Goal: Task Accomplishment & Management: Complete application form

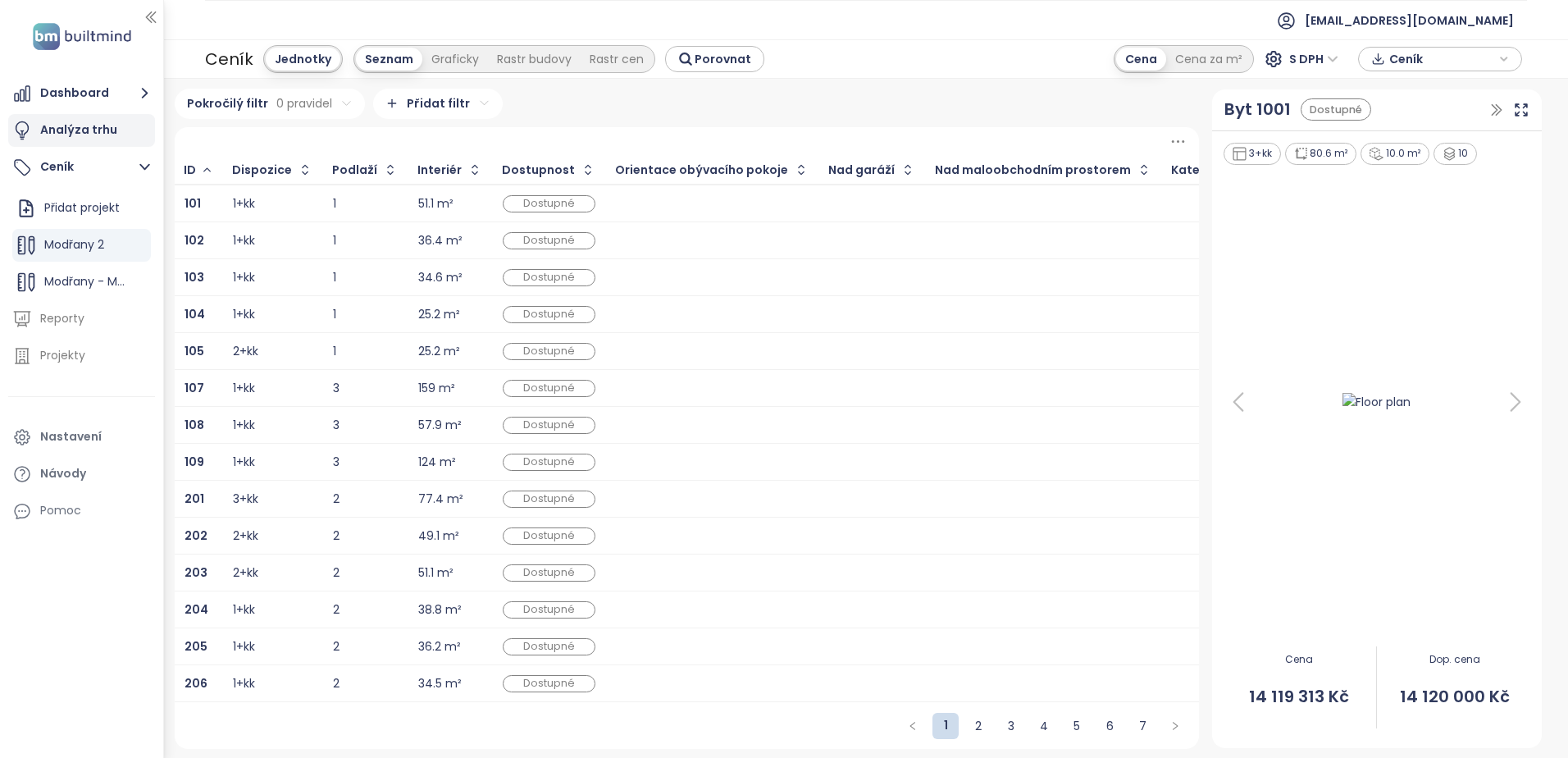
click at [81, 132] on div "Analýza trhu" at bounding box center [78, 130] width 77 height 21
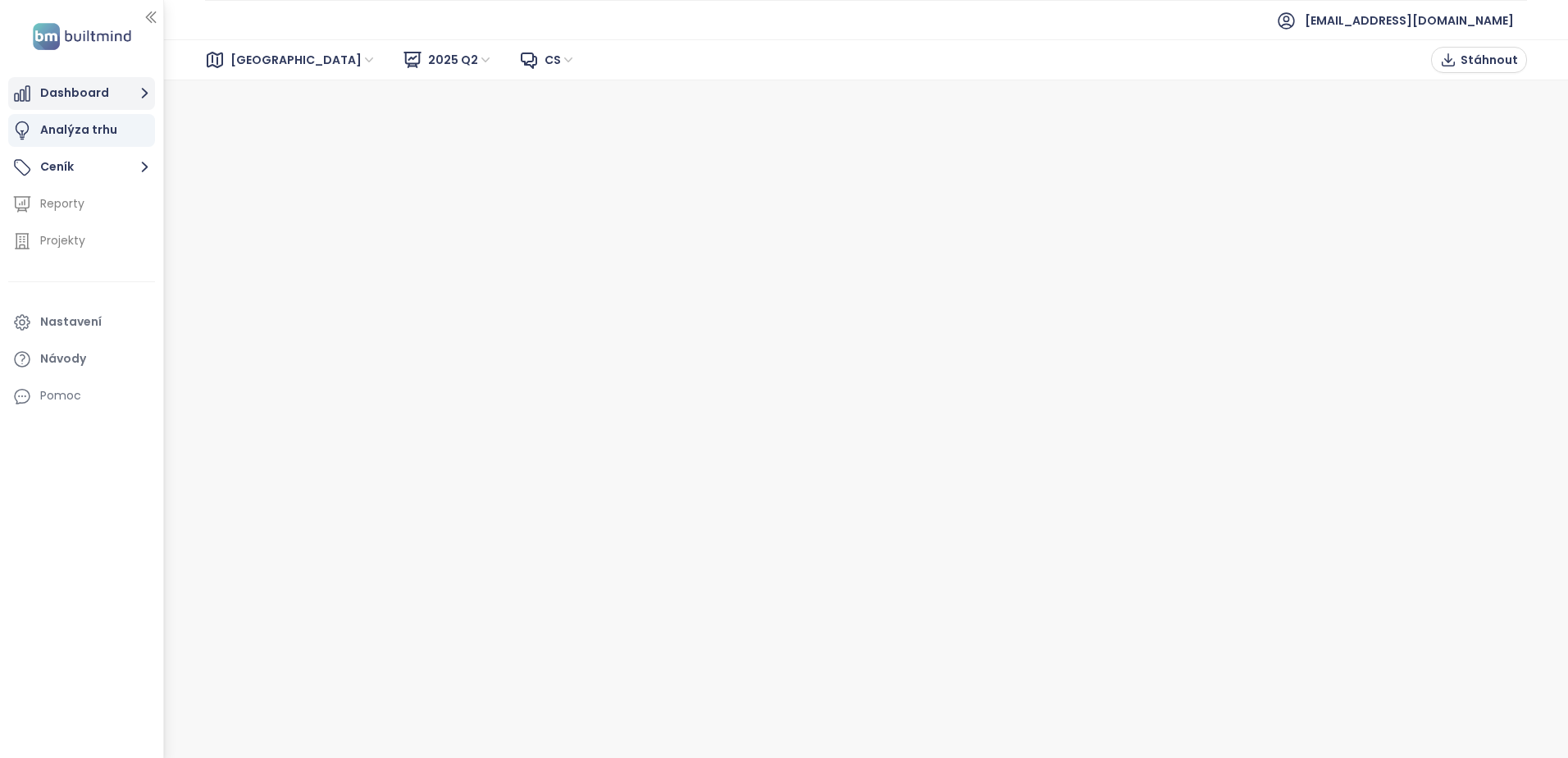
click at [84, 95] on button "Dashboard" at bounding box center [81, 93] width 147 height 33
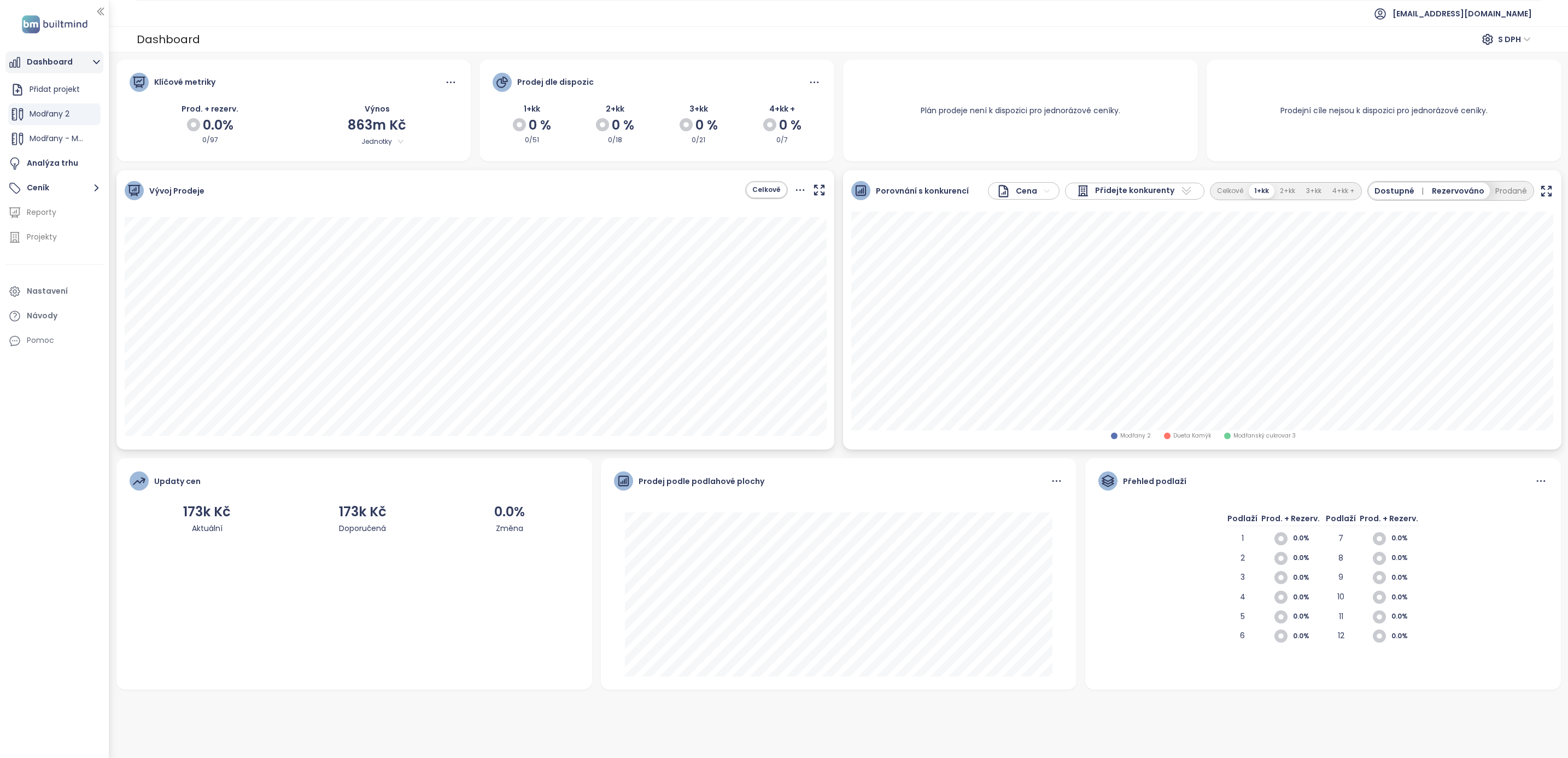
click at [43, 64] on button "Dashboard" at bounding box center [54, 62] width 98 height 22
click at [38, 181] on button "Ceník" at bounding box center [54, 188] width 98 height 22
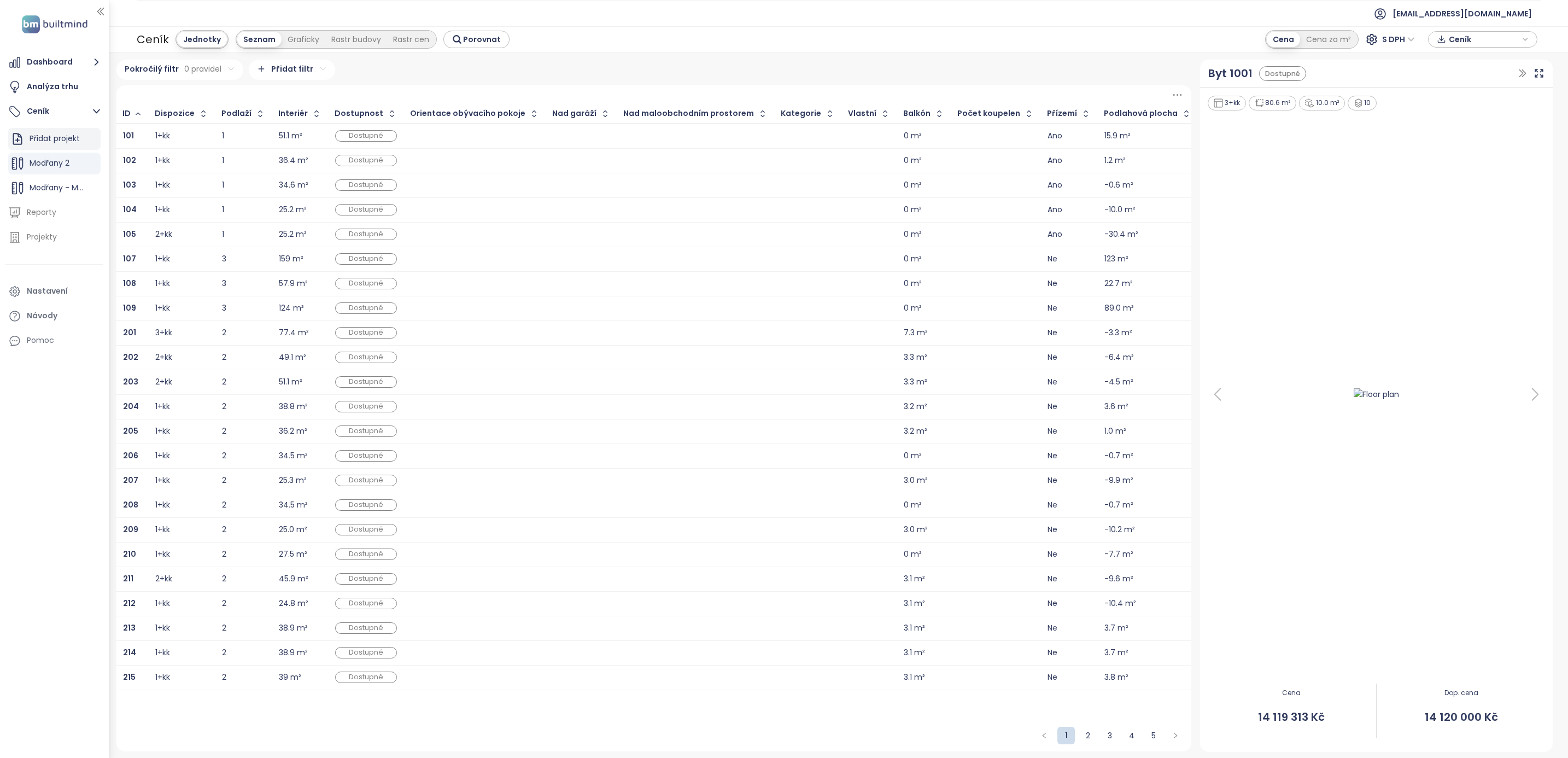
click at [59, 135] on div "Přidat projekt" at bounding box center [55, 138] width 51 height 14
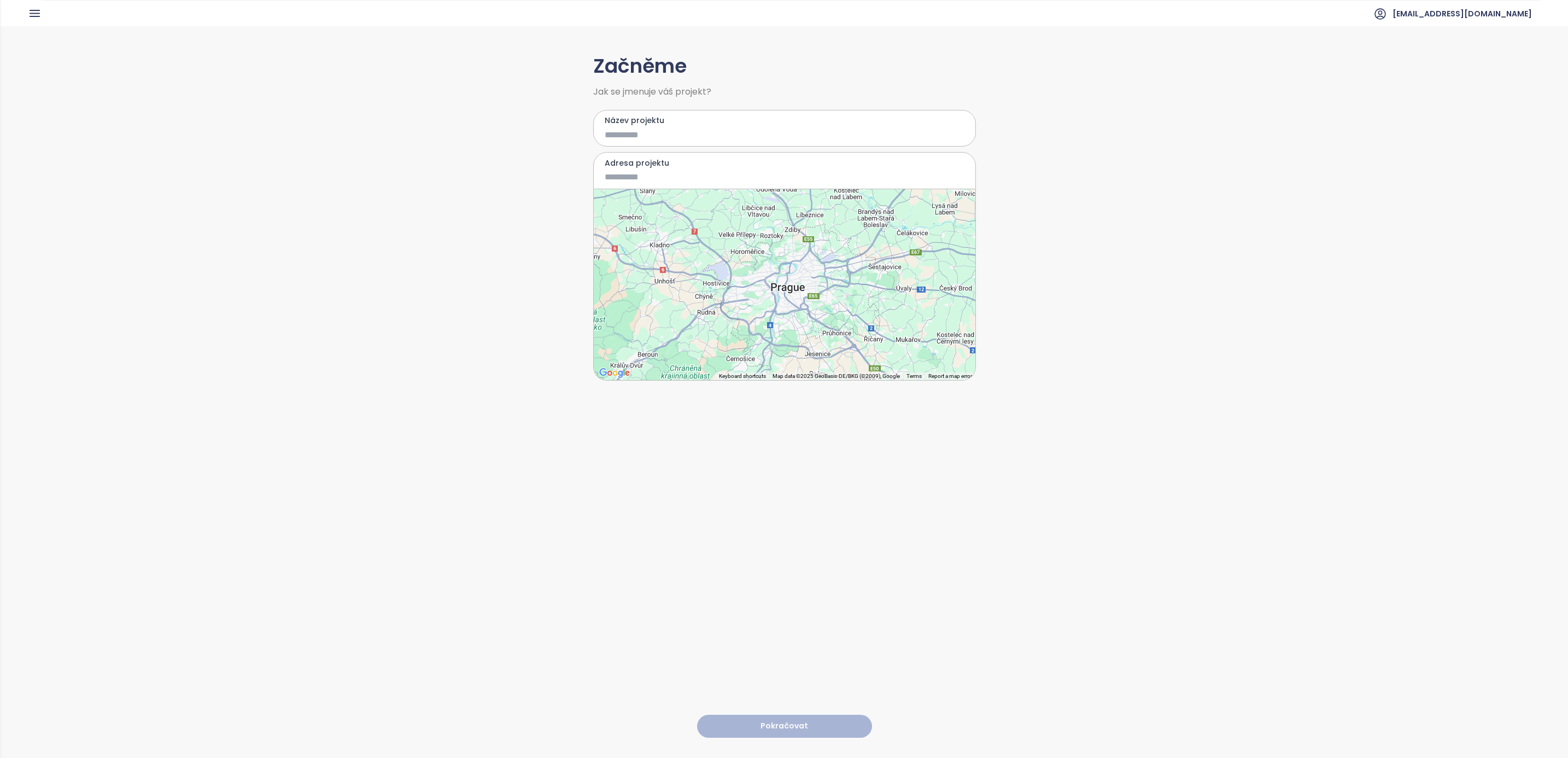
click at [627, 136] on input "Název projektu" at bounding box center [776, 134] width 344 height 14
click at [645, 134] on input "Název projektu" at bounding box center [776, 134] width 344 height 14
type input "*"
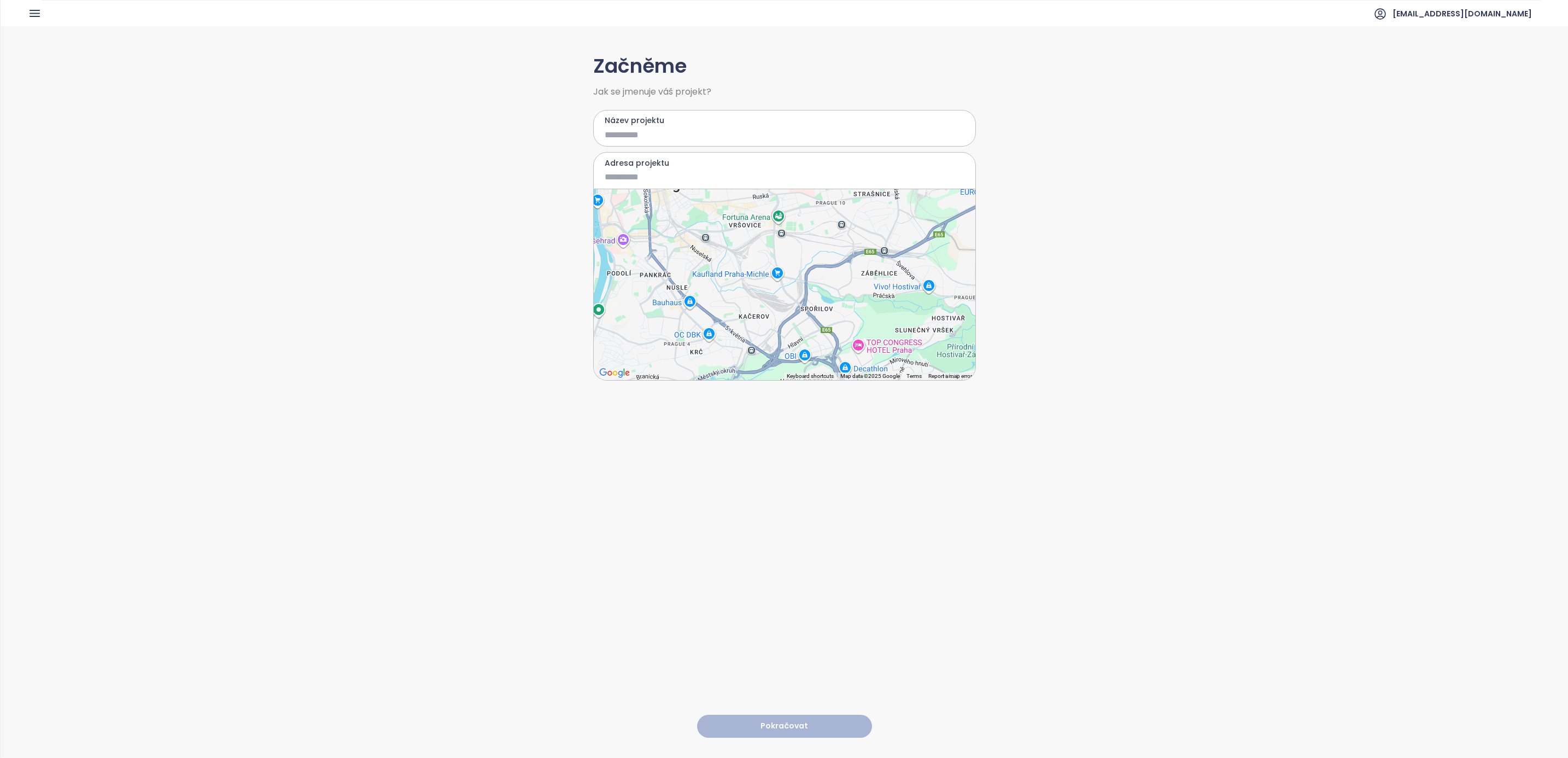
drag, startPoint x: 798, startPoint y: 320, endPoint x: 786, endPoint y: 250, distance: 71.0
click at [786, 247] on div at bounding box center [785, 284] width 382 height 191
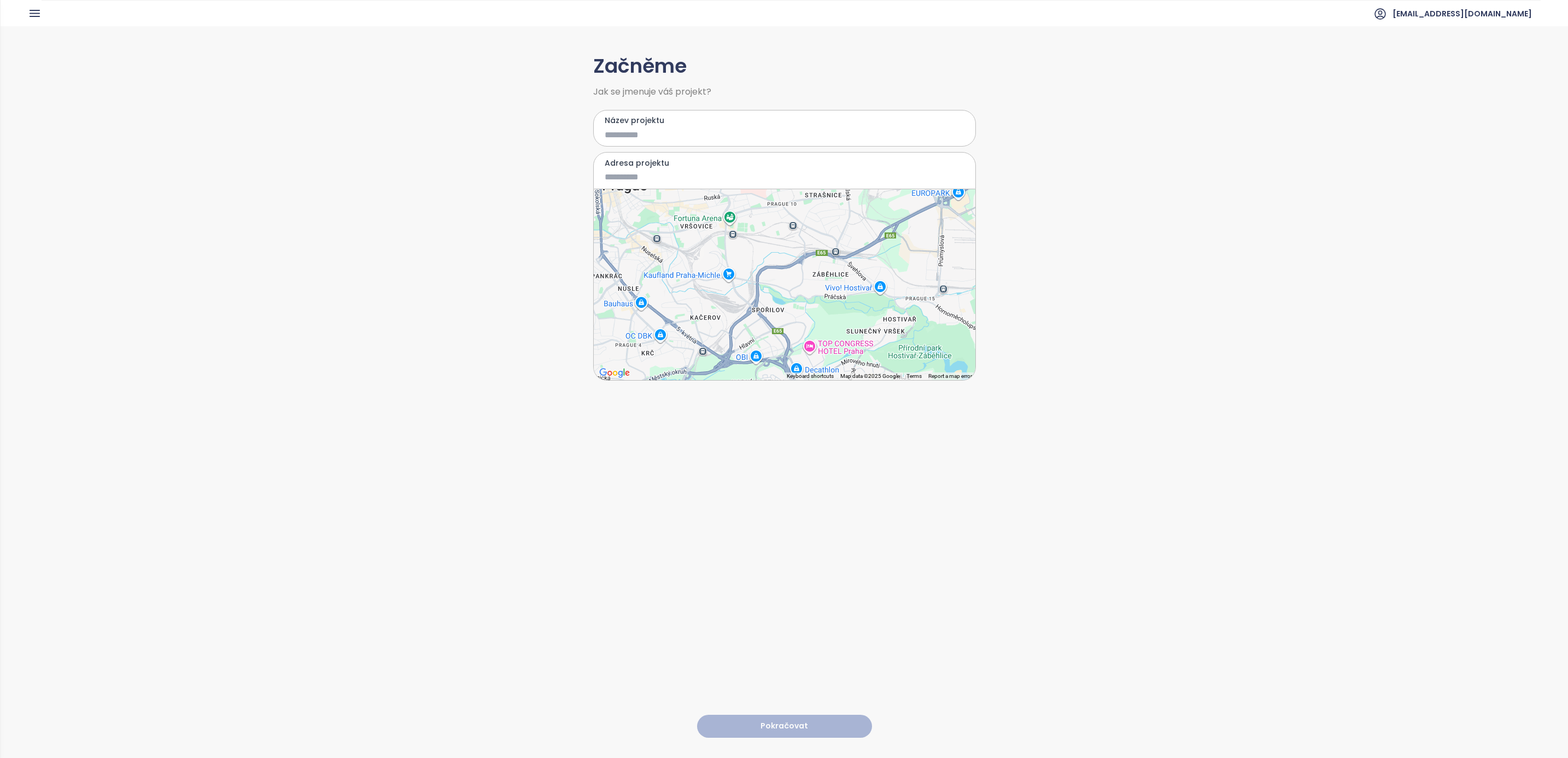
drag, startPoint x: 747, startPoint y: 265, endPoint x: 689, endPoint y: 287, distance: 62.0
click at [689, 287] on div at bounding box center [785, 284] width 382 height 191
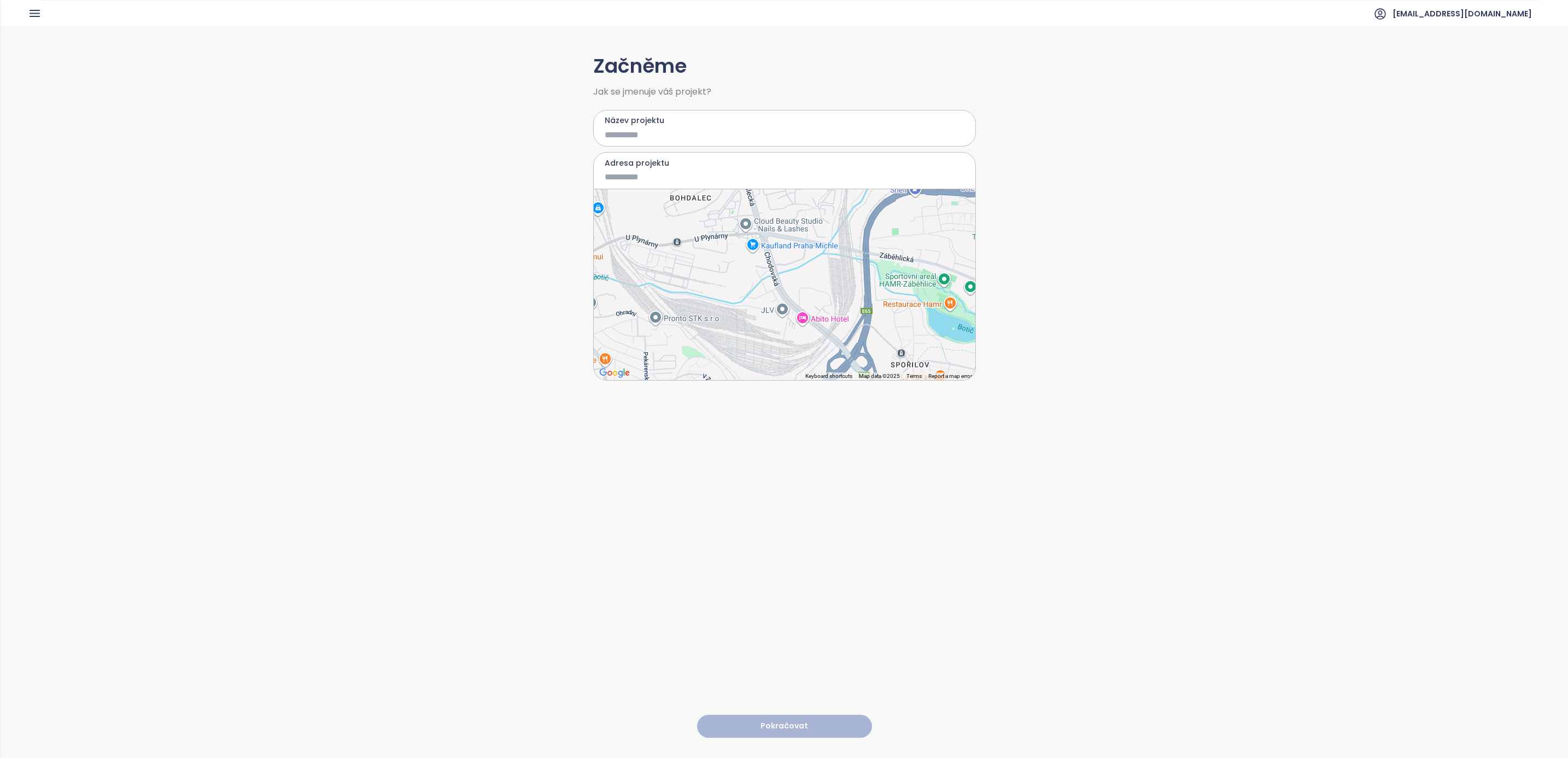
drag, startPoint x: 738, startPoint y: 323, endPoint x: 738, endPoint y: 309, distance: 14.0
click at [738, 309] on div at bounding box center [785, 284] width 382 height 191
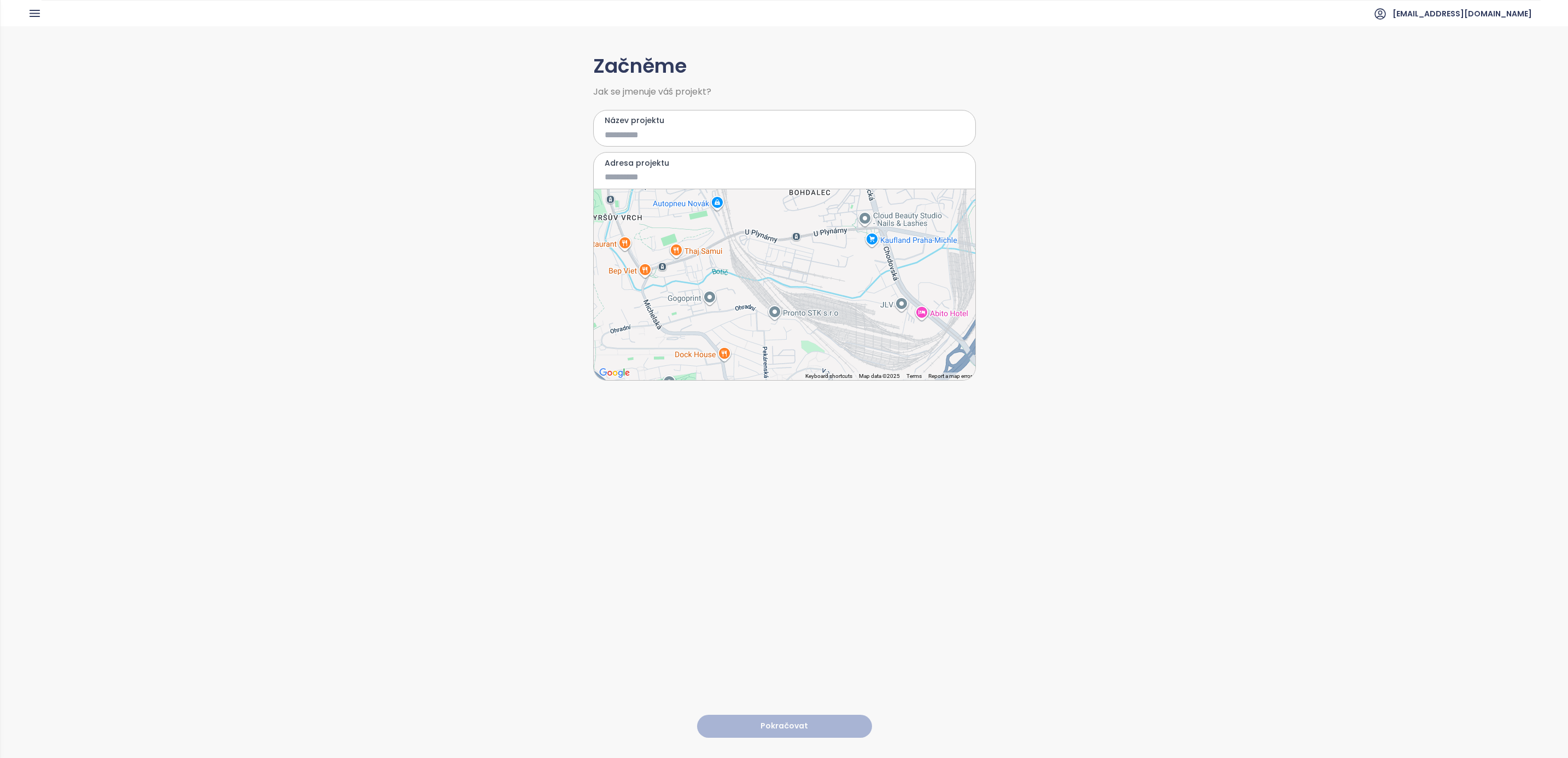
drag, startPoint x: 717, startPoint y: 274, endPoint x: 824, endPoint y: 278, distance: 107.1
click at [824, 278] on div at bounding box center [785, 284] width 382 height 191
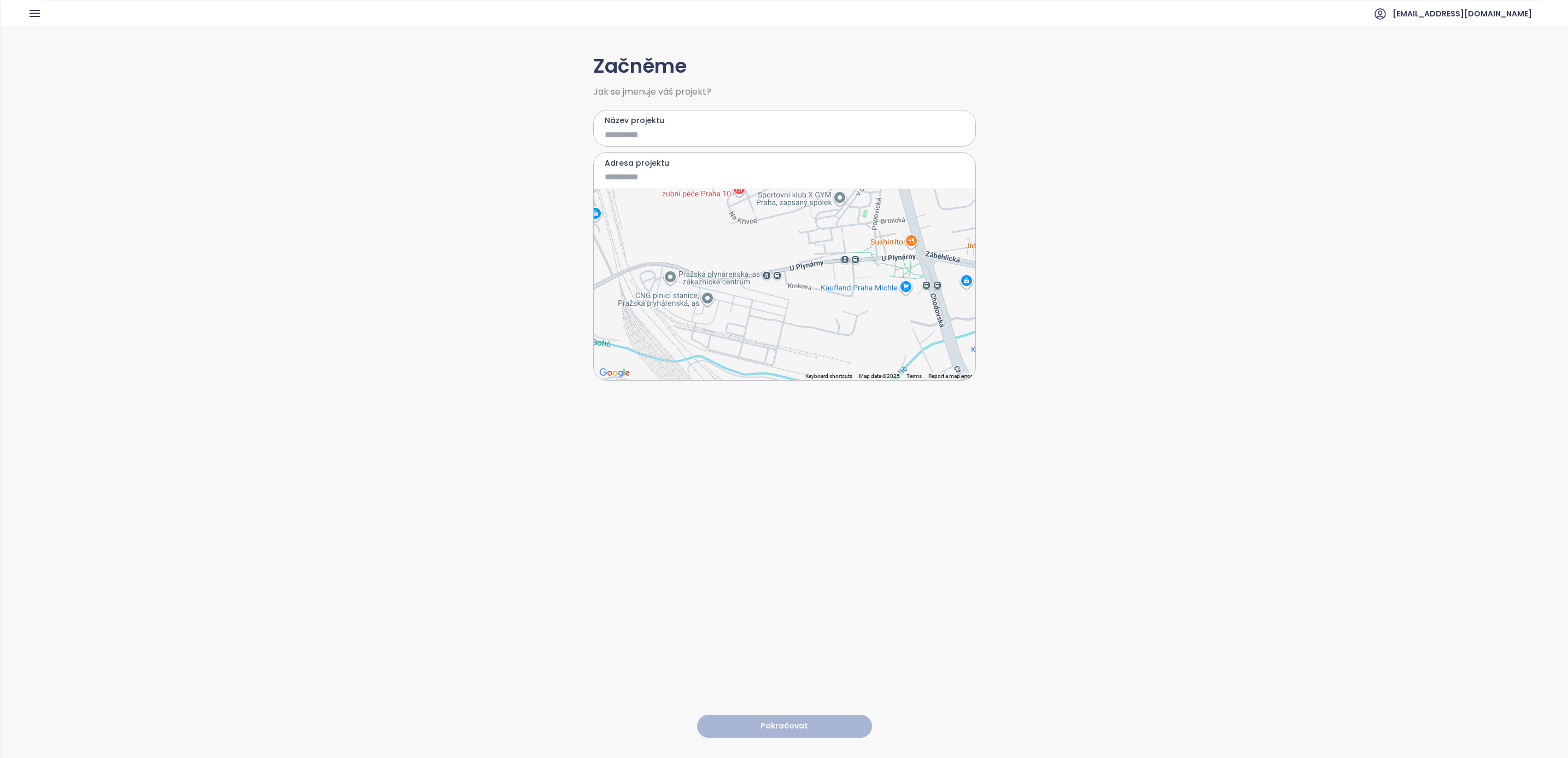
drag, startPoint x: 837, startPoint y: 243, endPoint x: 822, endPoint y: 320, distance: 78.4
click at [822, 320] on div at bounding box center [785, 284] width 382 height 191
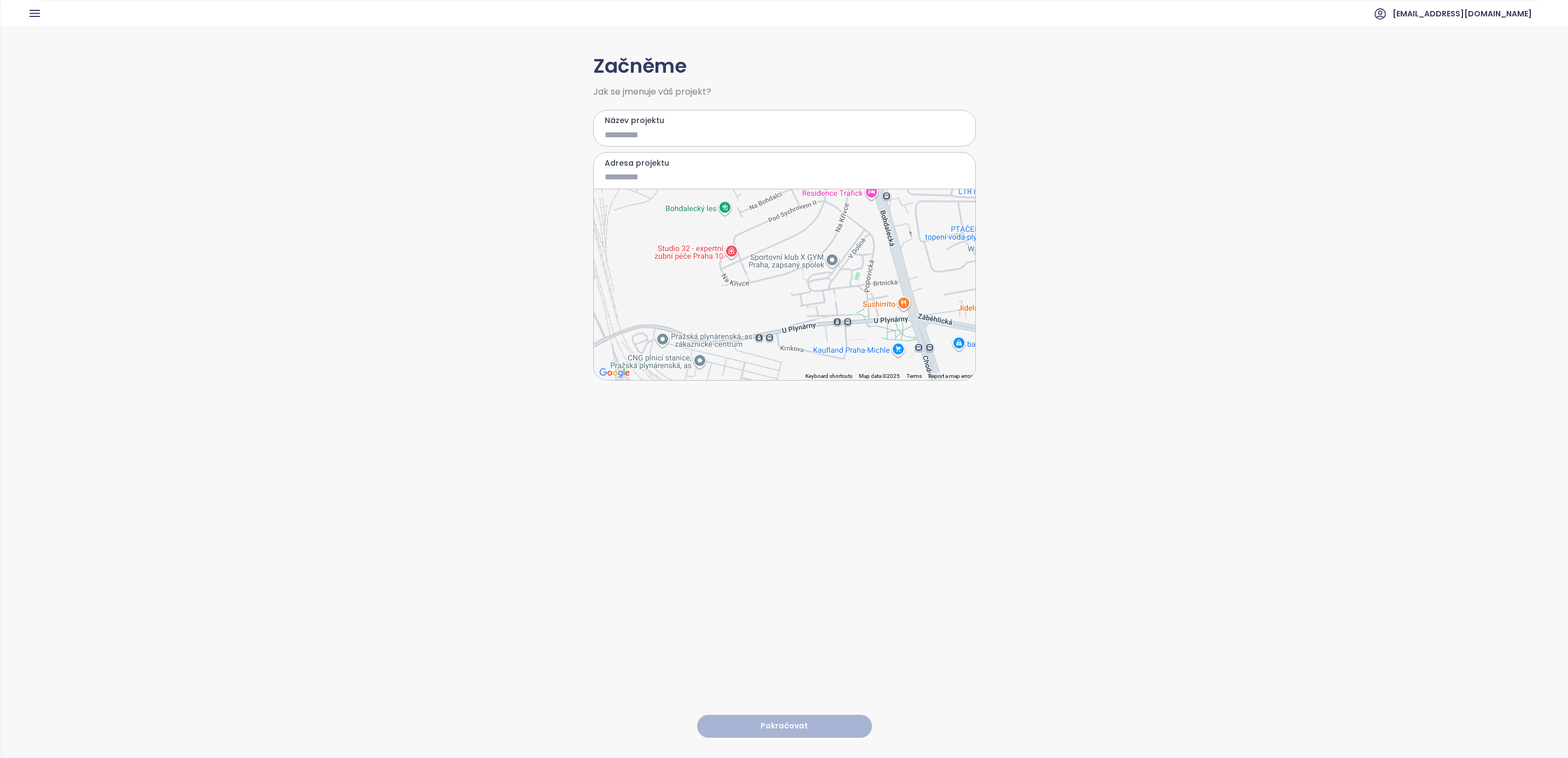
drag, startPoint x: 874, startPoint y: 284, endPoint x: 867, endPoint y: 349, distance: 65.4
click at [867, 349] on div at bounding box center [785, 284] width 382 height 191
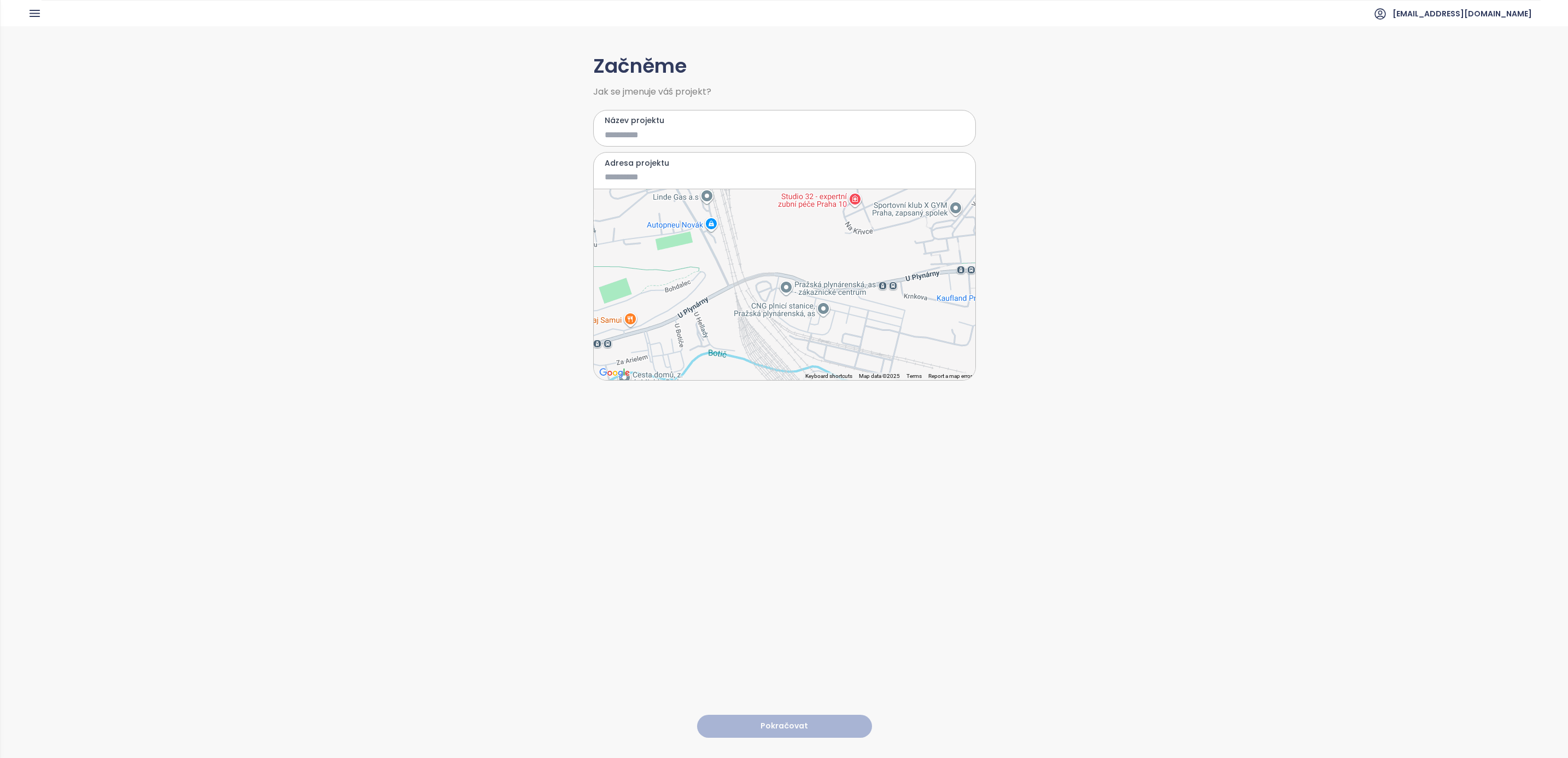
drag, startPoint x: 826, startPoint y: 339, endPoint x: 951, endPoint y: 287, distance: 135.4
click at [951, 287] on div at bounding box center [785, 284] width 382 height 191
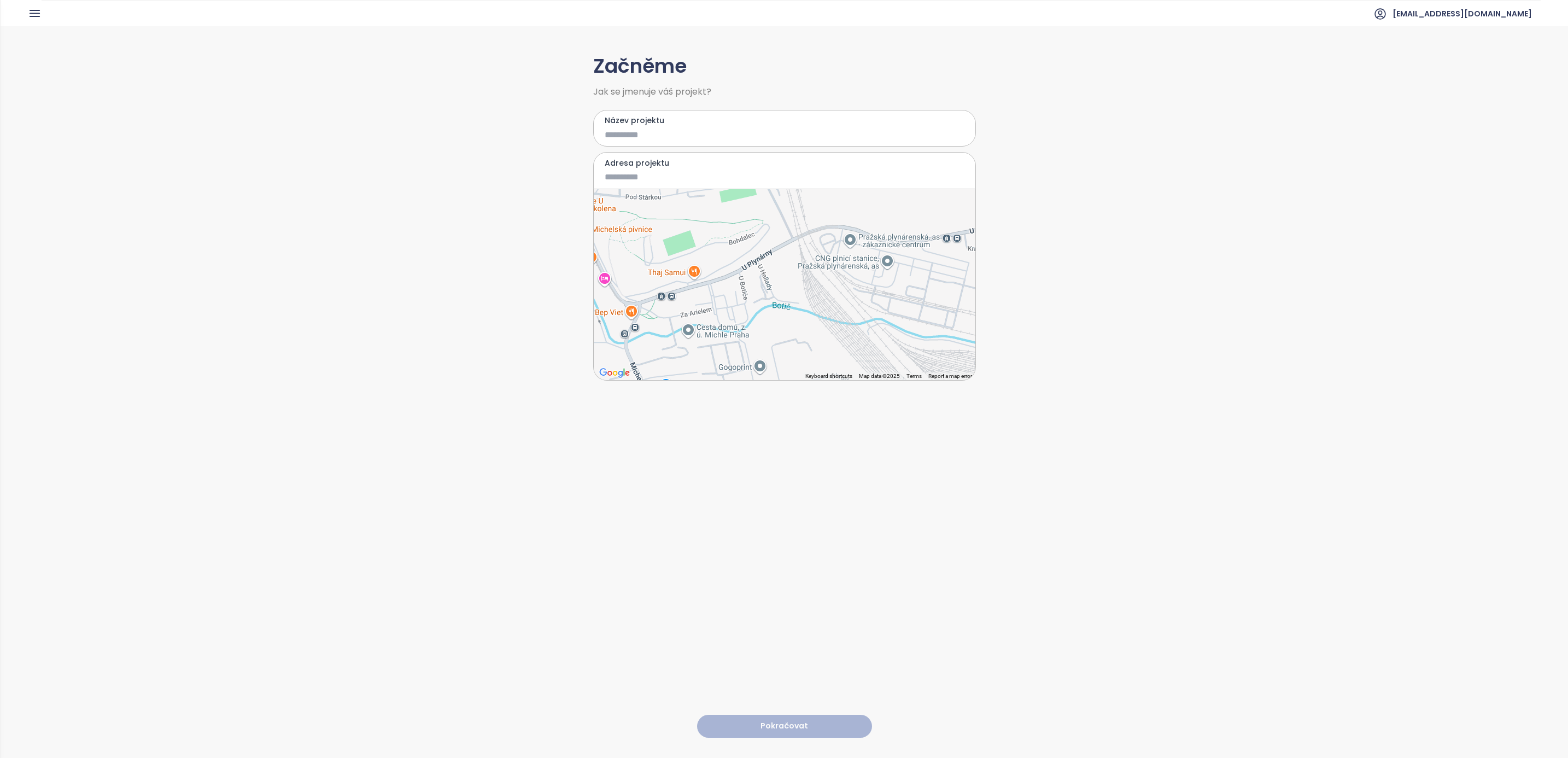
drag, startPoint x: 790, startPoint y: 296, endPoint x: 860, endPoint y: 244, distance: 87.2
click at [860, 244] on div at bounding box center [785, 284] width 382 height 191
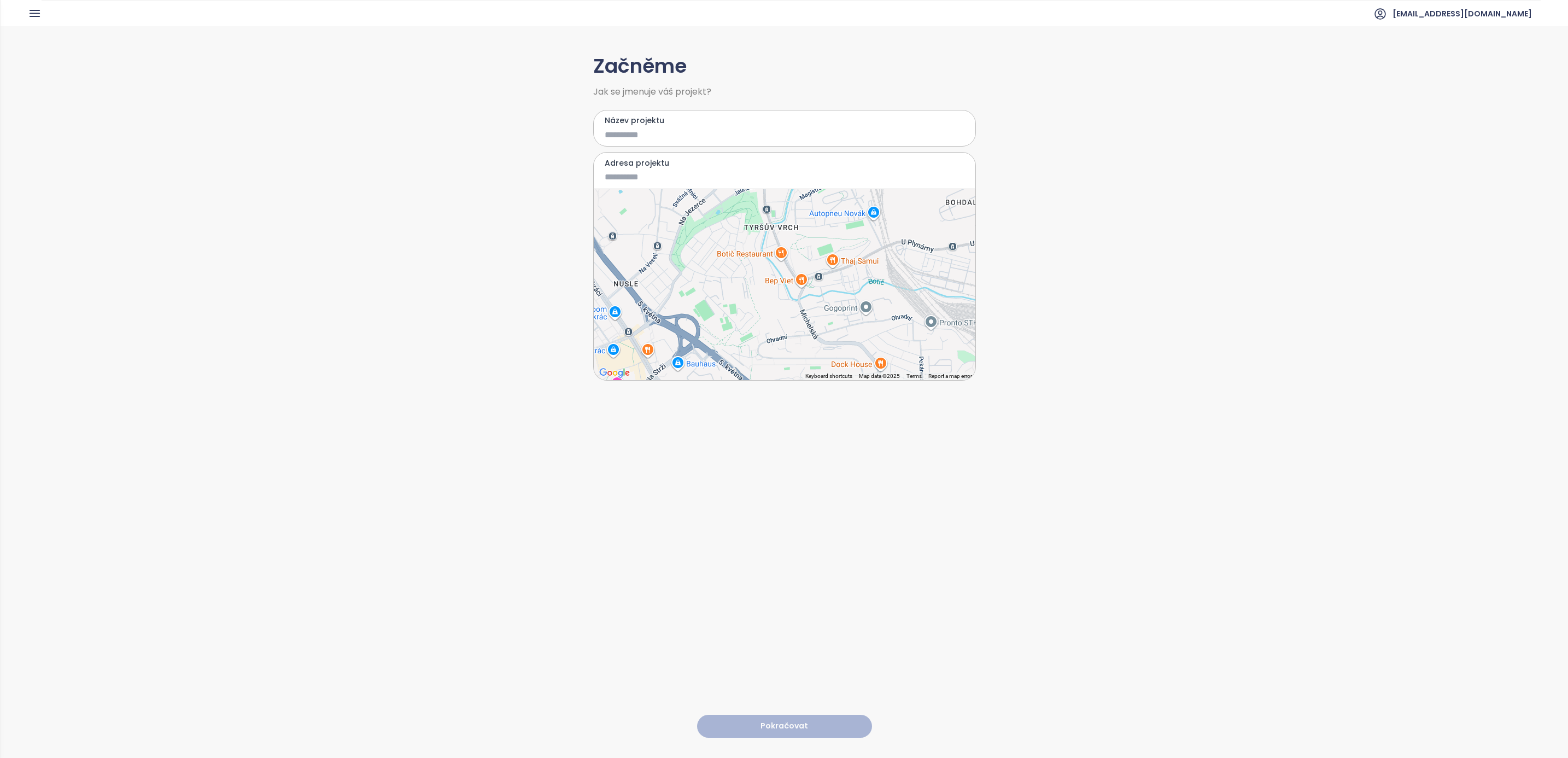
drag, startPoint x: 710, startPoint y: 307, endPoint x: 766, endPoint y: 339, distance: 64.5
click at [766, 339] on div at bounding box center [785, 284] width 382 height 191
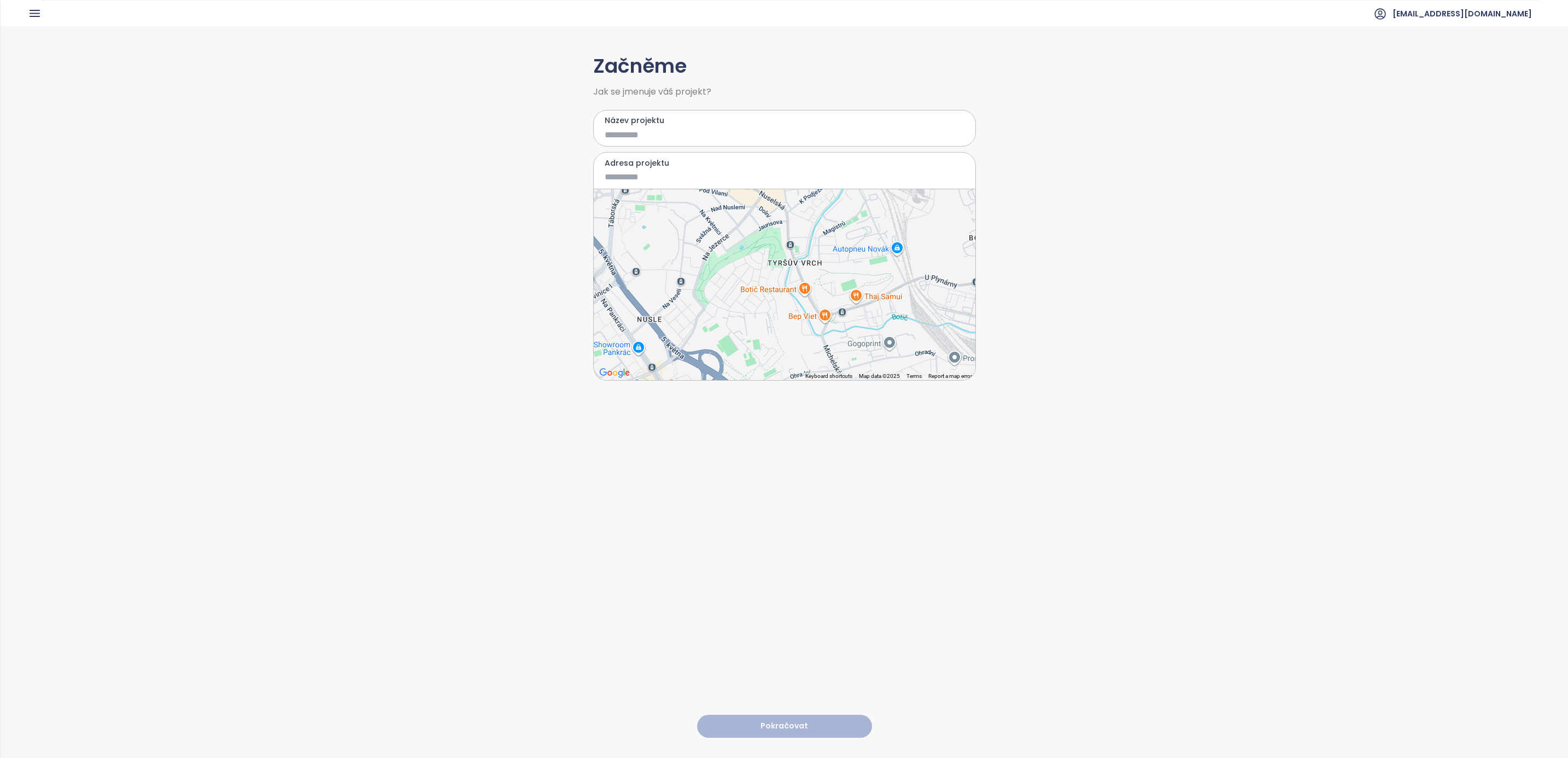
drag, startPoint x: 754, startPoint y: 313, endPoint x: 778, endPoint y: 348, distance: 42.4
click at [778, 348] on div at bounding box center [785, 284] width 382 height 191
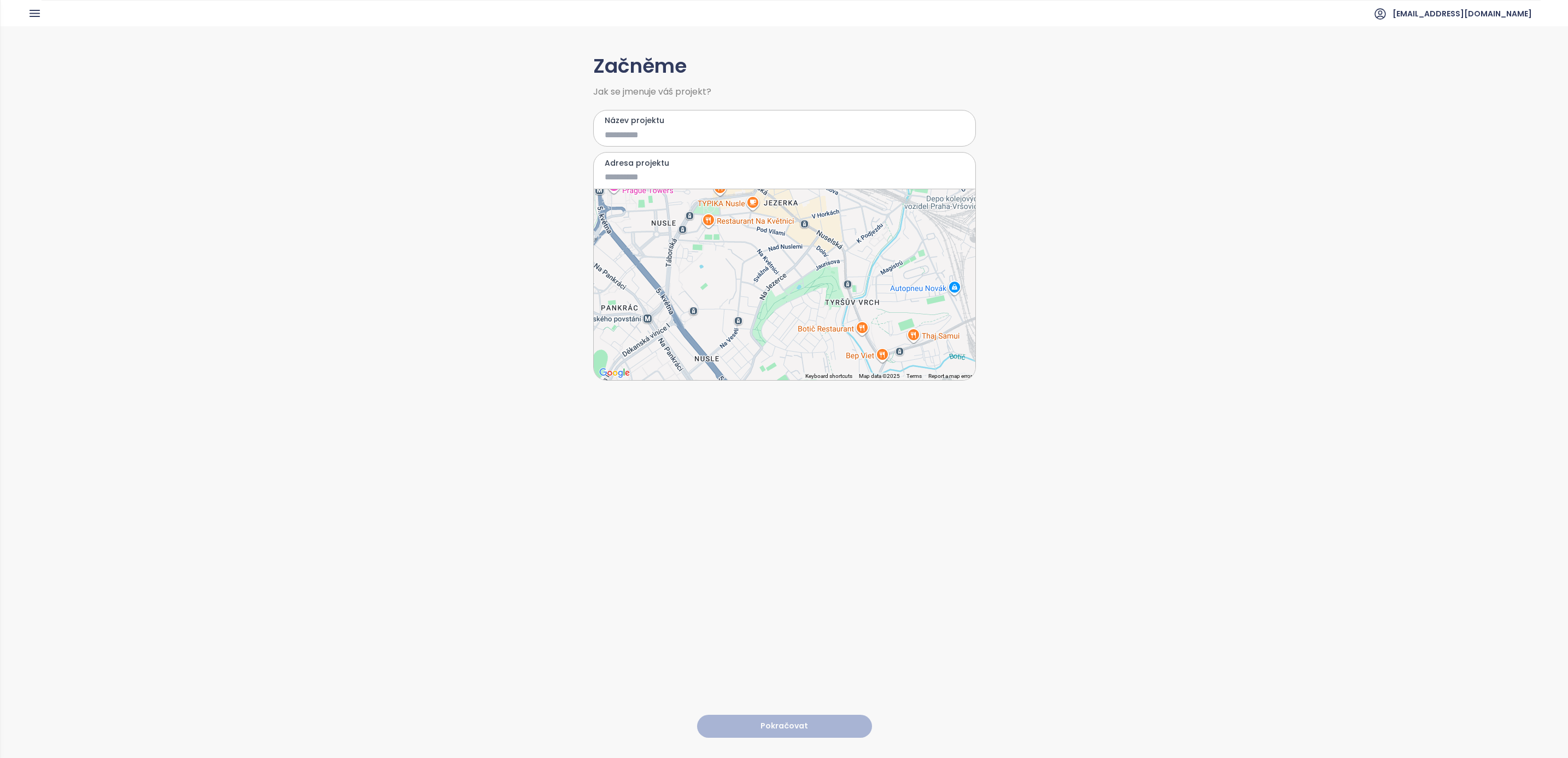
drag, startPoint x: 748, startPoint y: 302, endPoint x: 806, endPoint y: 345, distance: 72.2
click at [806, 345] on div at bounding box center [785, 284] width 382 height 191
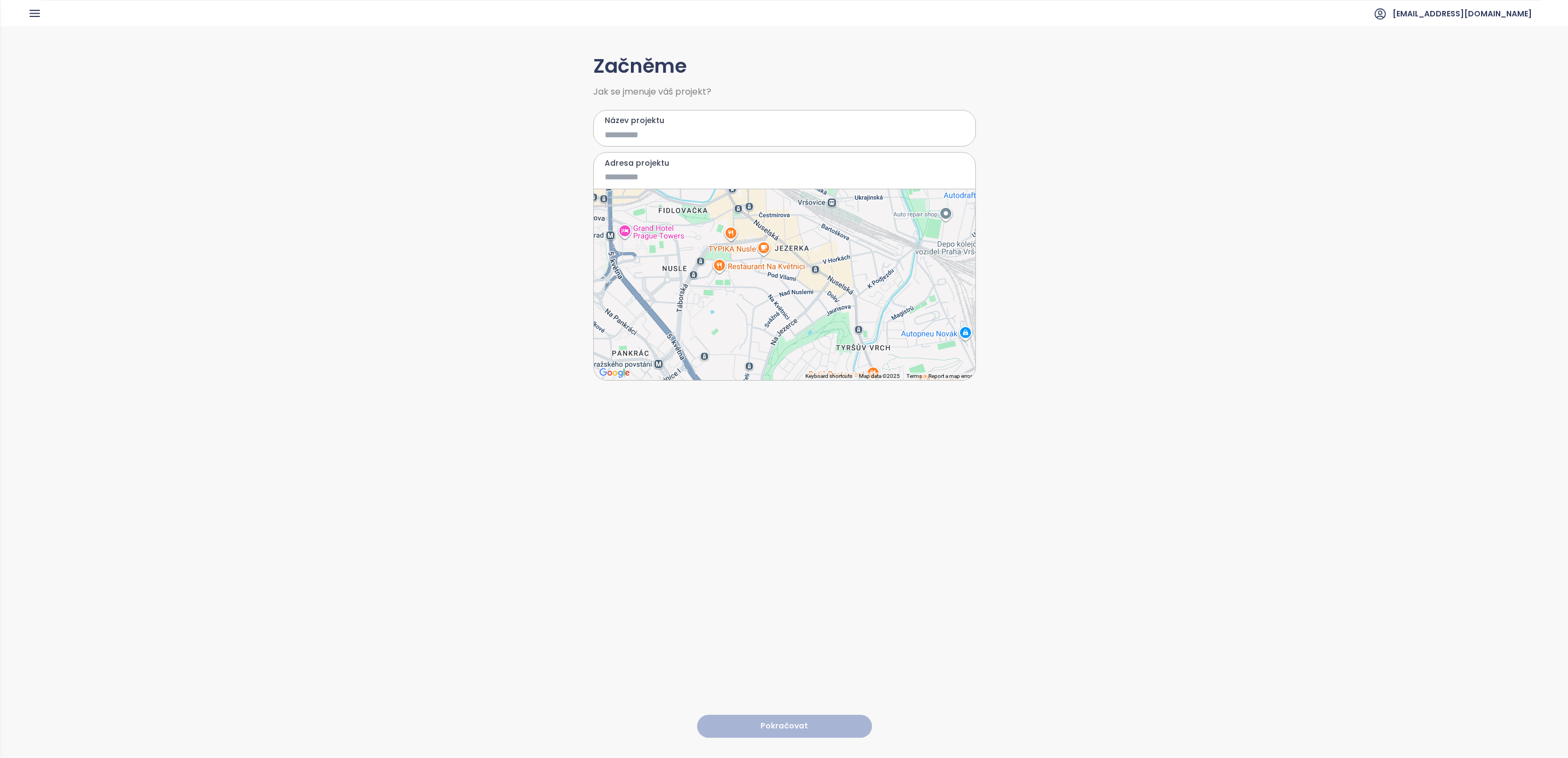
drag, startPoint x: 774, startPoint y: 289, endPoint x: 785, endPoint y: 339, distance: 51.2
click at [785, 340] on div at bounding box center [785, 284] width 382 height 191
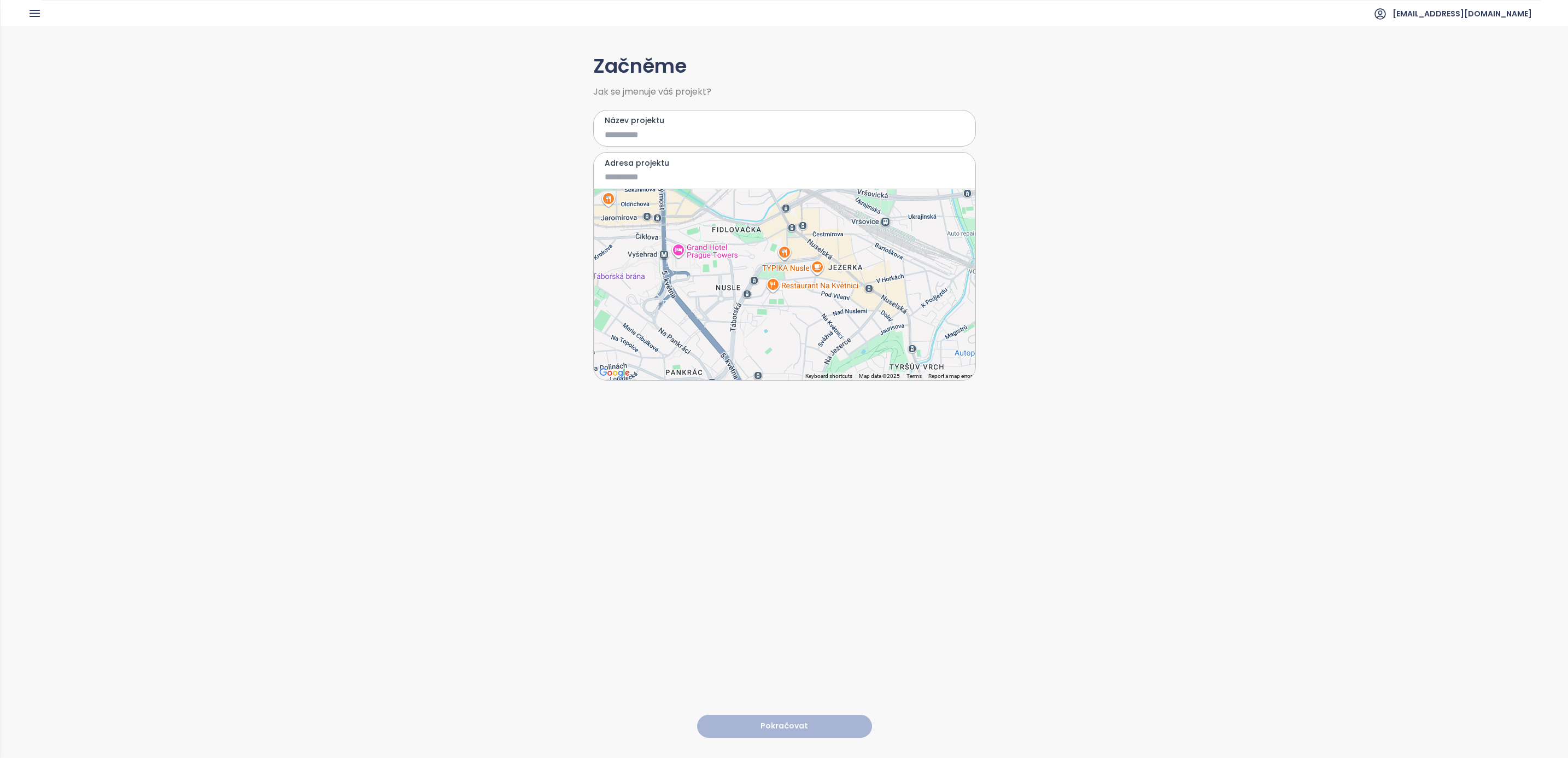
drag, startPoint x: 776, startPoint y: 309, endPoint x: 827, endPoint y: 320, distance: 52.2
click at [827, 320] on div at bounding box center [785, 284] width 382 height 191
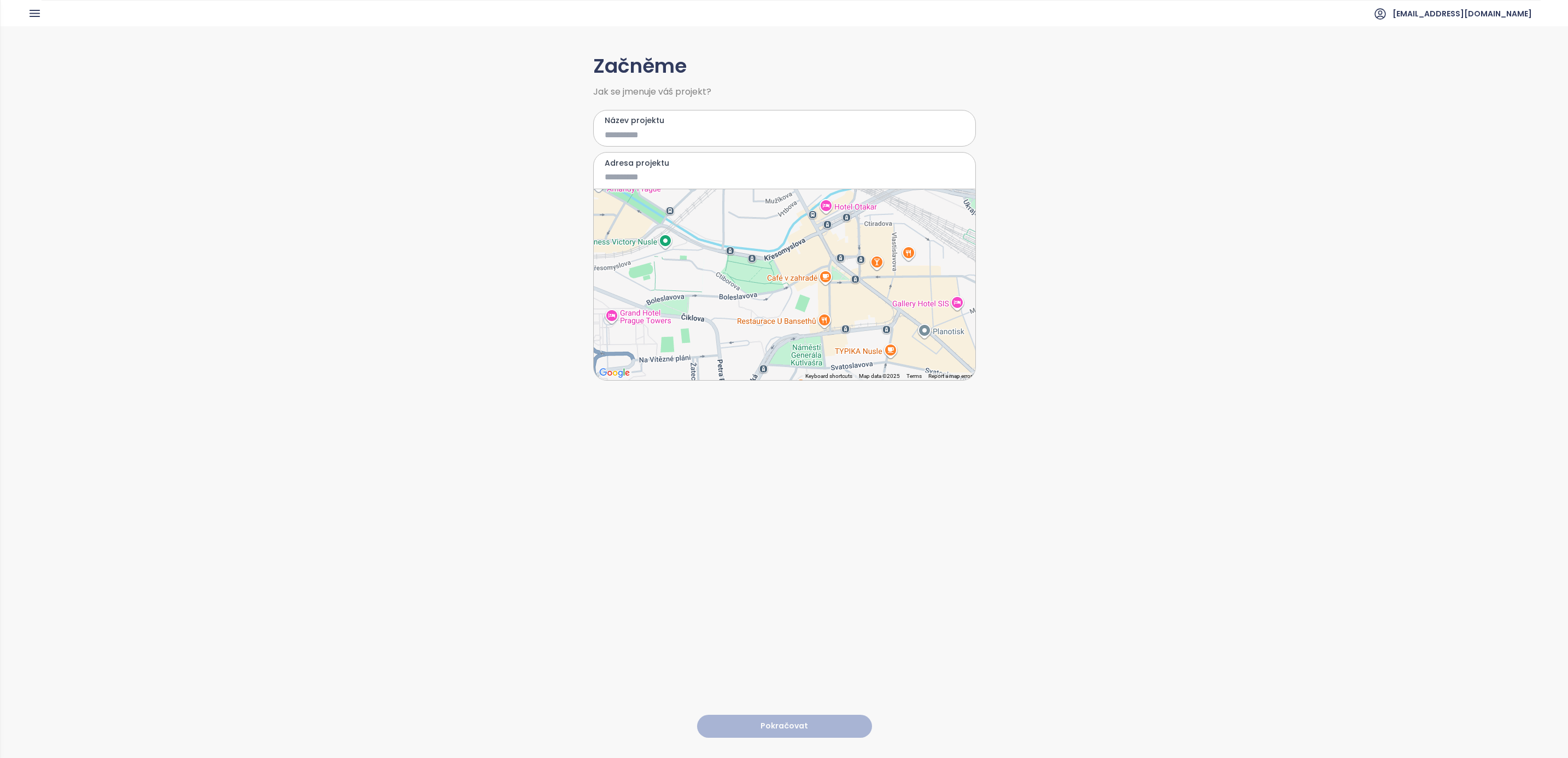
drag, startPoint x: 751, startPoint y: 242, endPoint x: 751, endPoint y: 286, distance: 44.0
click at [751, 286] on div at bounding box center [785, 284] width 382 height 191
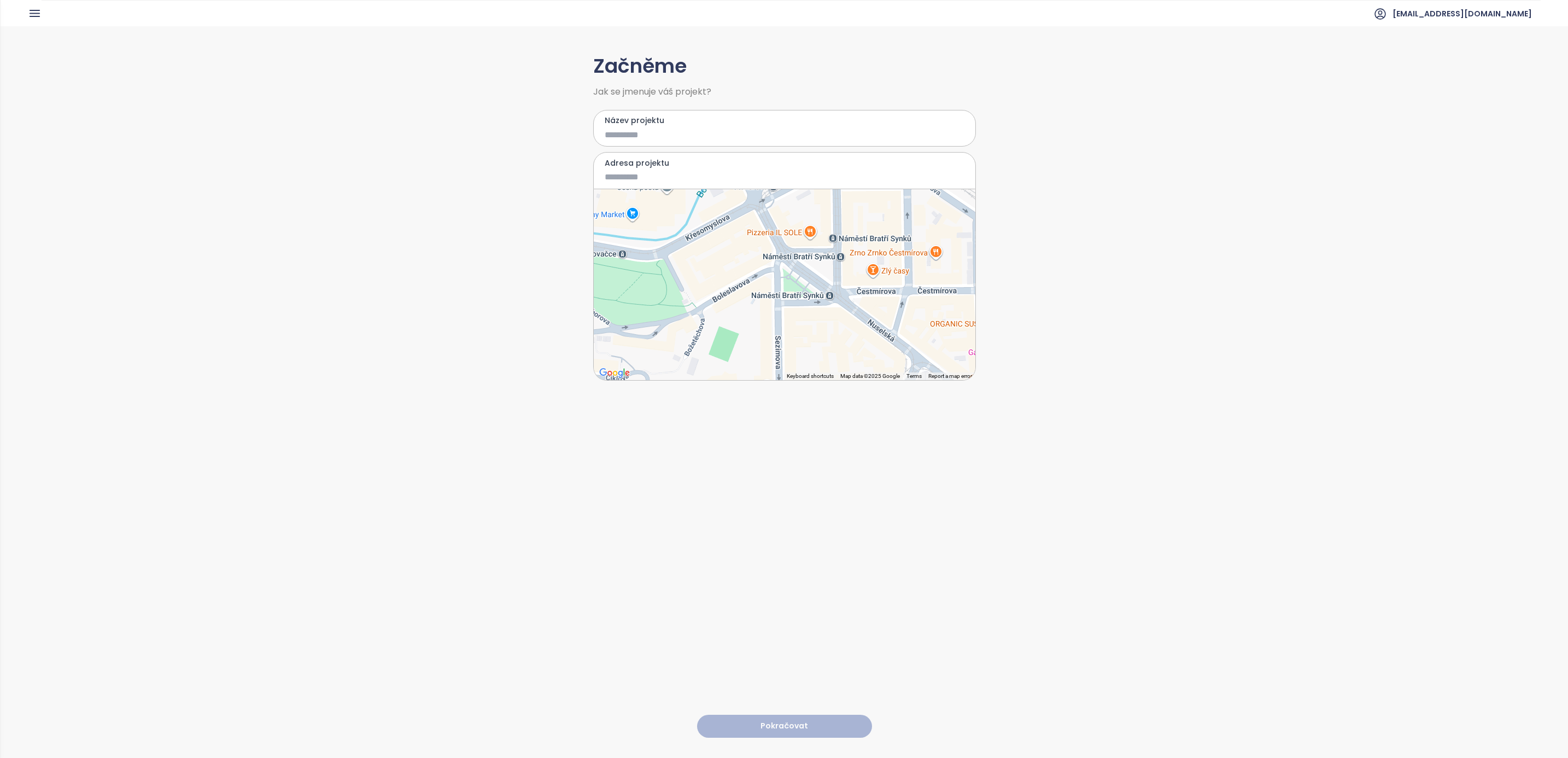
drag, startPoint x: 782, startPoint y: 271, endPoint x: 665, endPoint y: 291, distance: 118.7
click at [665, 291] on div at bounding box center [785, 284] width 382 height 191
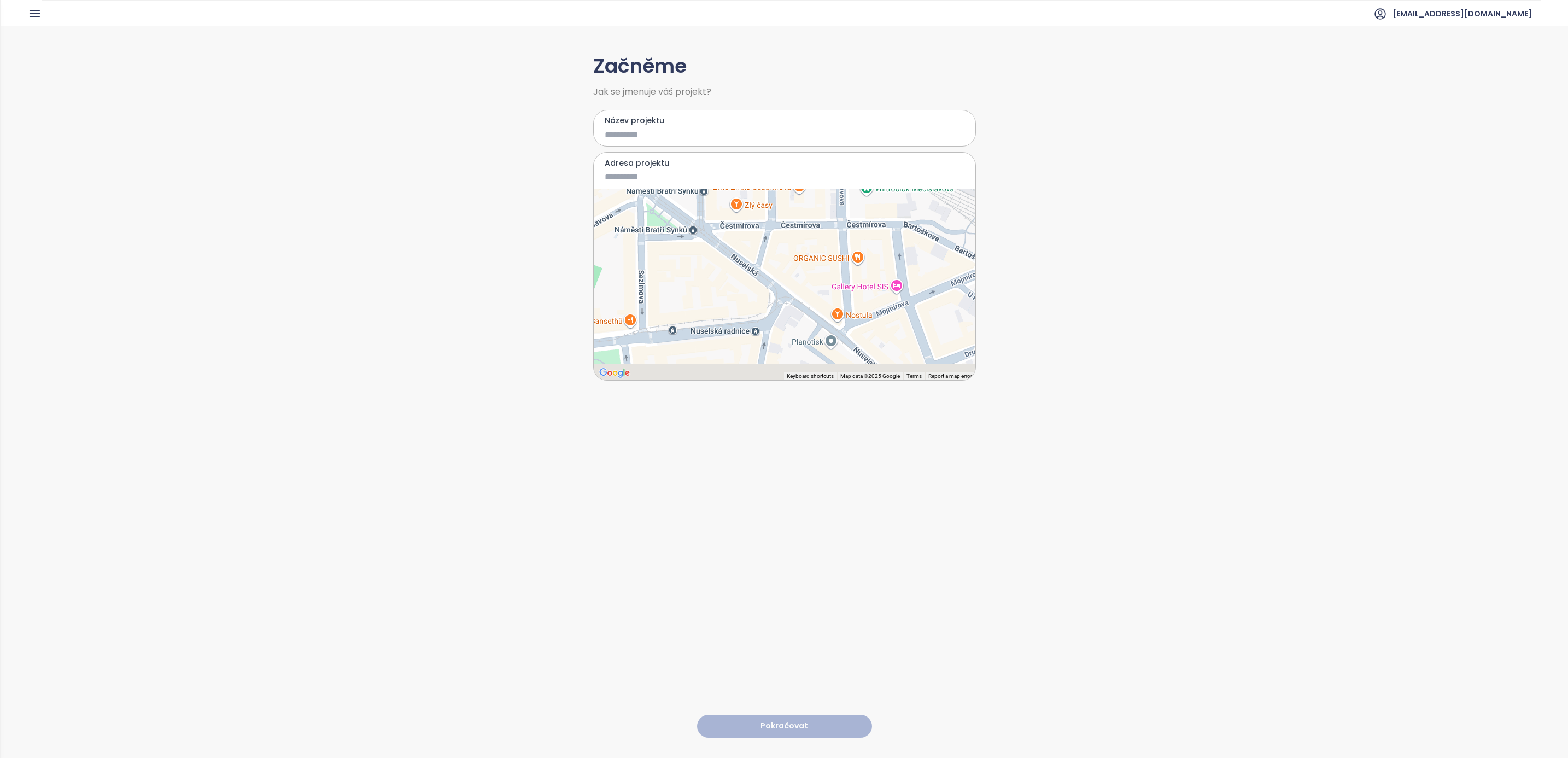
drag, startPoint x: 855, startPoint y: 355, endPoint x: 695, endPoint y: 276, distance: 178.4
click at [695, 276] on div at bounding box center [785, 284] width 382 height 191
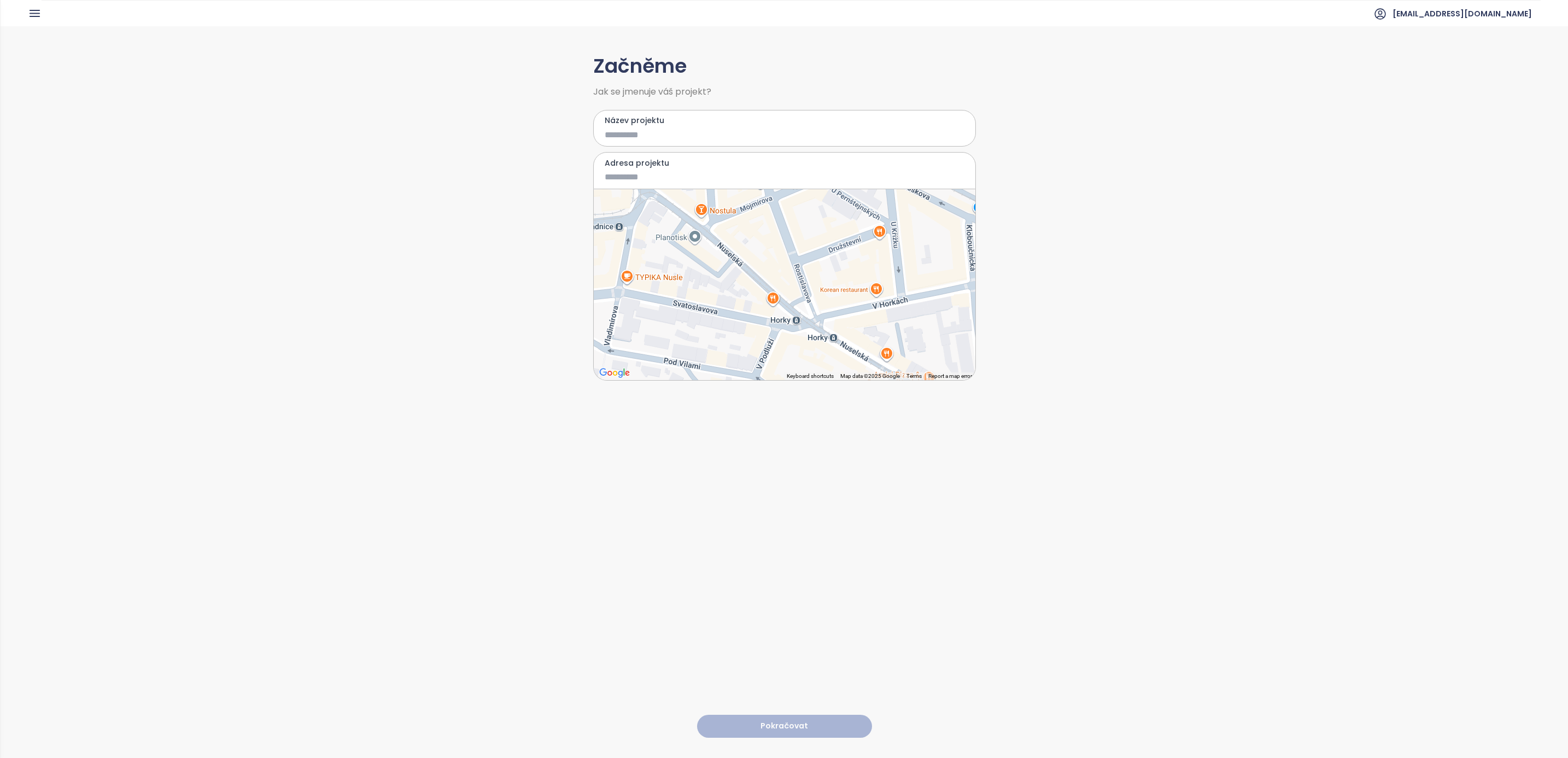
drag, startPoint x: 810, startPoint y: 343, endPoint x: 685, endPoint y: 244, distance: 159.5
click at [687, 246] on div at bounding box center [785, 284] width 382 height 191
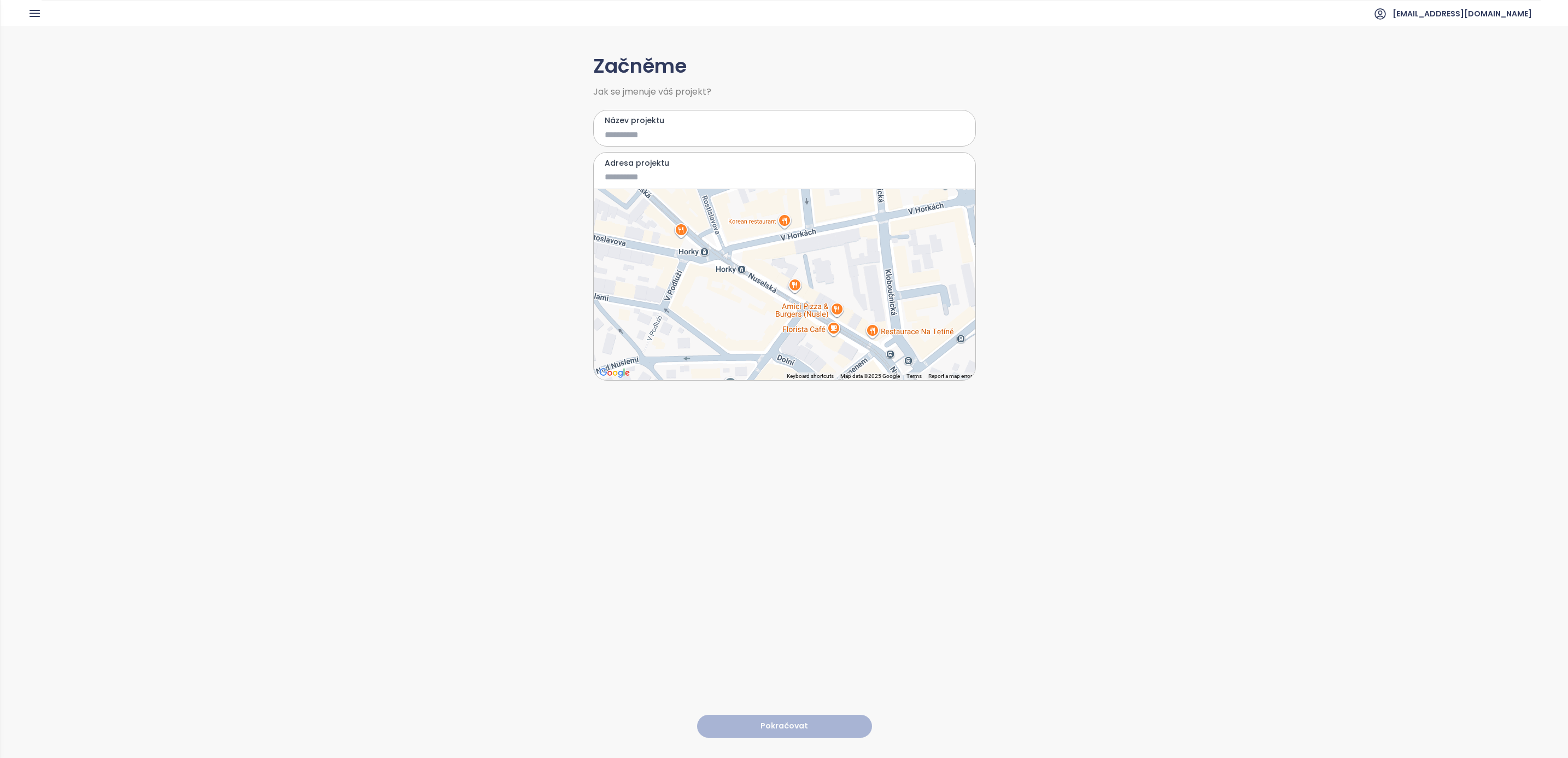
drag, startPoint x: 806, startPoint y: 353, endPoint x: 707, endPoint y: 276, distance: 125.4
click at [707, 276] on div at bounding box center [785, 284] width 382 height 191
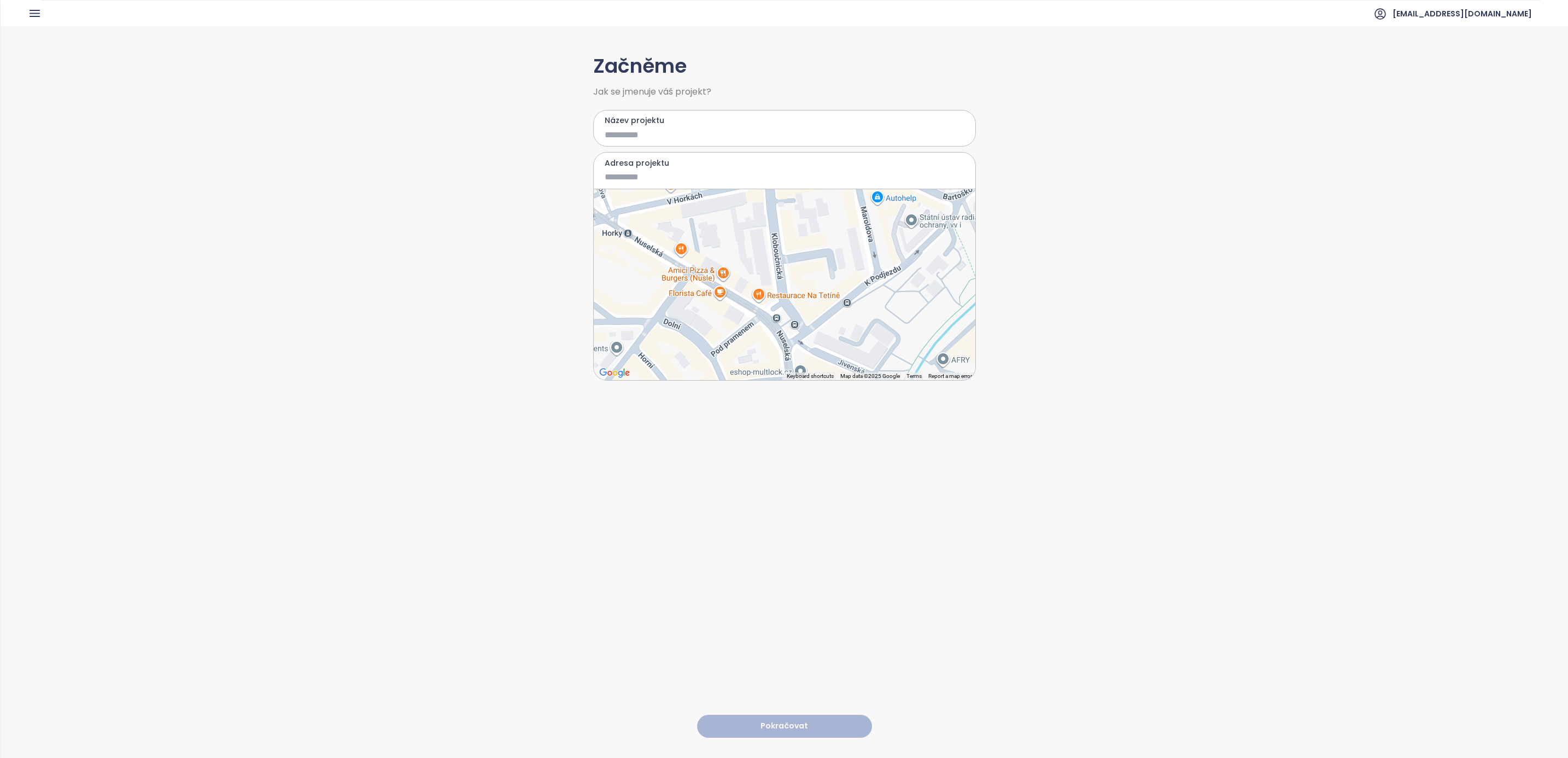
drag, startPoint x: 803, startPoint y: 335, endPoint x: 708, endPoint y: 317, distance: 96.7
click at [708, 317] on div at bounding box center [785, 284] width 382 height 191
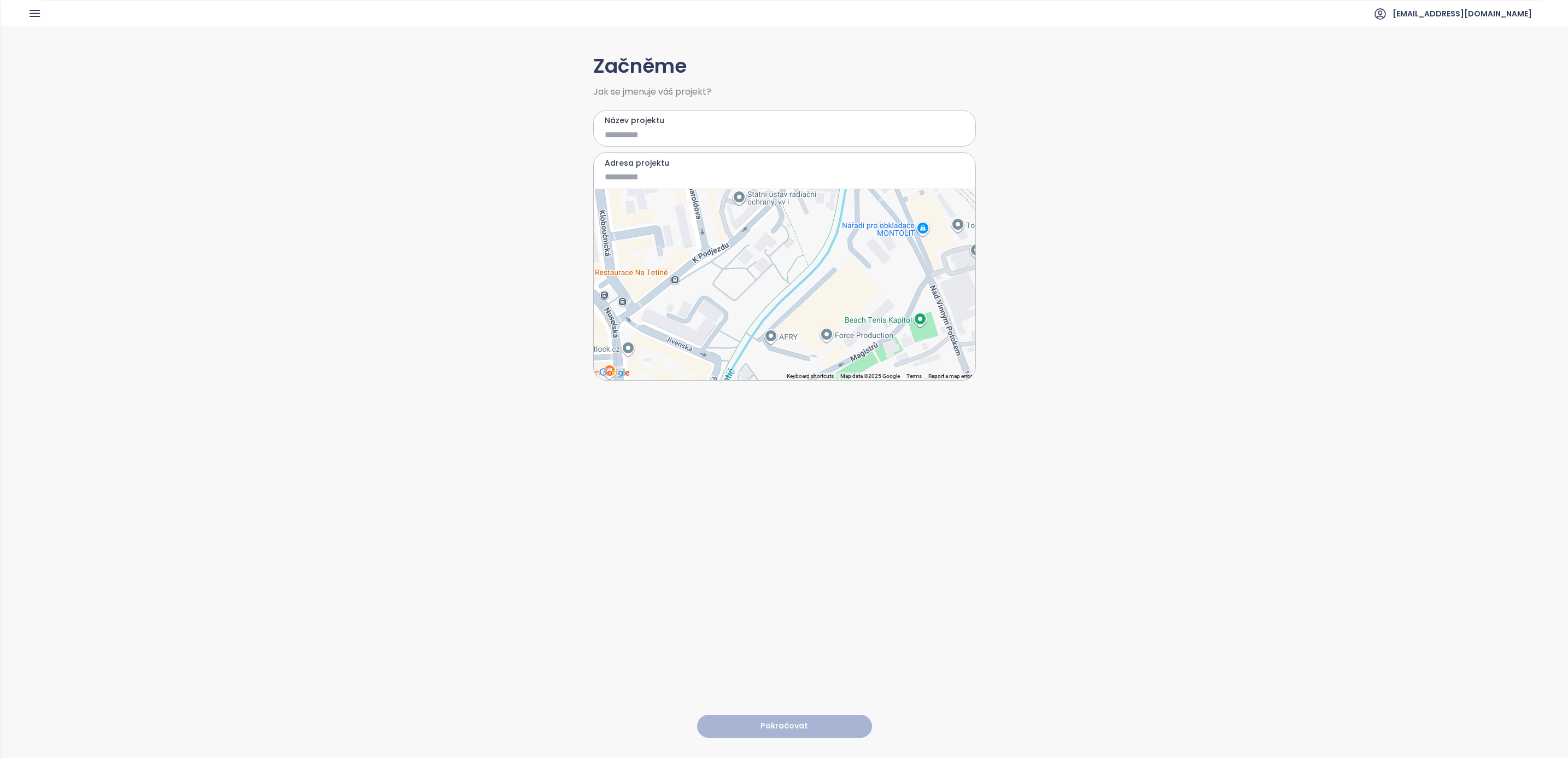
drag, startPoint x: 865, startPoint y: 314, endPoint x: 695, endPoint y: 291, distance: 171.5
click at [695, 291] on div at bounding box center [785, 284] width 382 height 191
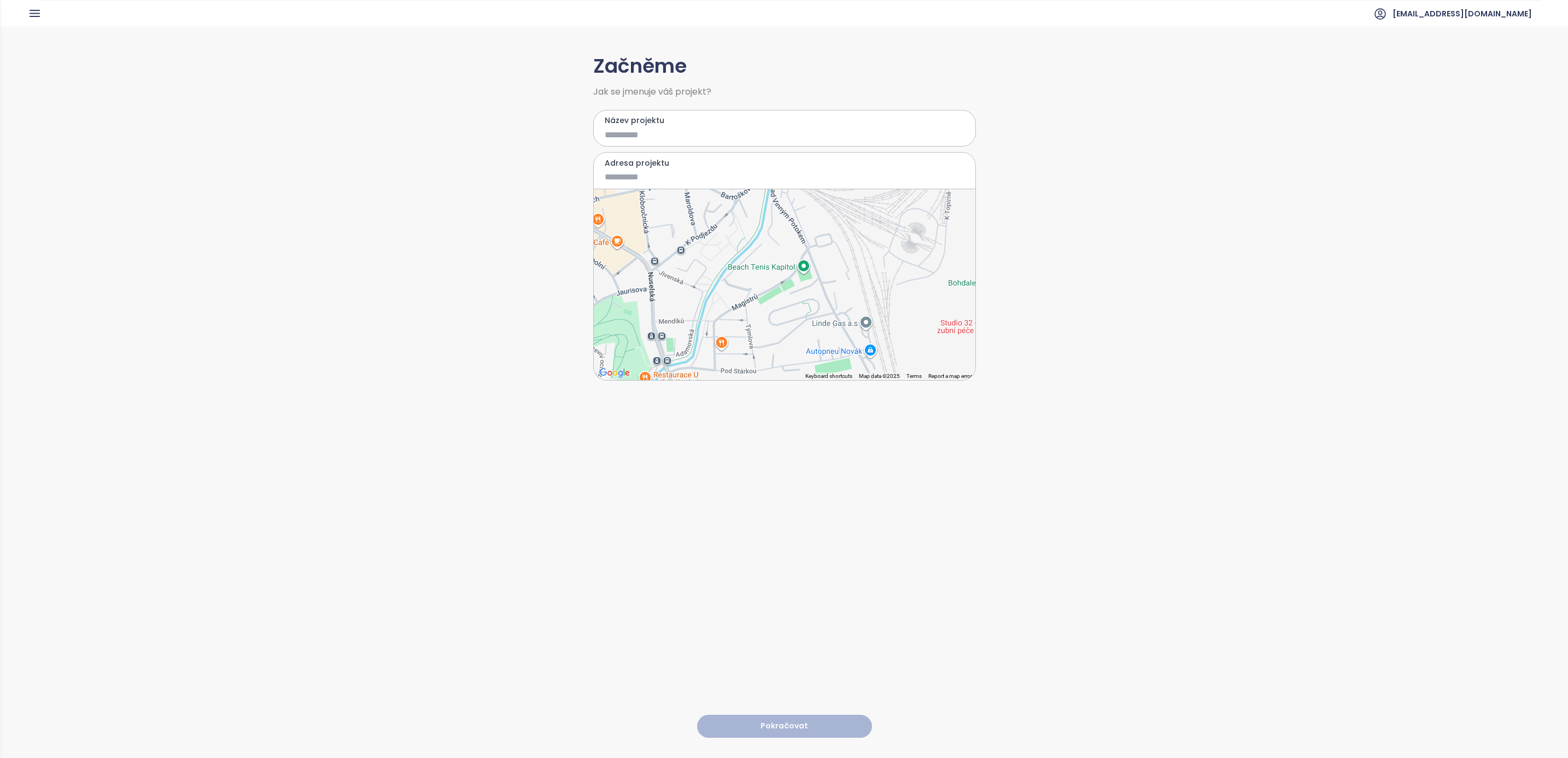
drag, startPoint x: 850, startPoint y: 270, endPoint x: 773, endPoint y: 235, distance: 84.6
click at [773, 235] on div at bounding box center [785, 284] width 382 height 191
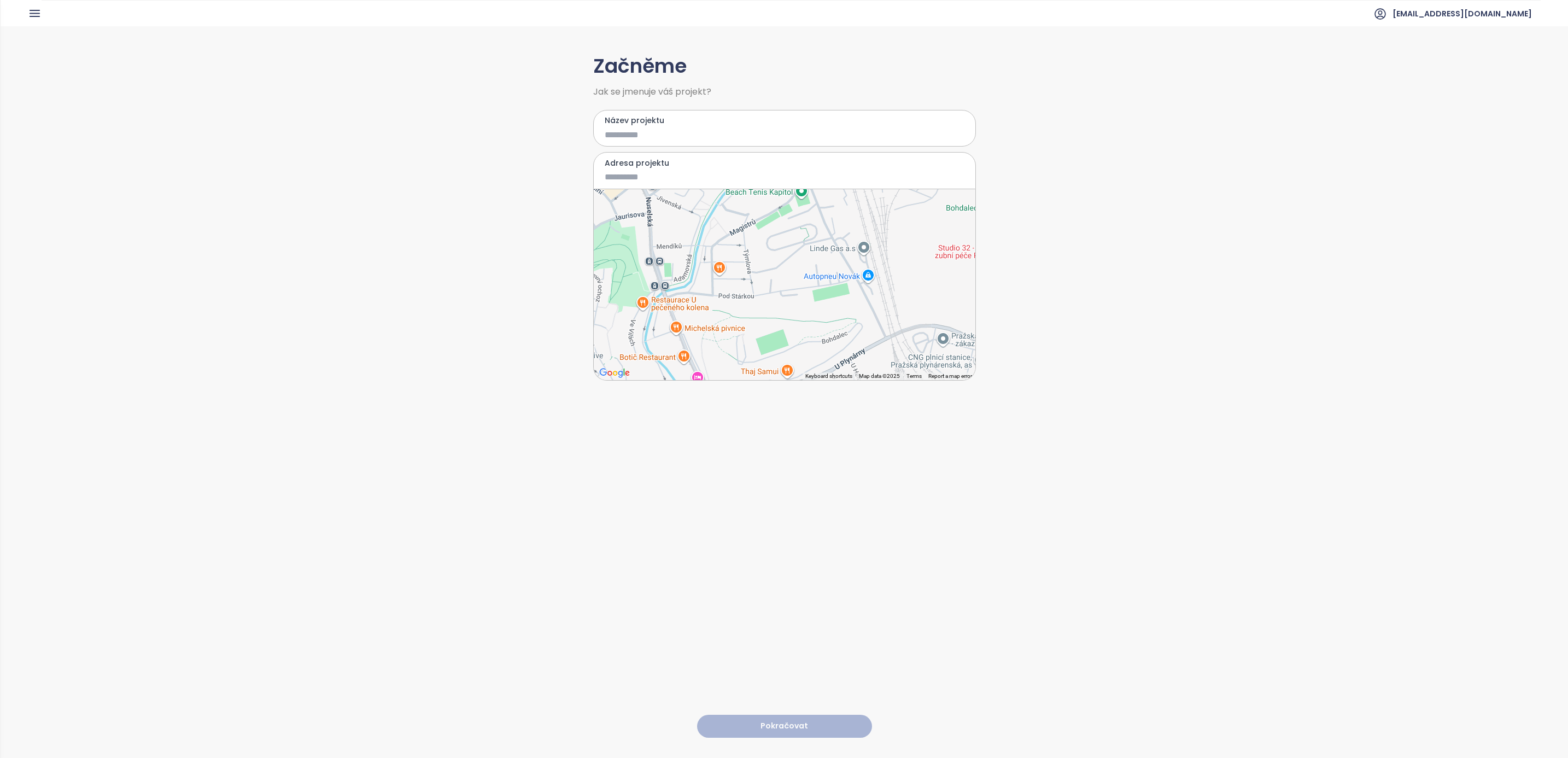
drag, startPoint x: 774, startPoint y: 345, endPoint x: 780, endPoint y: 252, distance: 93.2
click at [780, 252] on div at bounding box center [785, 284] width 382 height 191
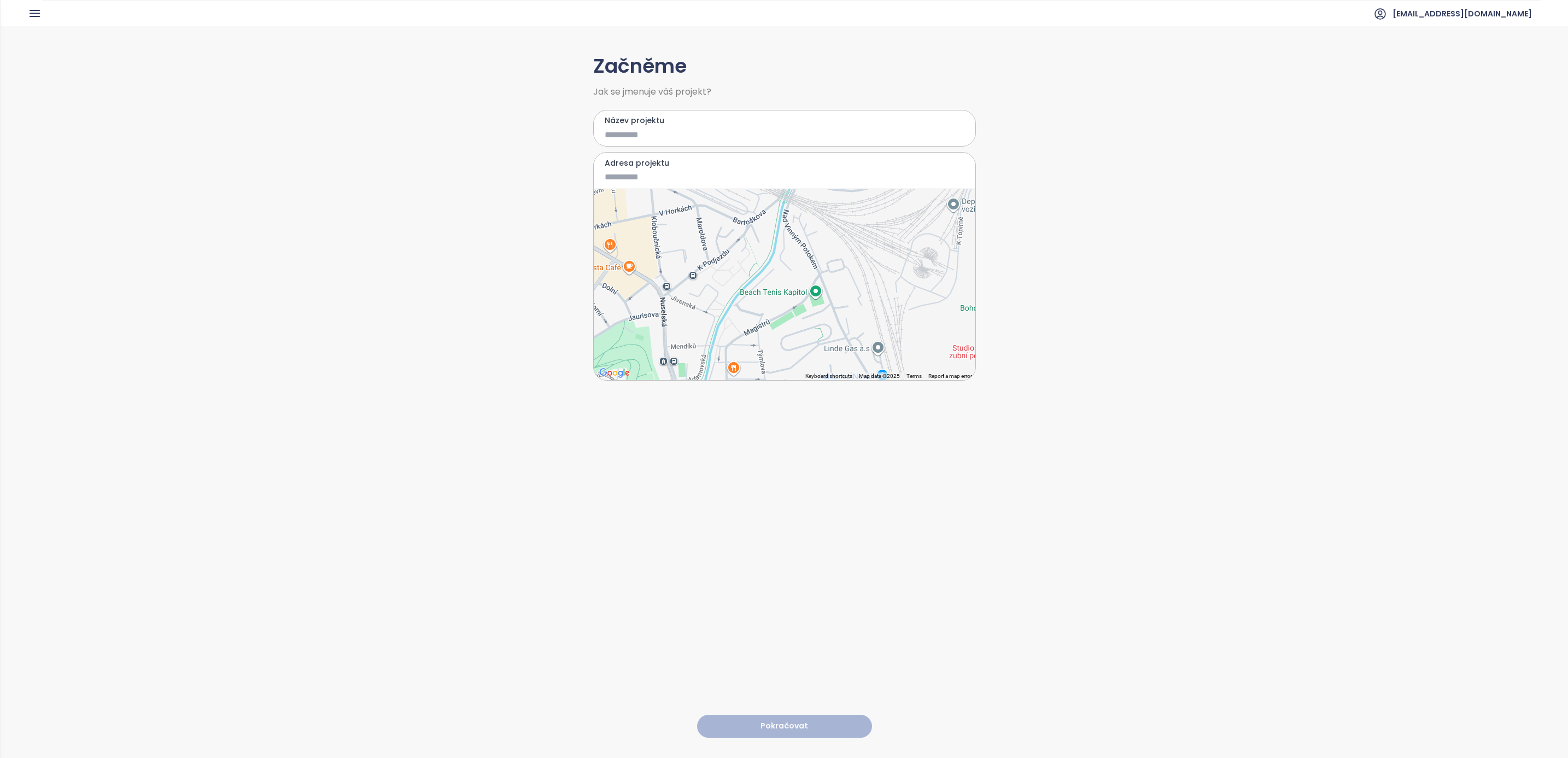
drag, startPoint x: 768, startPoint y: 261, endPoint x: 784, endPoint y: 366, distance: 106.2
click at [784, 366] on div at bounding box center [785, 284] width 382 height 191
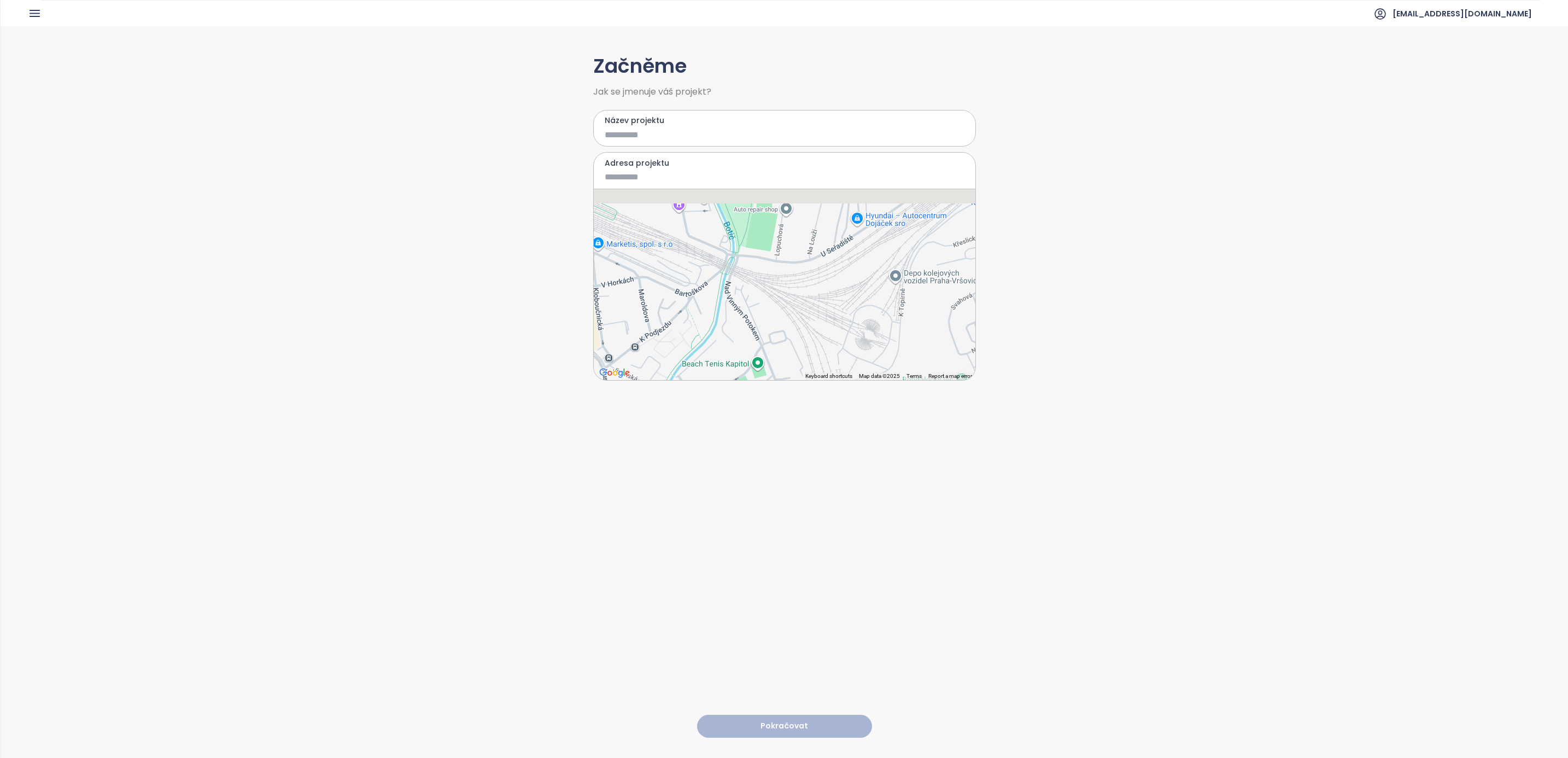
drag, startPoint x: 808, startPoint y: 282, endPoint x: 744, endPoint y: 363, distance: 103.2
click at [744, 363] on div at bounding box center [785, 284] width 382 height 191
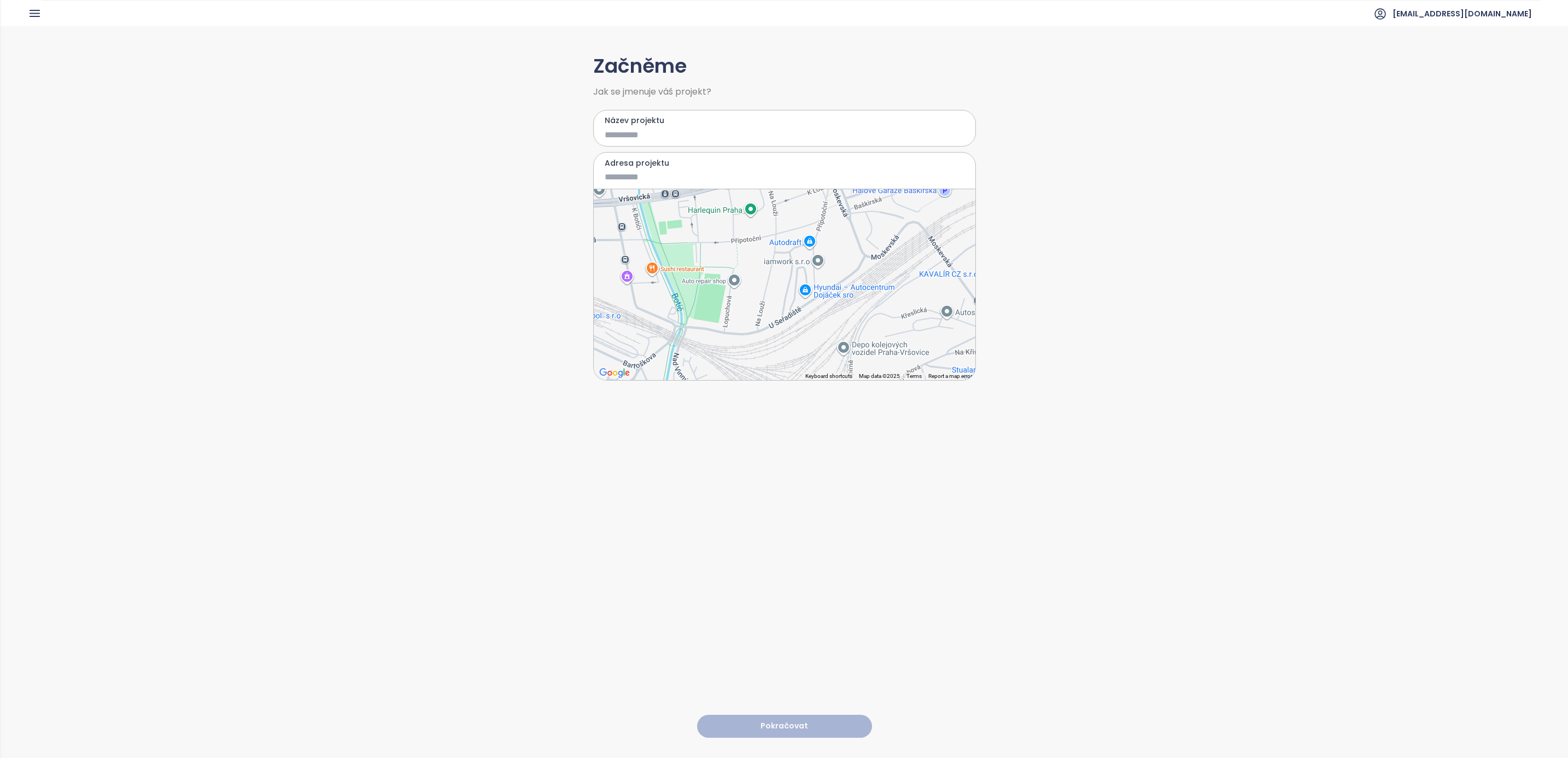
drag, startPoint x: 774, startPoint y: 301, endPoint x: 745, endPoint y: 332, distance: 42.4
click at [745, 332] on div at bounding box center [785, 284] width 382 height 191
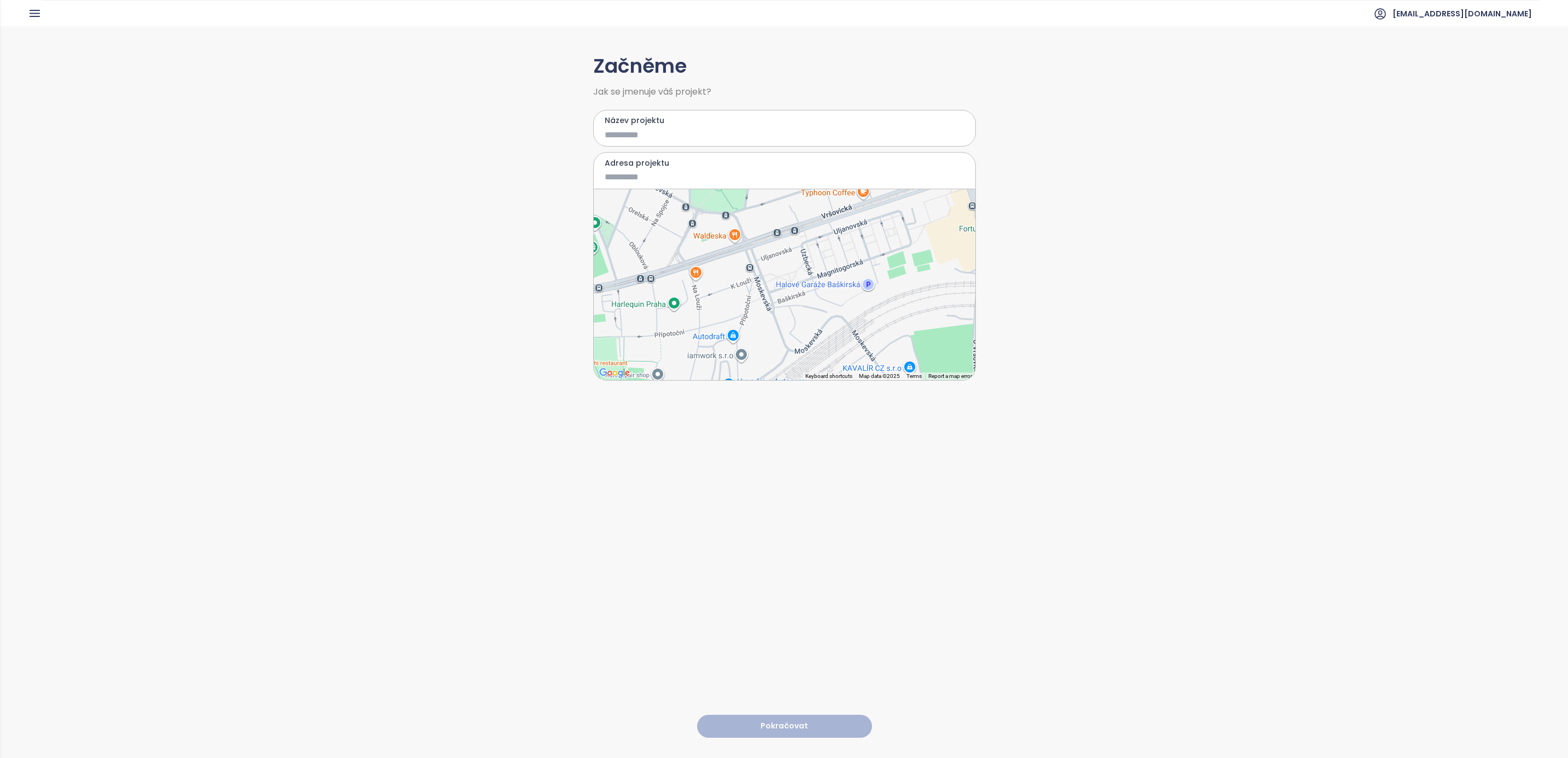
drag, startPoint x: 753, startPoint y: 278, endPoint x: 738, endPoint y: 339, distance: 62.8
click at [738, 339] on div at bounding box center [785, 284] width 382 height 191
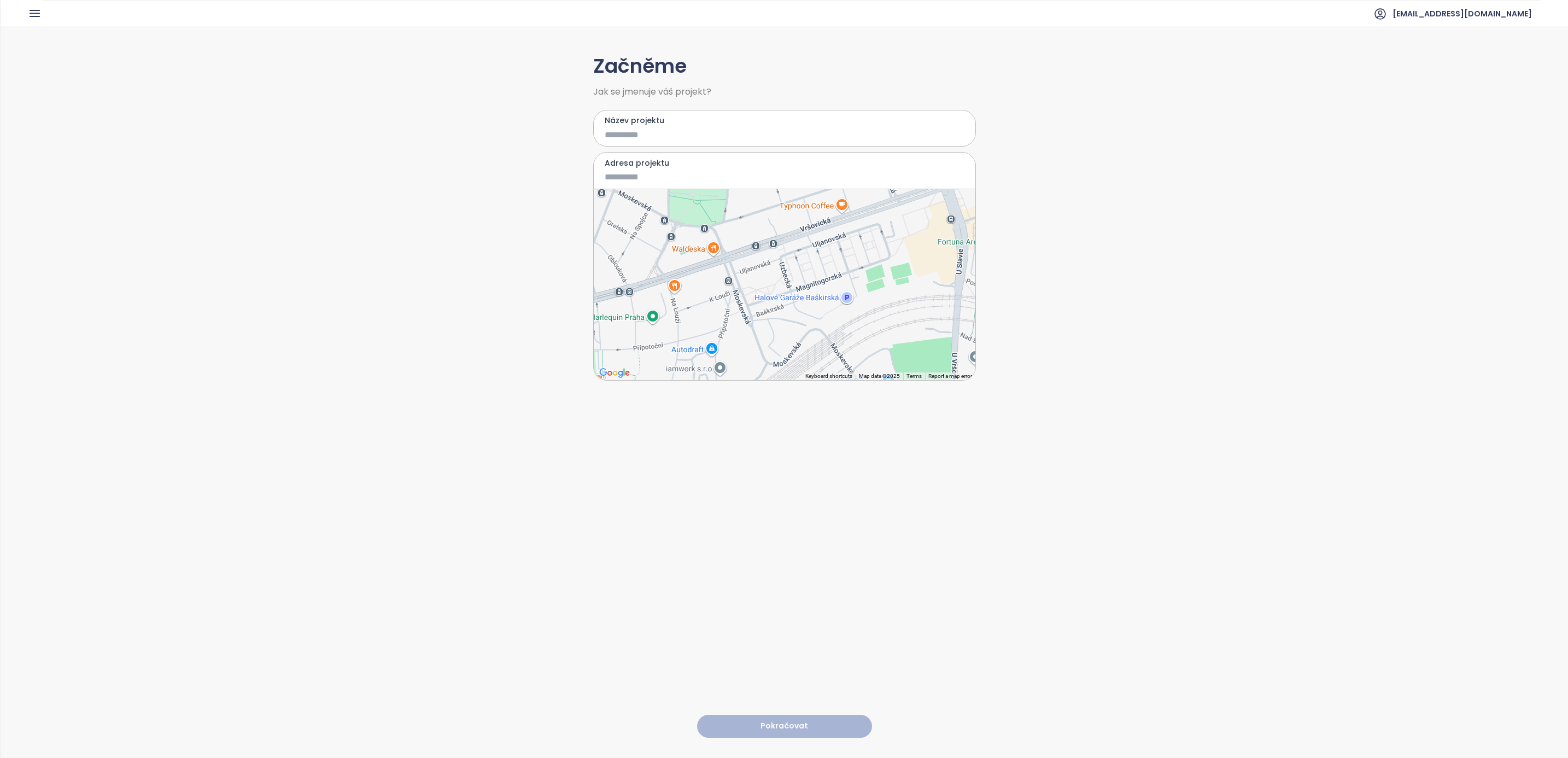
drag, startPoint x: 783, startPoint y: 272, endPoint x: 743, endPoint y: 325, distance: 66.4
click at [743, 325] on div at bounding box center [785, 284] width 382 height 191
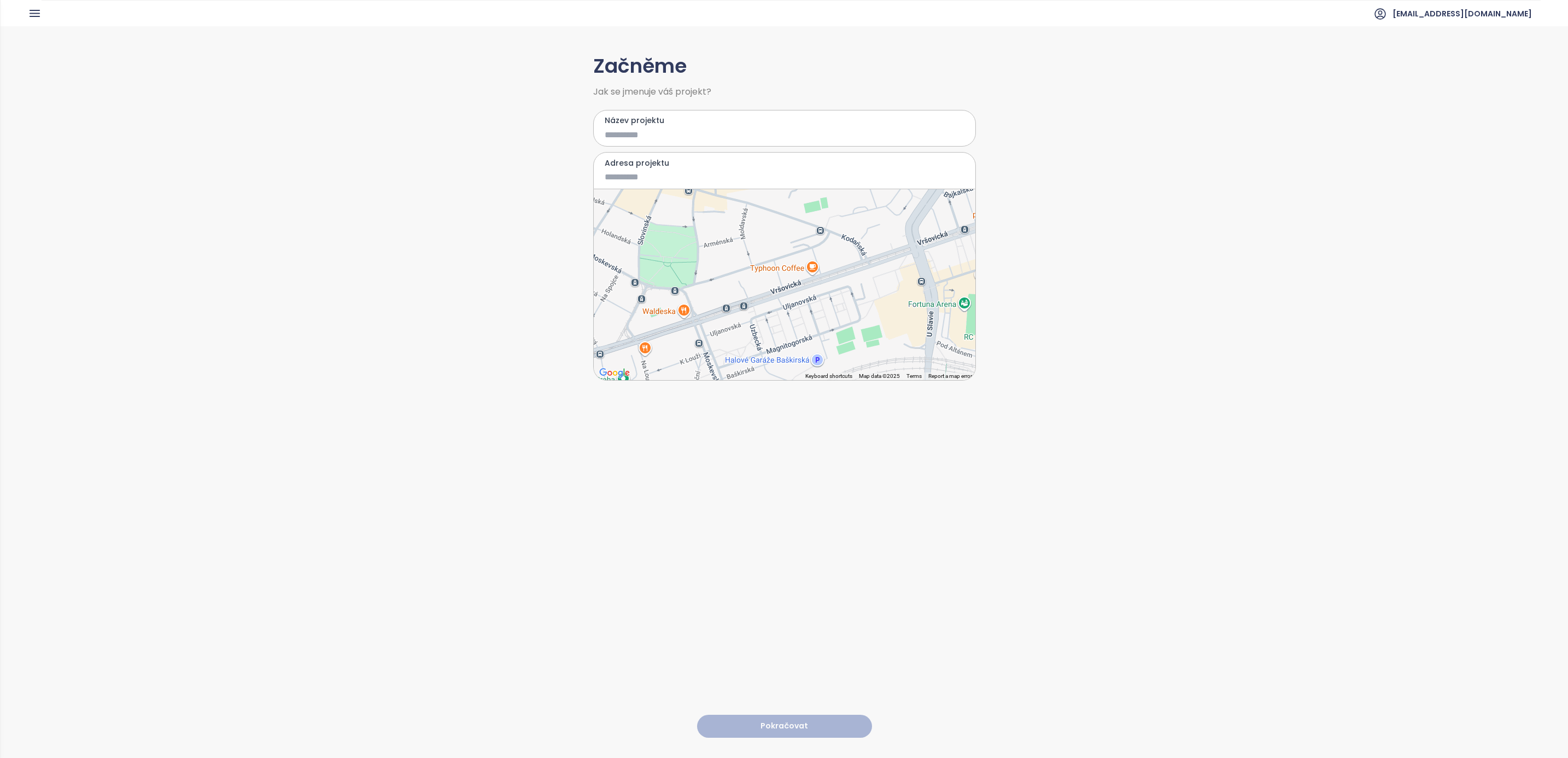
drag, startPoint x: 825, startPoint y: 287, endPoint x: 811, endPoint y: 314, distance: 30.4
click at [811, 314] on div at bounding box center [785, 284] width 382 height 191
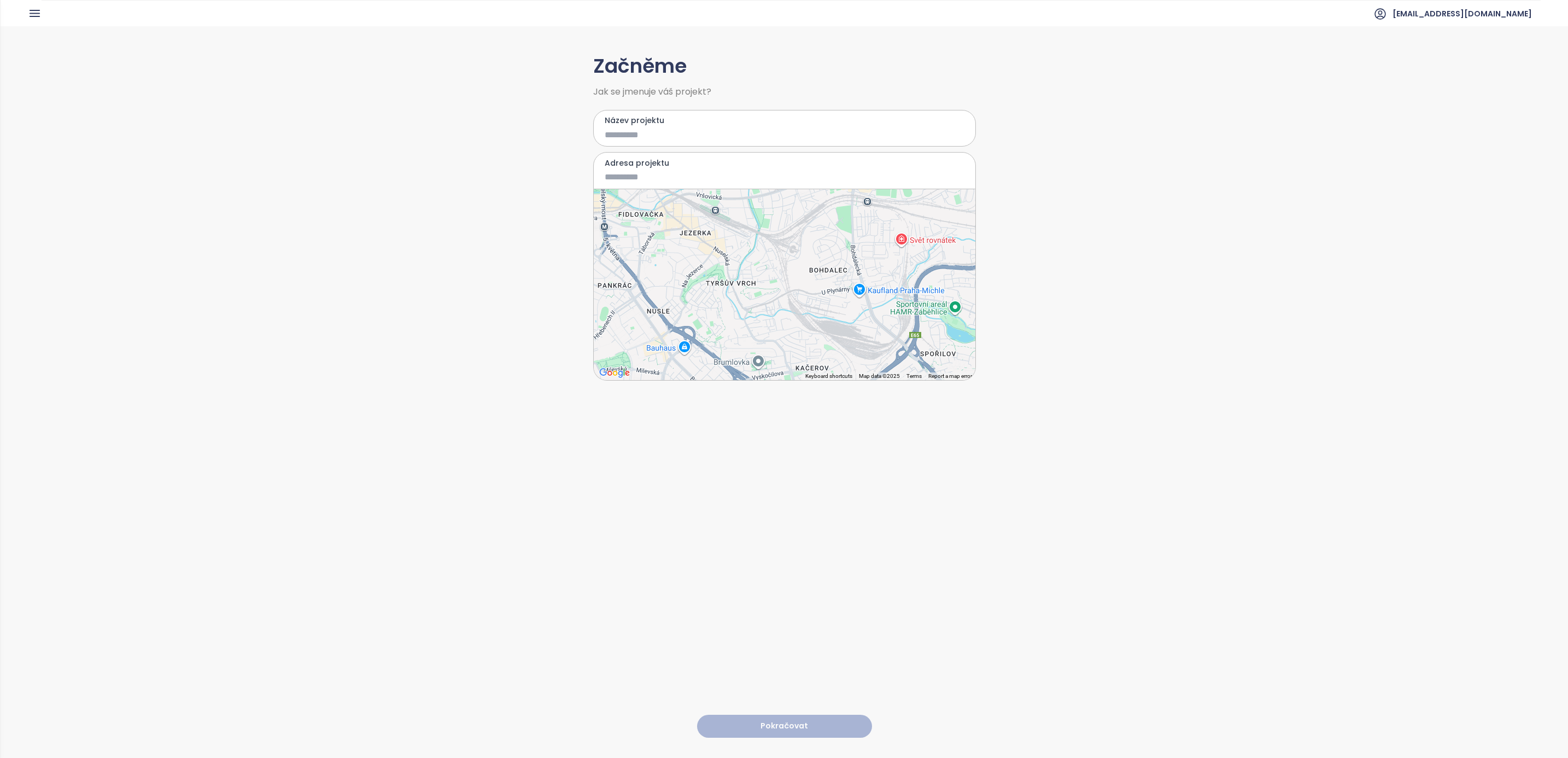
drag, startPoint x: 791, startPoint y: 333, endPoint x: 740, endPoint y: 226, distance: 118.5
click at [740, 226] on div at bounding box center [785, 284] width 382 height 191
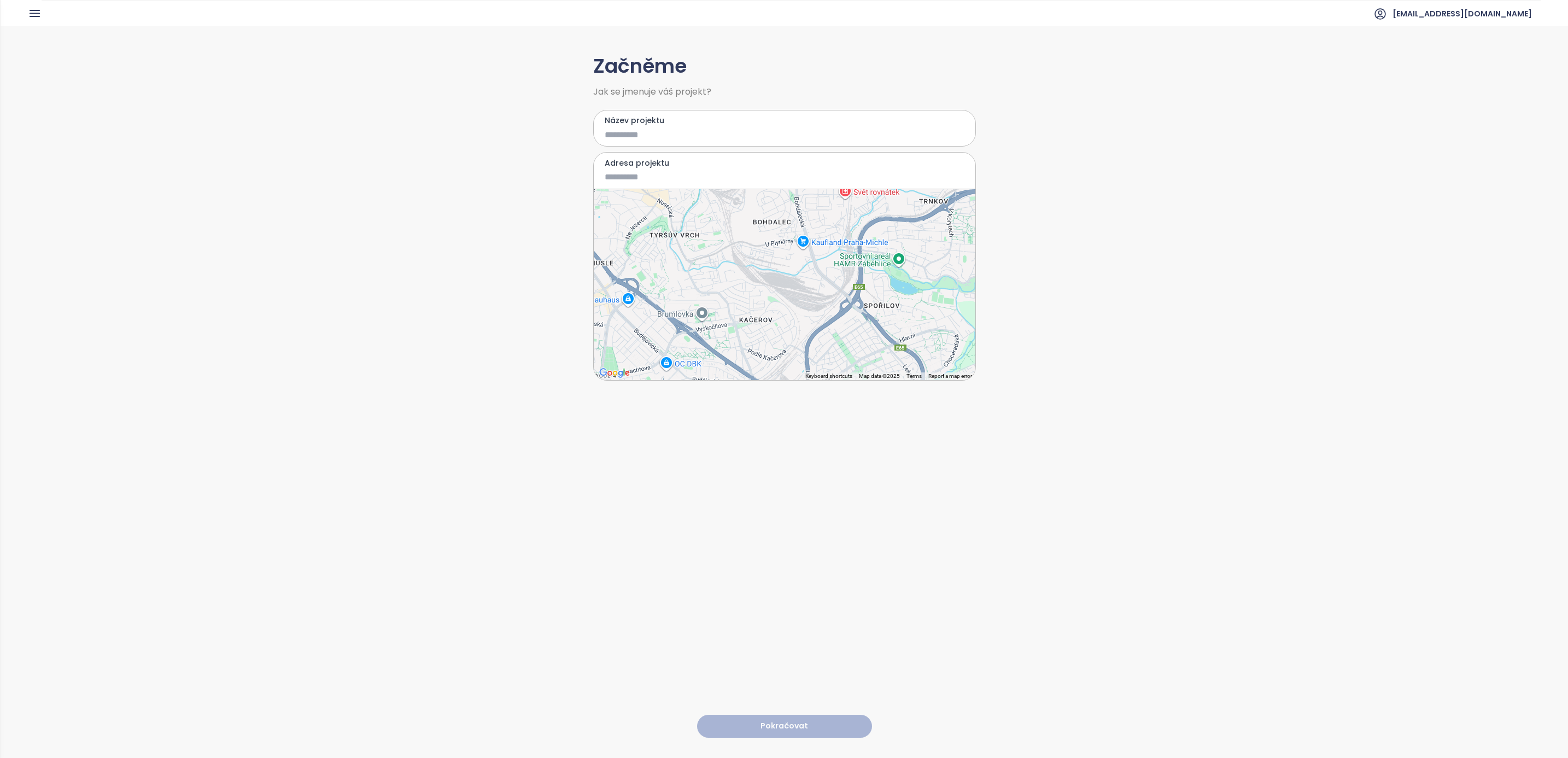
drag, startPoint x: 831, startPoint y: 332, endPoint x: 770, endPoint y: 271, distance: 86.3
click at [770, 271] on div at bounding box center [785, 284] width 382 height 191
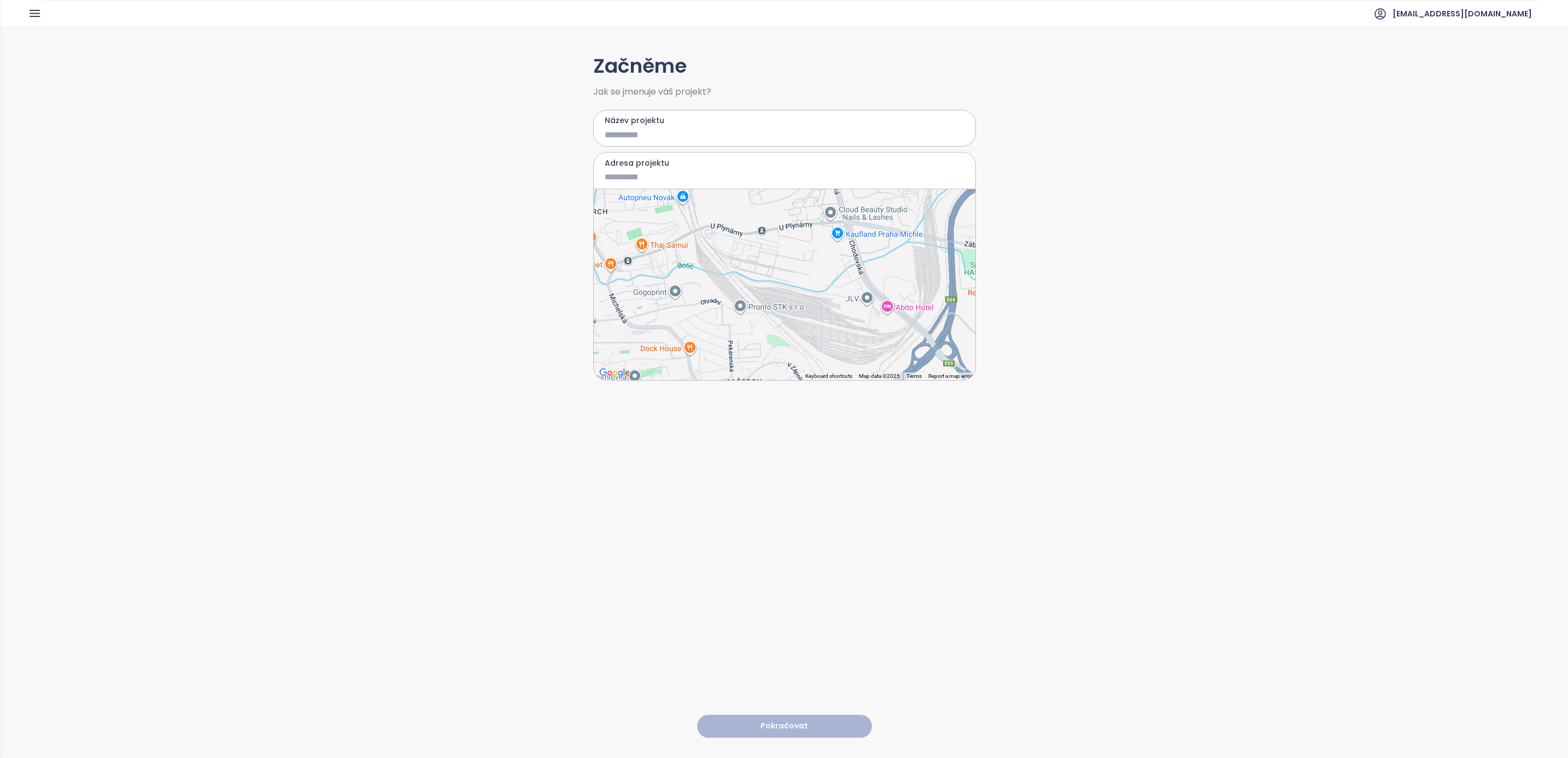
drag, startPoint x: 748, startPoint y: 254, endPoint x: 757, endPoint y: 266, distance: 15.0
click at [757, 266] on div at bounding box center [785, 284] width 382 height 191
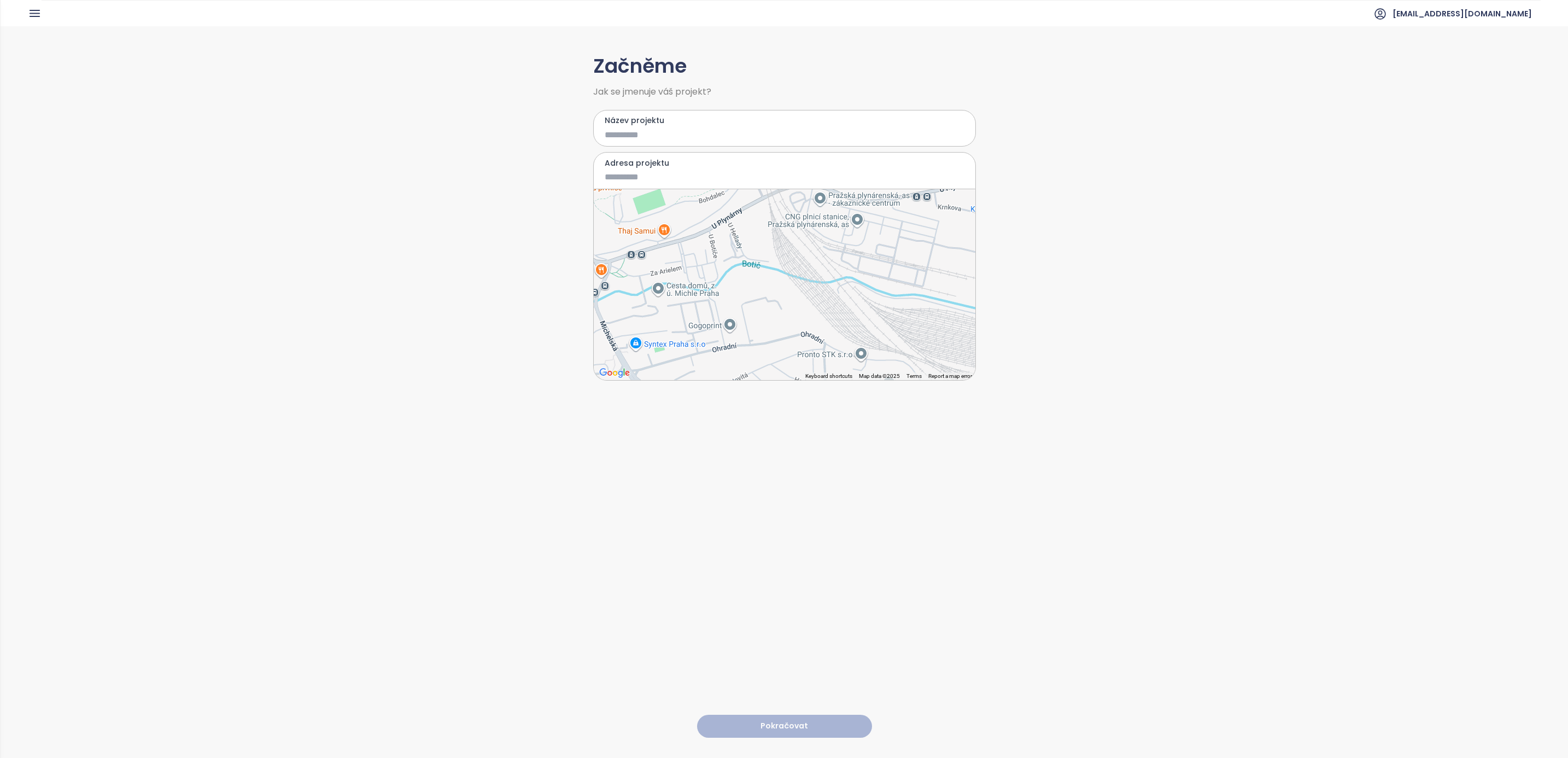
drag, startPoint x: 730, startPoint y: 263, endPoint x: 862, endPoint y: 252, distance: 132.5
click at [862, 252] on div at bounding box center [785, 284] width 382 height 191
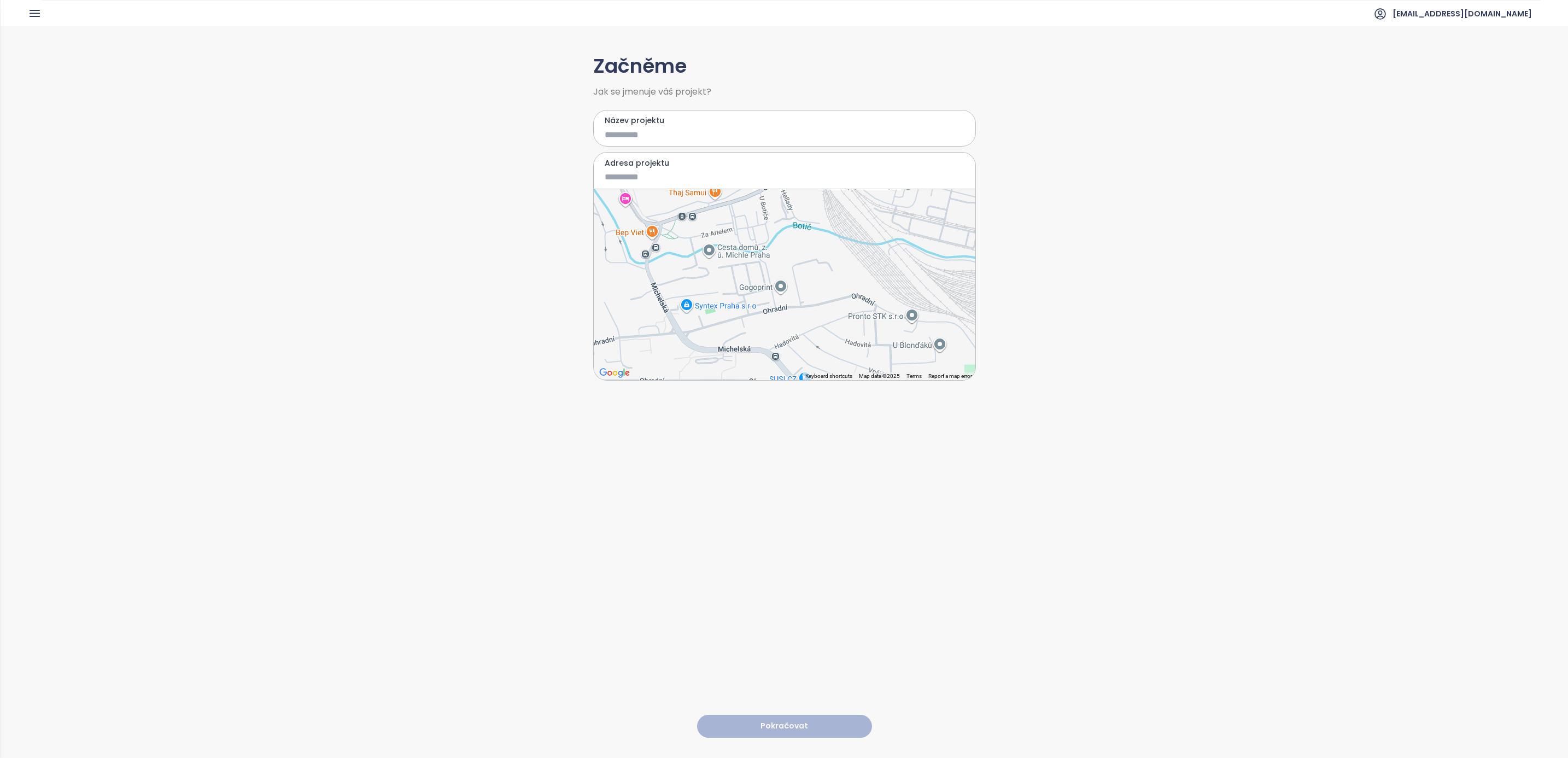
drag, startPoint x: 725, startPoint y: 286, endPoint x: 778, endPoint y: 248, distance: 65.2
click at [778, 248] on div at bounding box center [785, 284] width 382 height 191
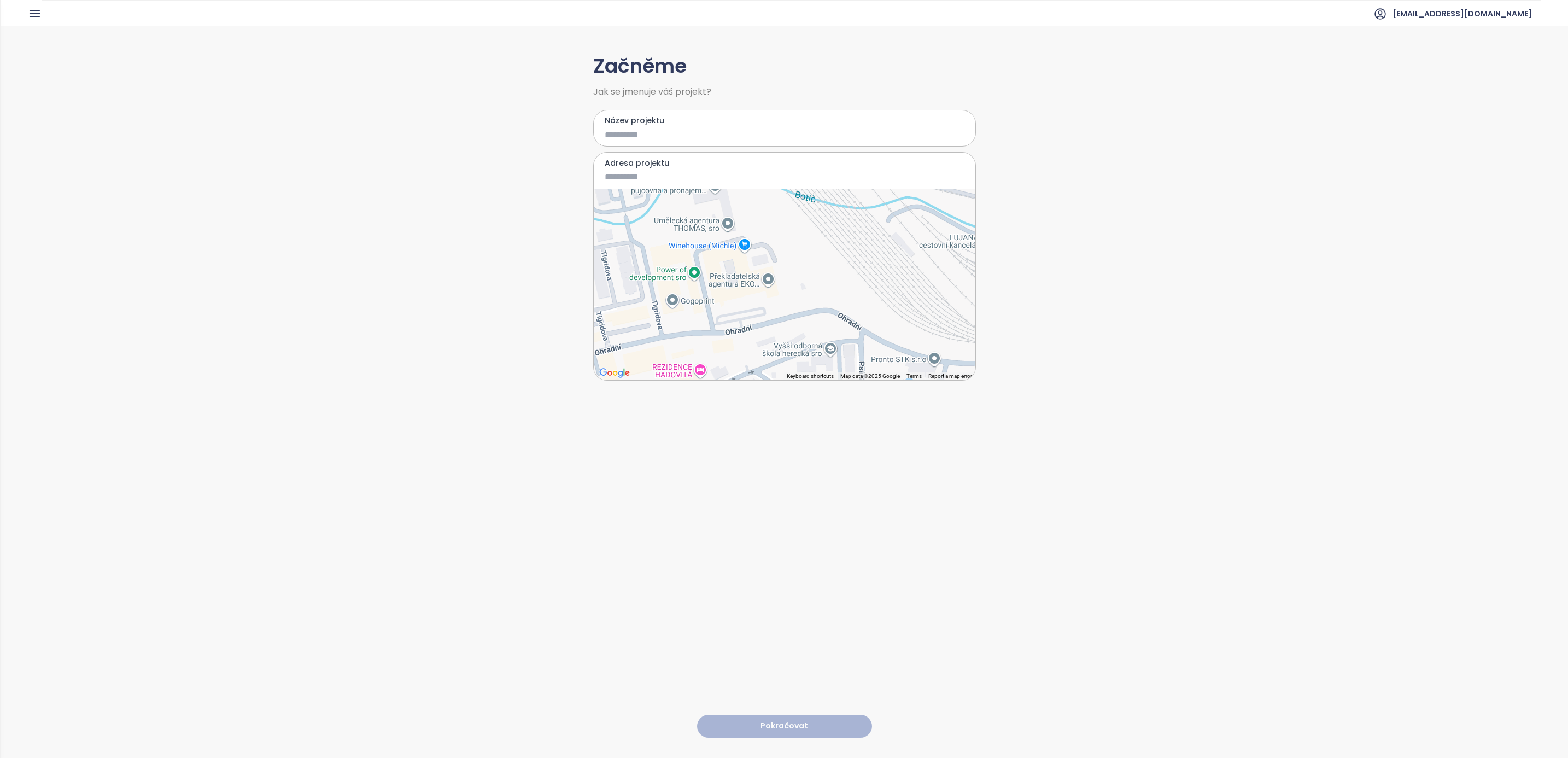
drag, startPoint x: 858, startPoint y: 318, endPoint x: 818, endPoint y: 282, distance: 53.8
click at [818, 282] on div at bounding box center [785, 284] width 382 height 191
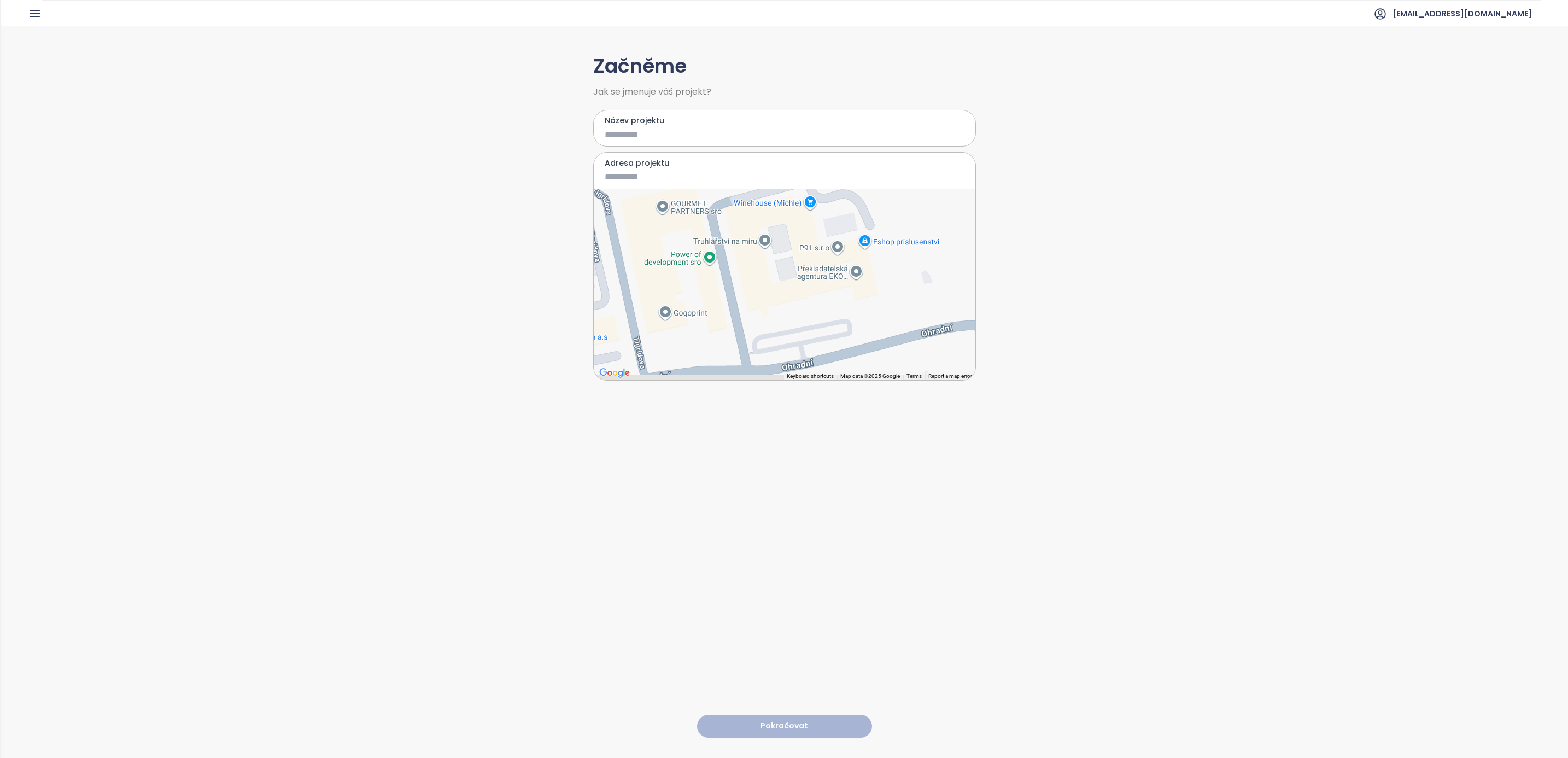
drag, startPoint x: 780, startPoint y: 305, endPoint x: 868, endPoint y: 278, distance: 92.0
click at [868, 278] on div at bounding box center [785, 284] width 382 height 191
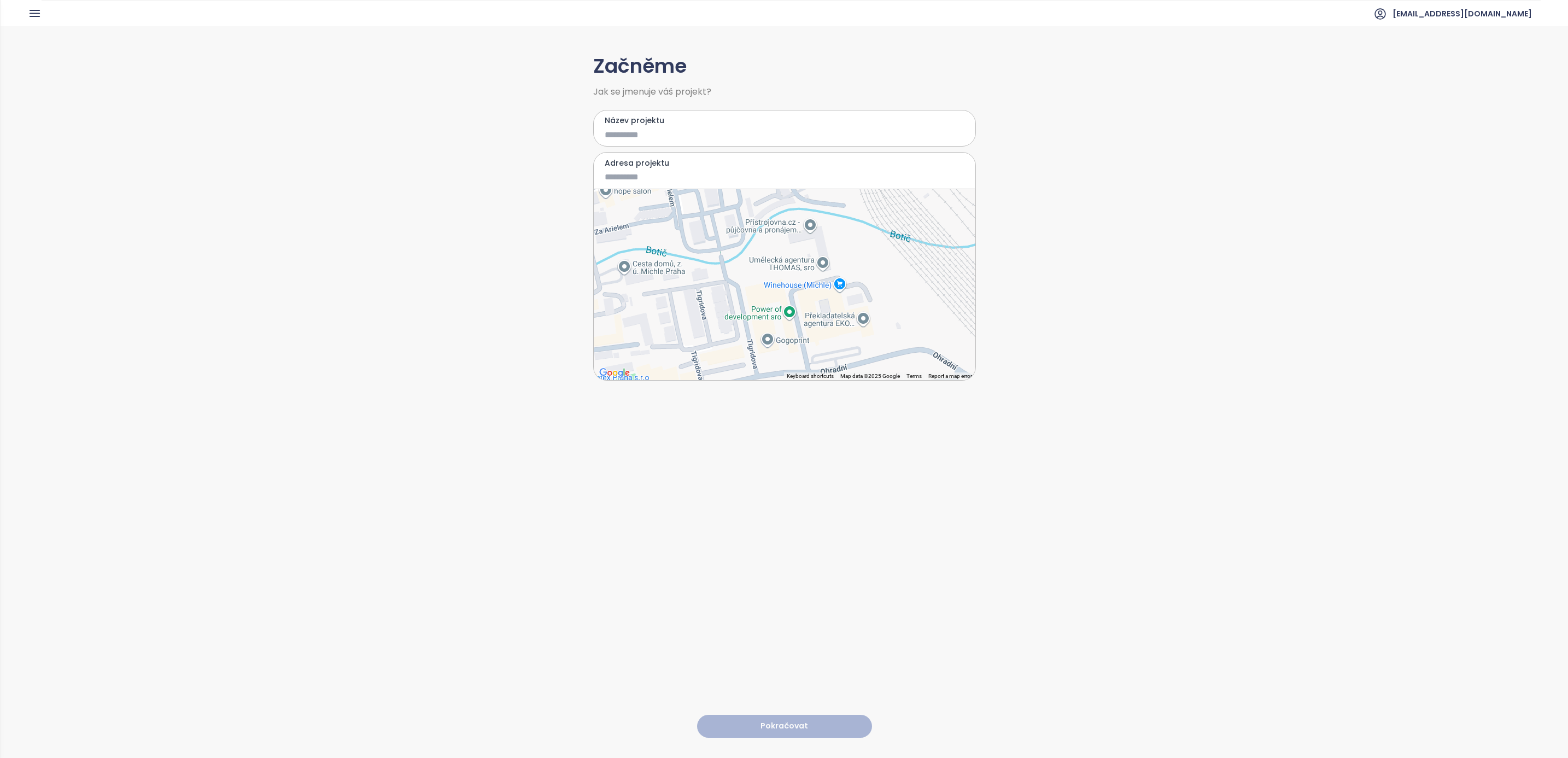
drag, startPoint x: 901, startPoint y: 247, endPoint x: 889, endPoint y: 309, distance: 63.2
click at [889, 309] on div at bounding box center [785, 284] width 382 height 191
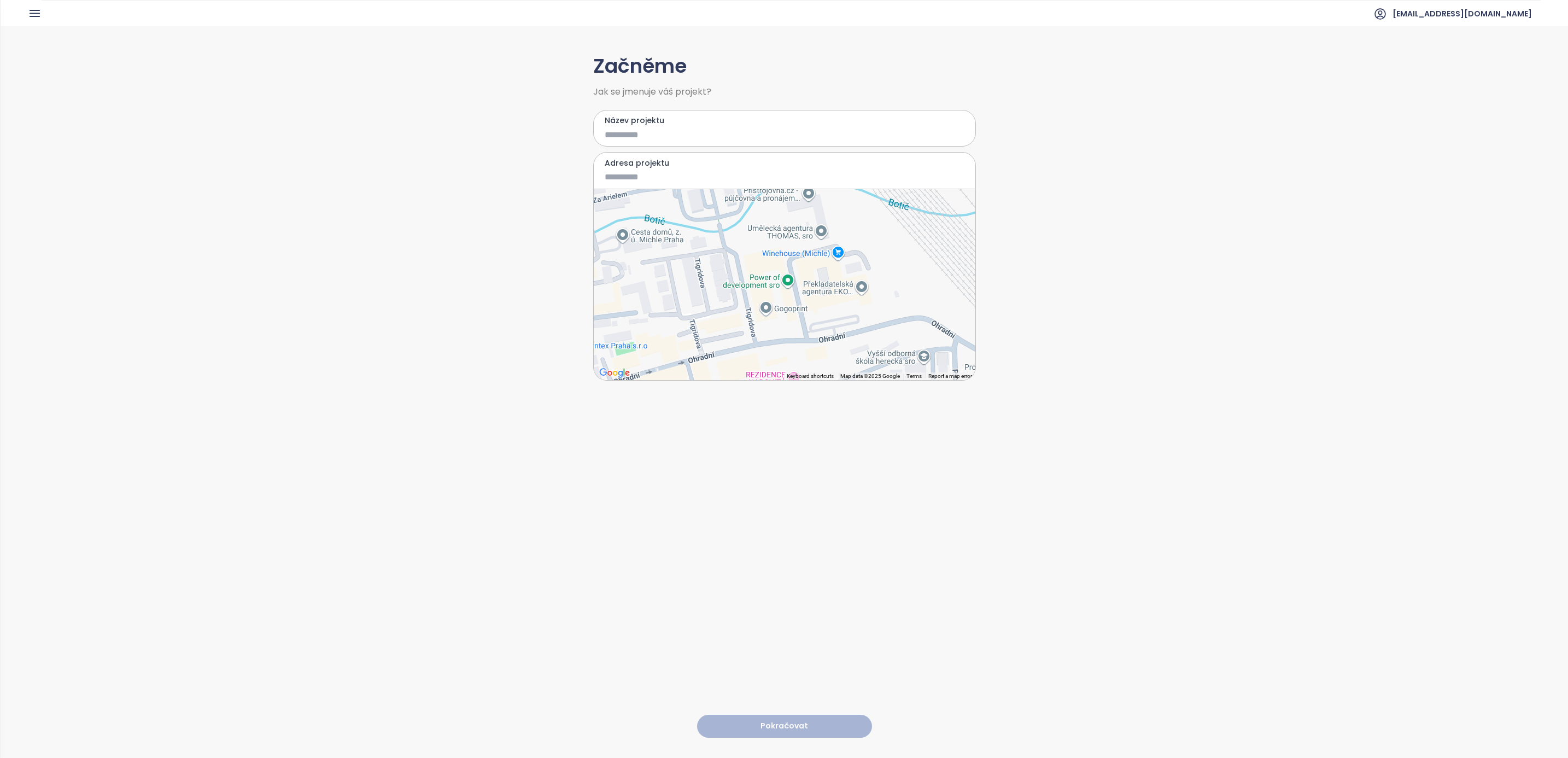
drag, startPoint x: 889, startPoint y: 319, endPoint x: 891, endPoint y: 278, distance: 41.0
click at [891, 278] on div at bounding box center [785, 284] width 382 height 191
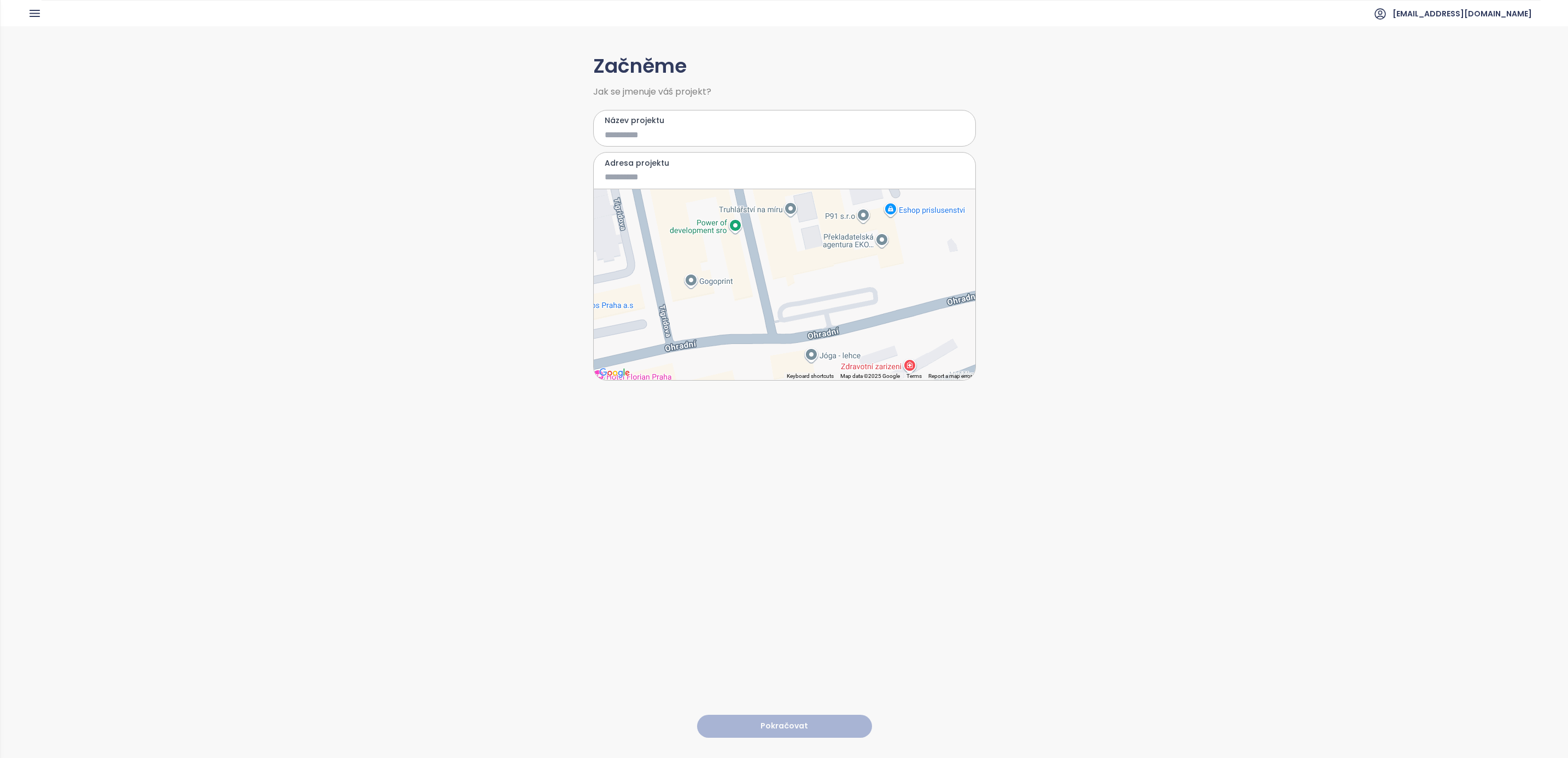
drag, startPoint x: 855, startPoint y: 315, endPoint x: 904, endPoint y: 264, distance: 70.7
click at [904, 264] on div at bounding box center [785, 284] width 382 height 191
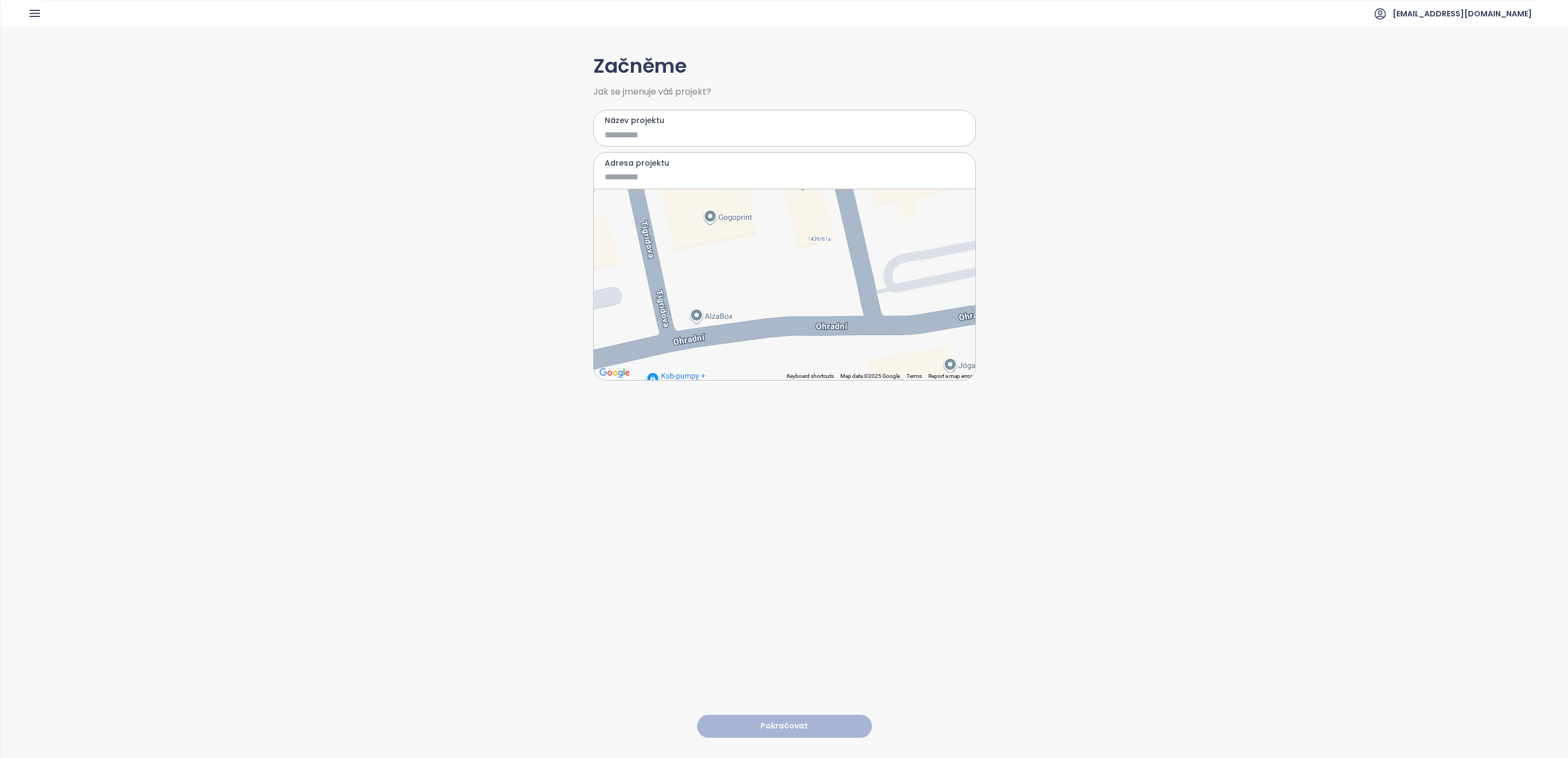
drag, startPoint x: 758, startPoint y: 303, endPoint x: 863, endPoint y: 214, distance: 137.6
click at [863, 214] on div at bounding box center [785, 284] width 382 height 191
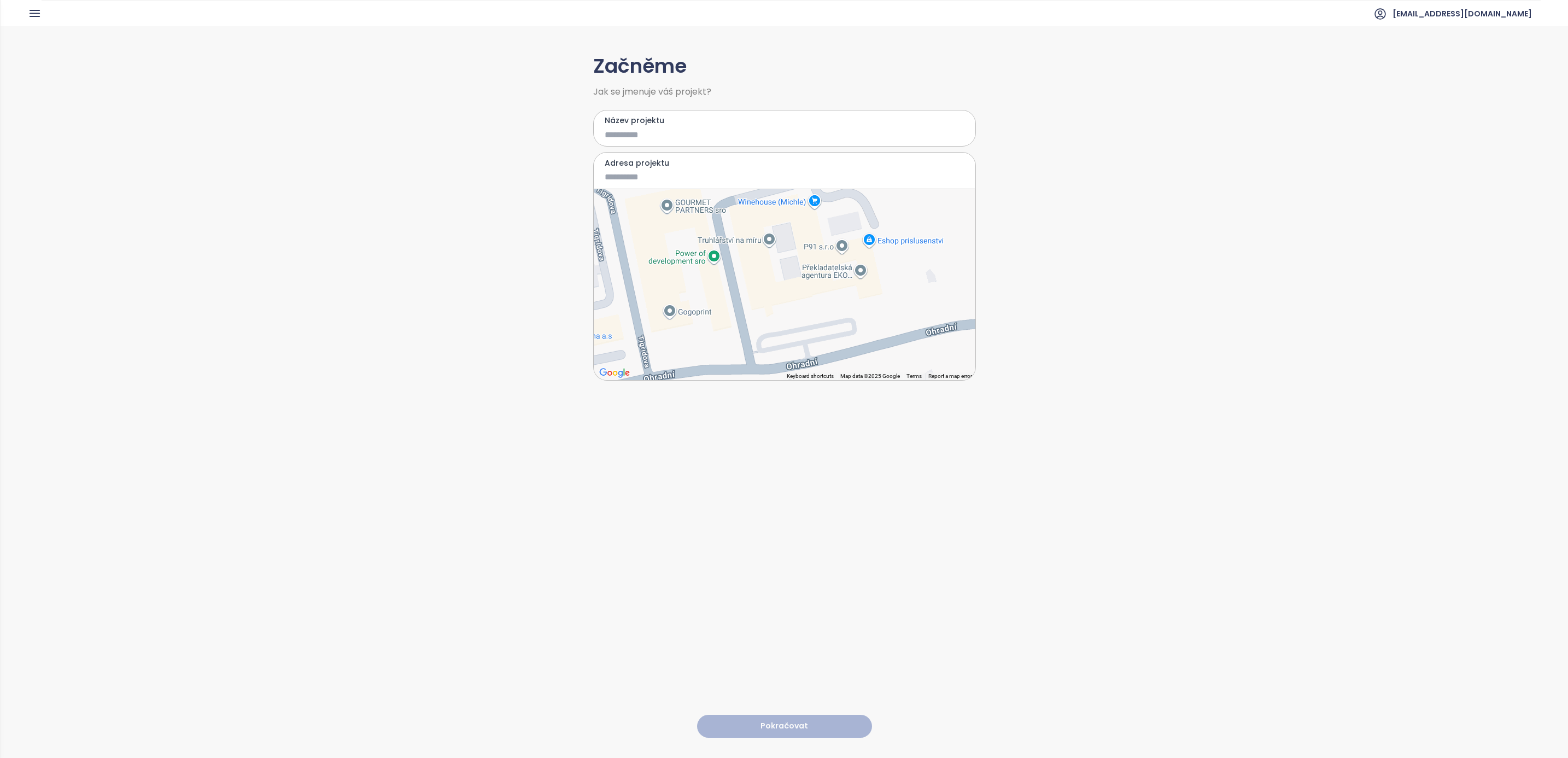
drag, startPoint x: 803, startPoint y: 241, endPoint x: 751, endPoint y: 329, distance: 102.2
click at [751, 329] on div at bounding box center [785, 284] width 382 height 191
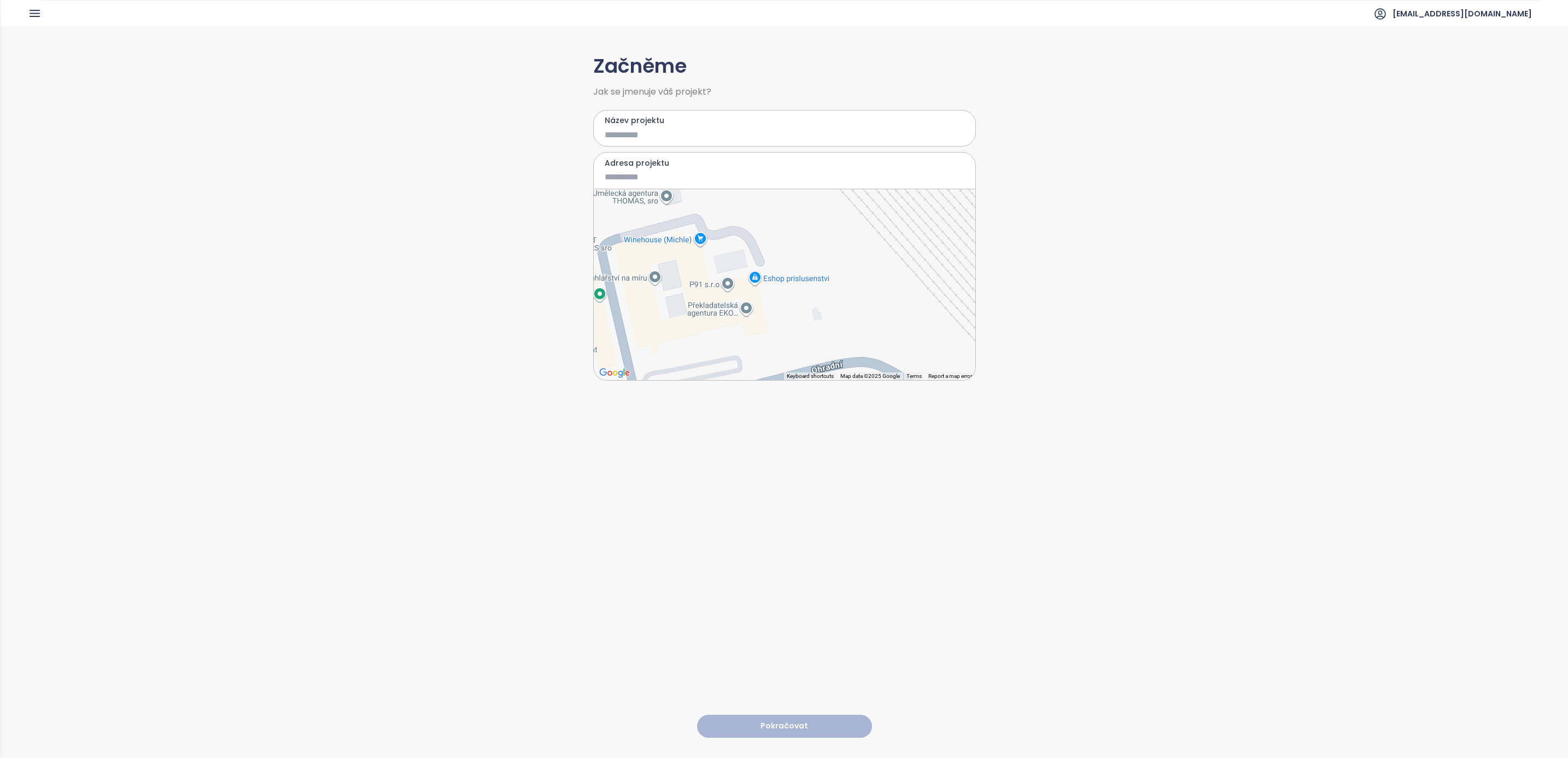
drag, startPoint x: 839, startPoint y: 264, endPoint x: 722, endPoint y: 302, distance: 123.0
click at [722, 302] on div at bounding box center [785, 284] width 382 height 191
click at [746, 300] on div at bounding box center [785, 284] width 382 height 191
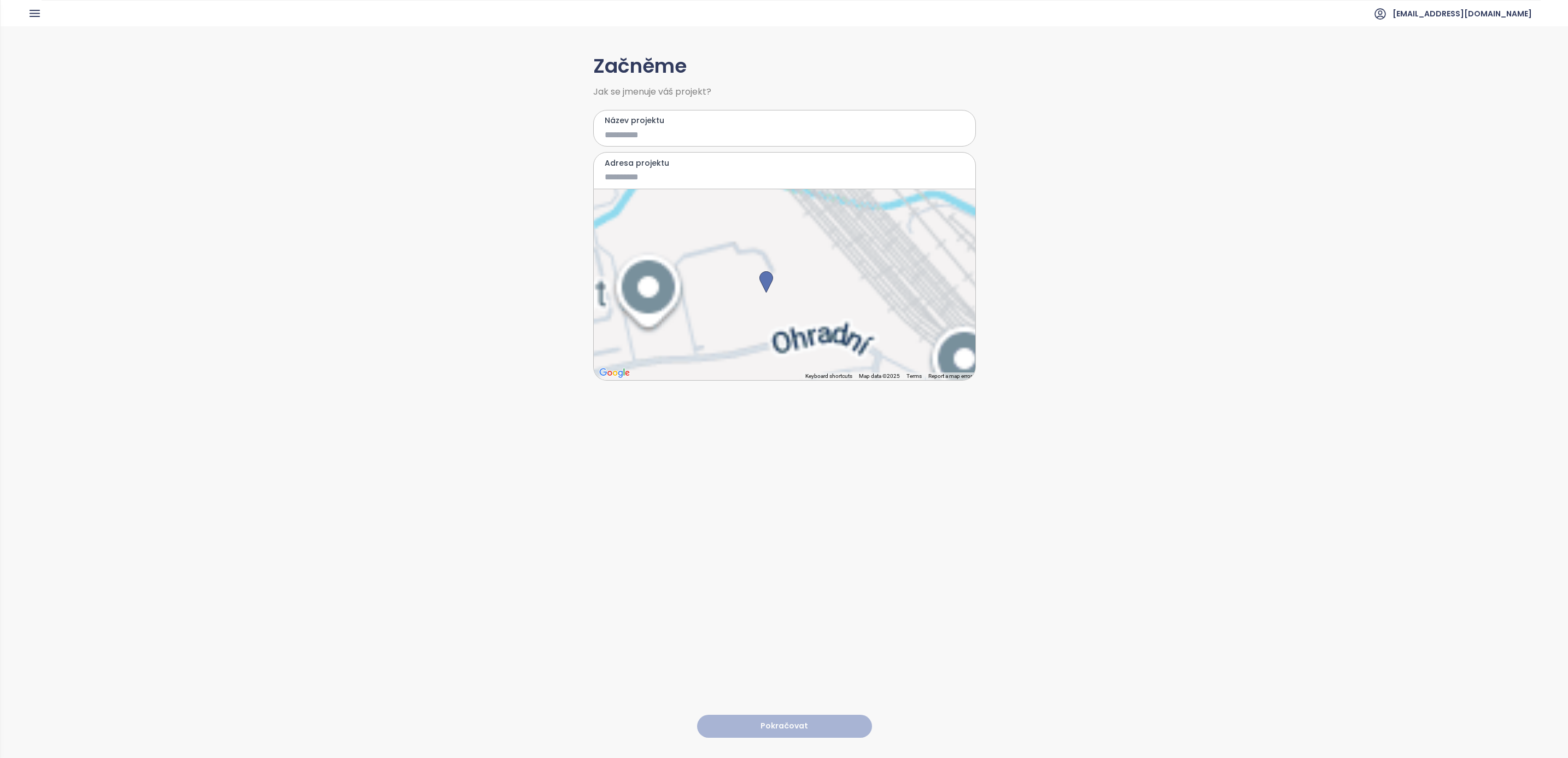
type input "**********"
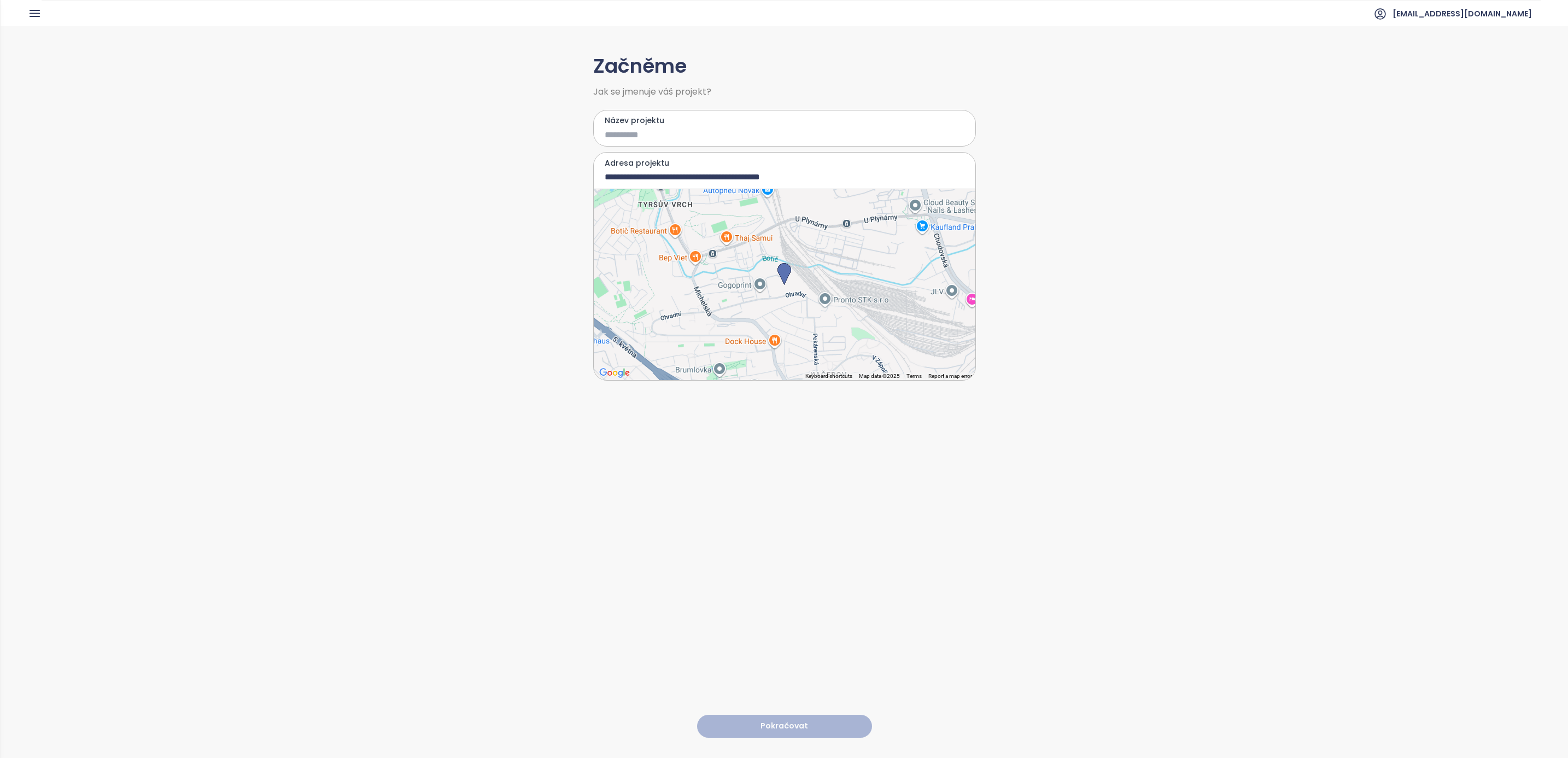
click at [638, 133] on input "Název projektu" at bounding box center [776, 134] width 344 height 14
click at [704, 130] on input "**********" at bounding box center [776, 134] width 344 height 14
type input "**********"
click at [792, 505] on button "Pokračovat" at bounding box center [784, 726] width 175 height 23
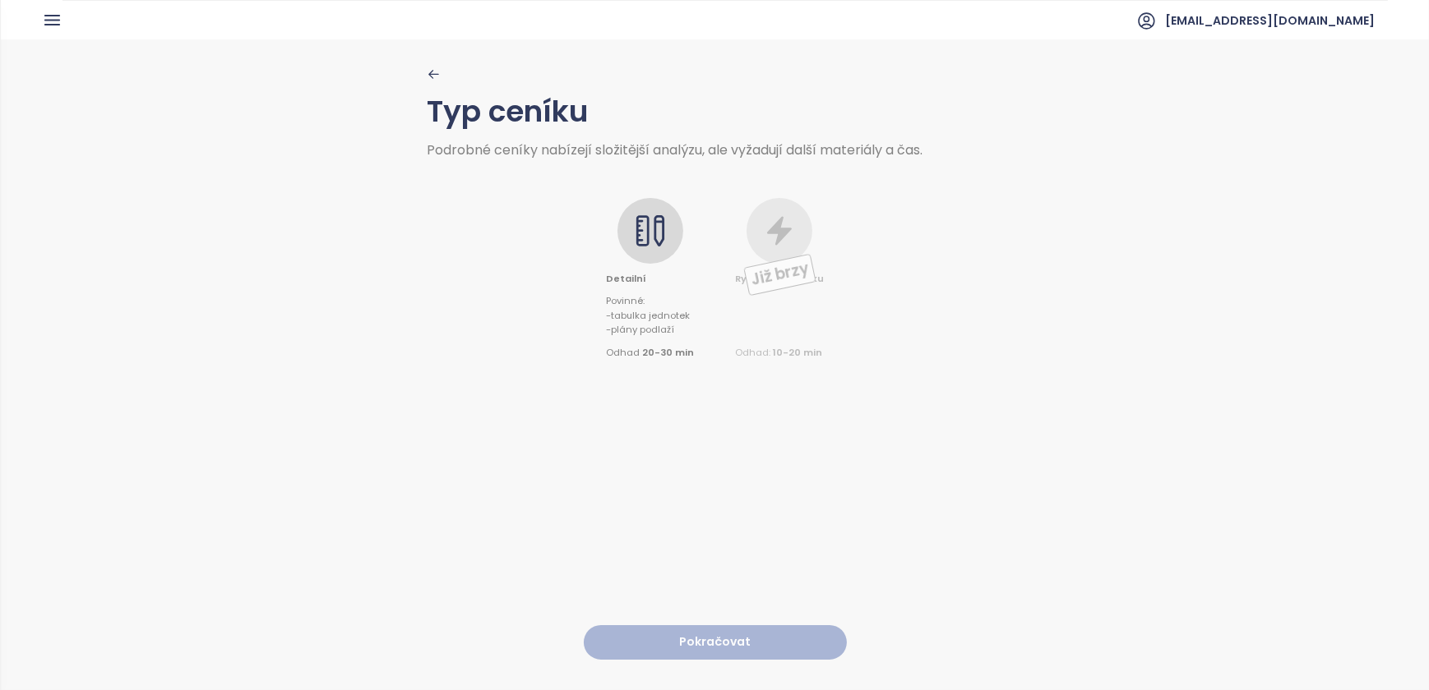
click at [649, 232] on icon at bounding box center [650, 231] width 33 height 33
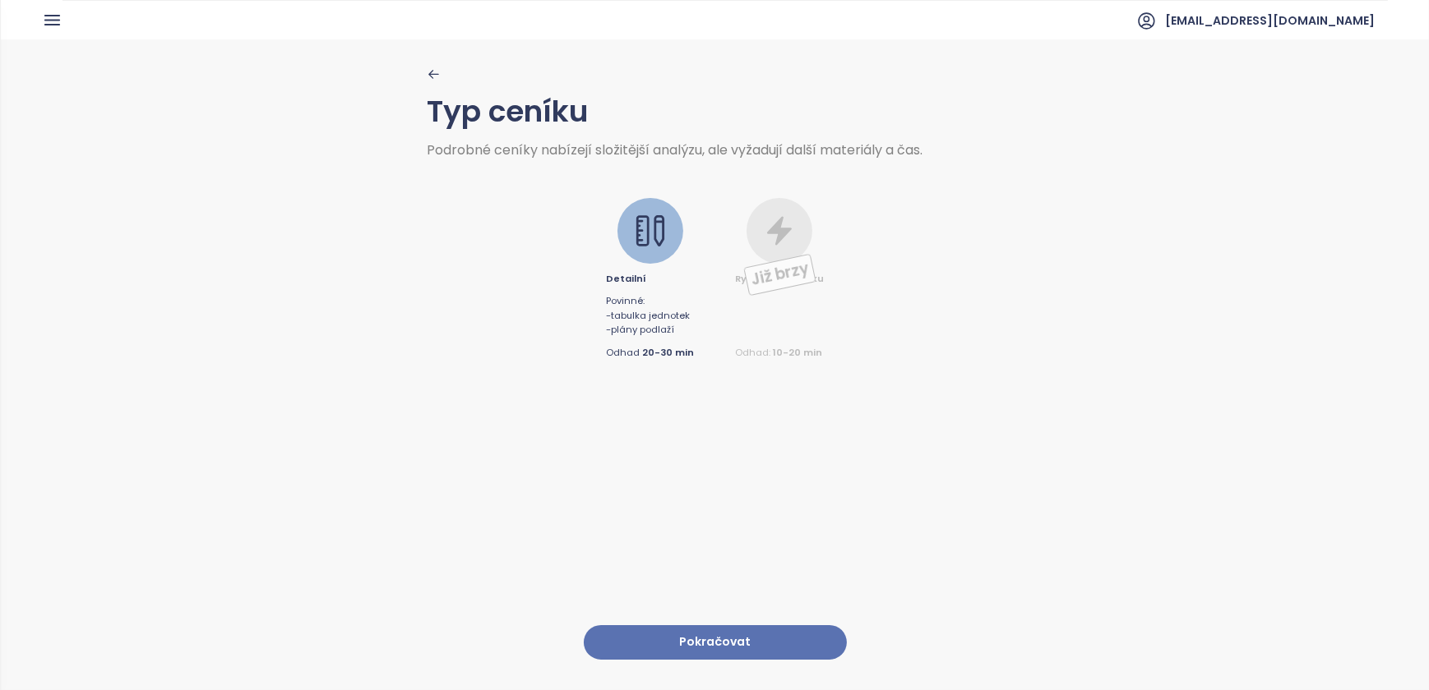
click at [750, 626] on button "Pokračovat" at bounding box center [715, 643] width 263 height 35
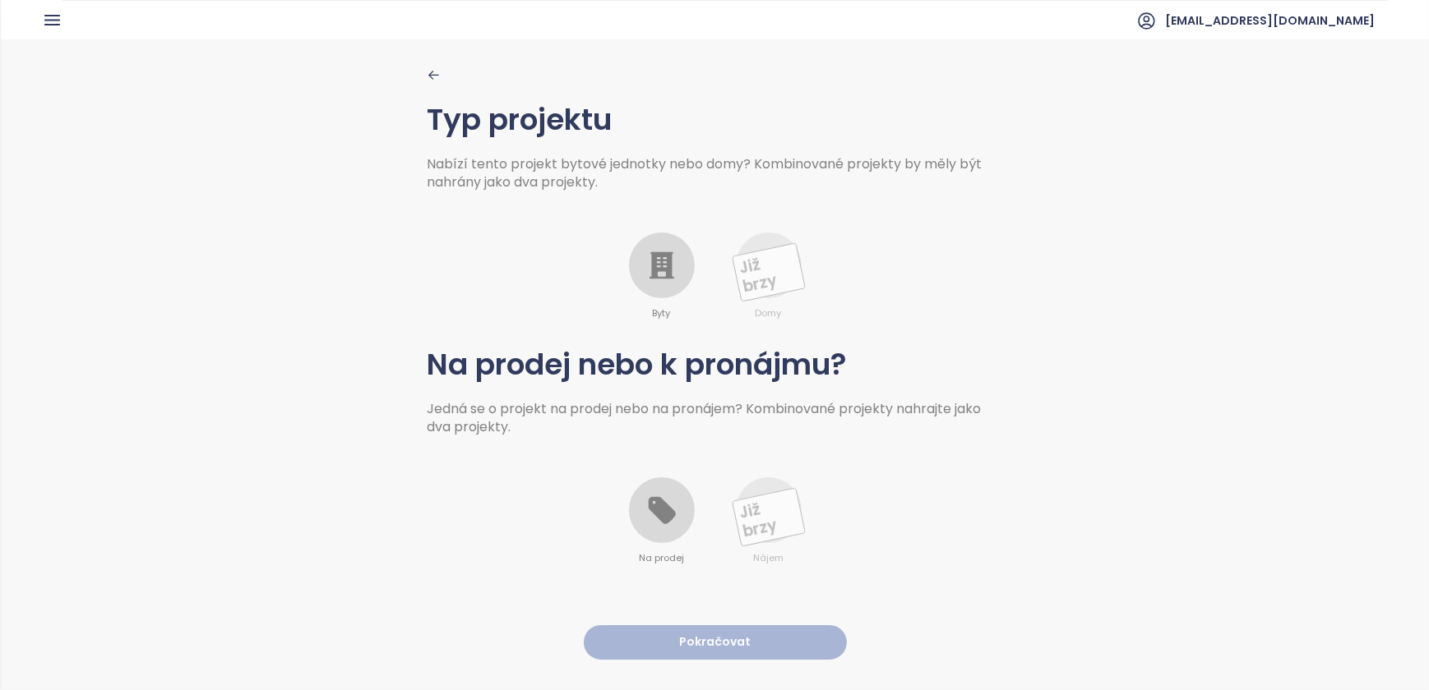
click at [659, 275] on icon at bounding box center [661, 265] width 25 height 27
click at [667, 516] on icon at bounding box center [661, 510] width 27 height 27
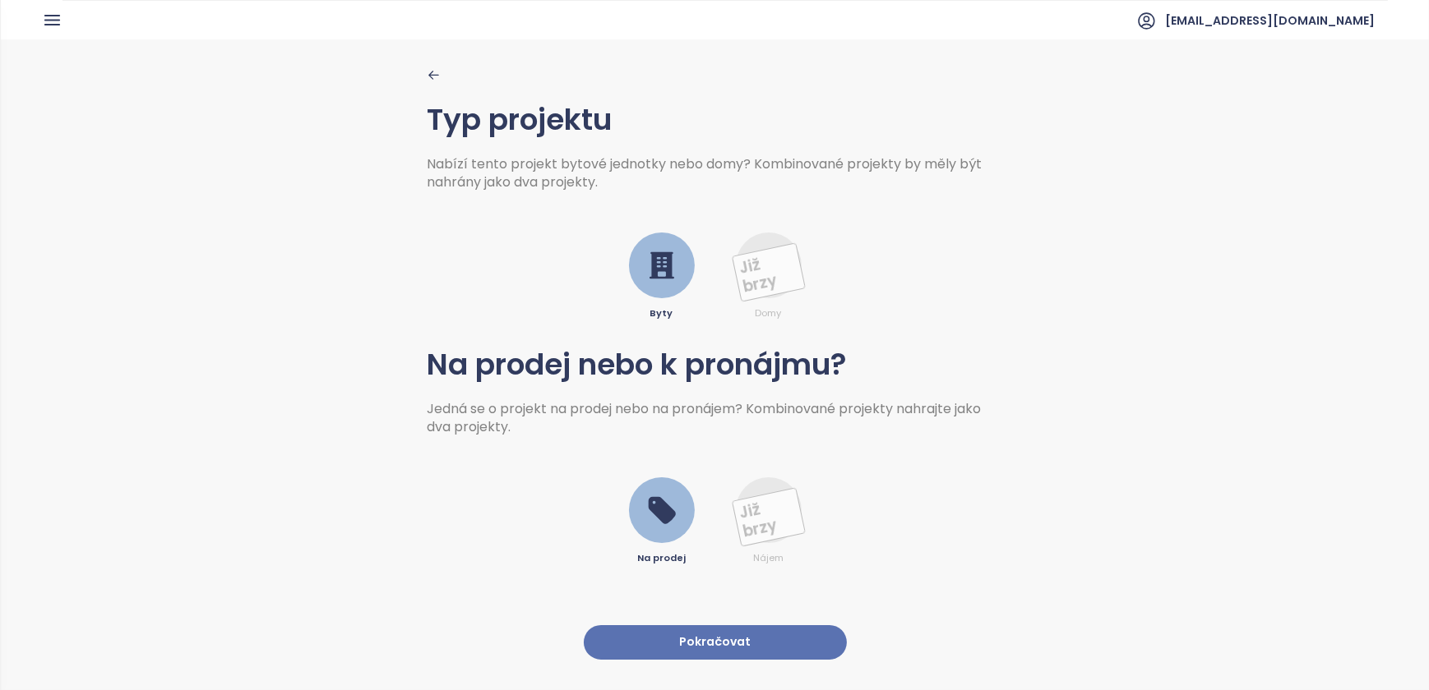
click at [705, 628] on button "Pokračovat" at bounding box center [715, 643] width 263 height 35
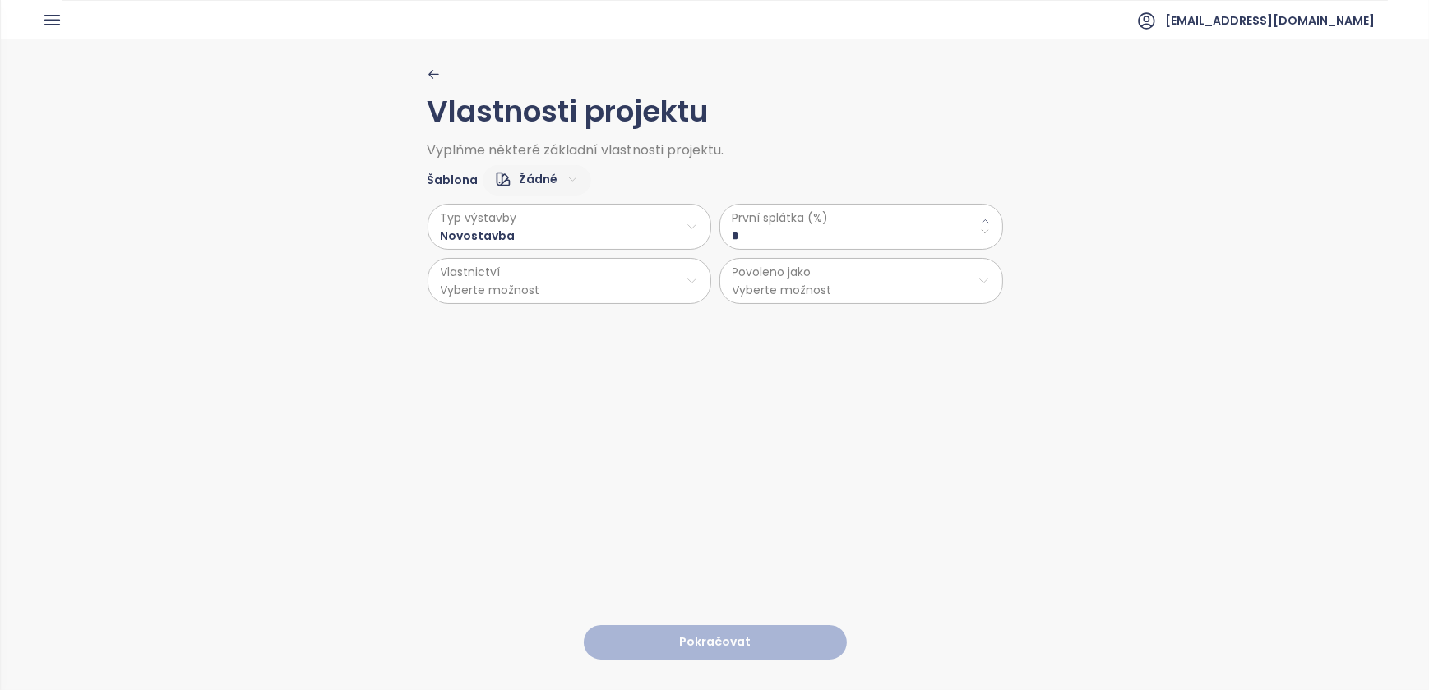
click at [980, 229] on icon at bounding box center [985, 232] width 11 height 11
click at [981, 223] on icon at bounding box center [985, 221] width 11 height 11
click at [981, 220] on icon at bounding box center [984, 220] width 7 height 3
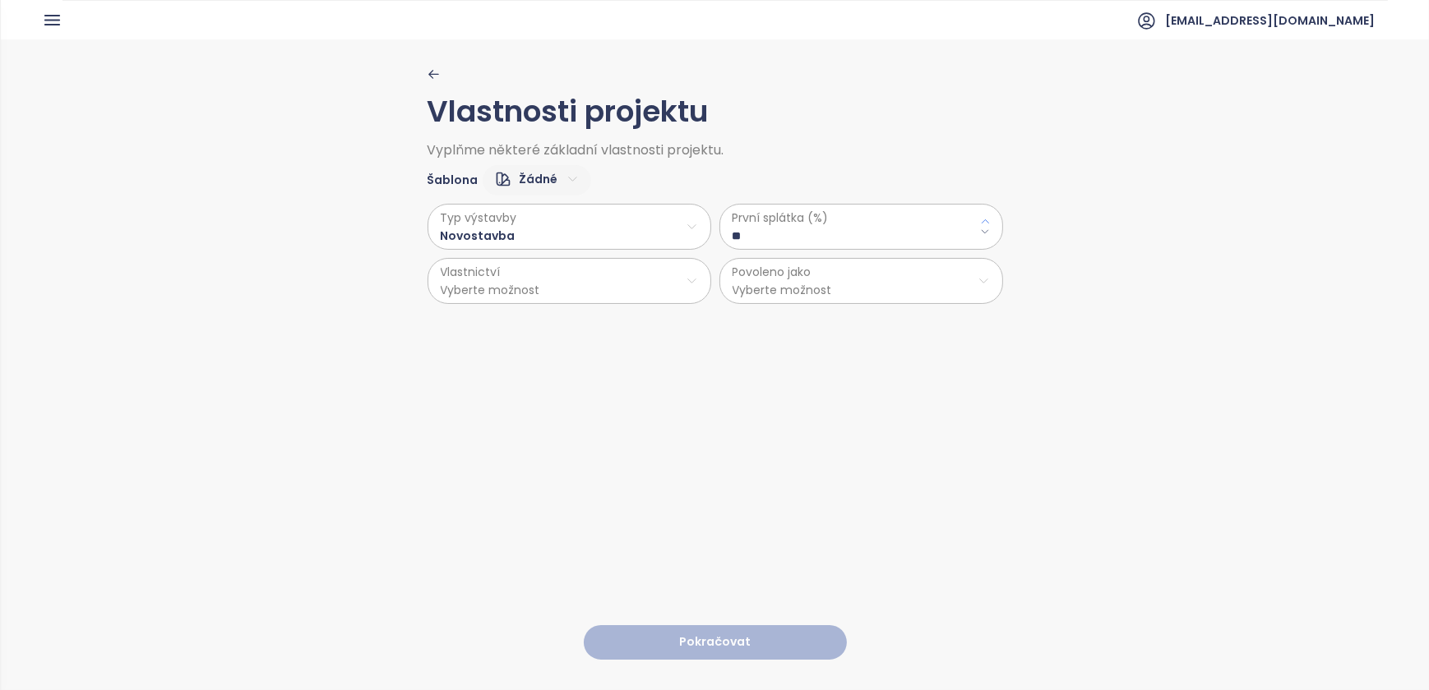
type \(\%\) "**"
click at [534, 277] on html "Dashboard Analýza trhu Ceník Reporty Projekty Nastavení Návody Pomoc [EMAIL_ADD…" at bounding box center [714, 345] width 1429 height 690
click at [472, 324] on span "Osobní" at bounding box center [564, 321] width 274 height 23
click at [825, 287] on html "Dashboard Analýza trhu Ceník Reporty Projekty Nastavení Návody Pomoc [EMAIL_ADD…" at bounding box center [714, 345] width 1429 height 690
click at [745, 321] on span "Byty" at bounding box center [855, 321] width 274 height 23
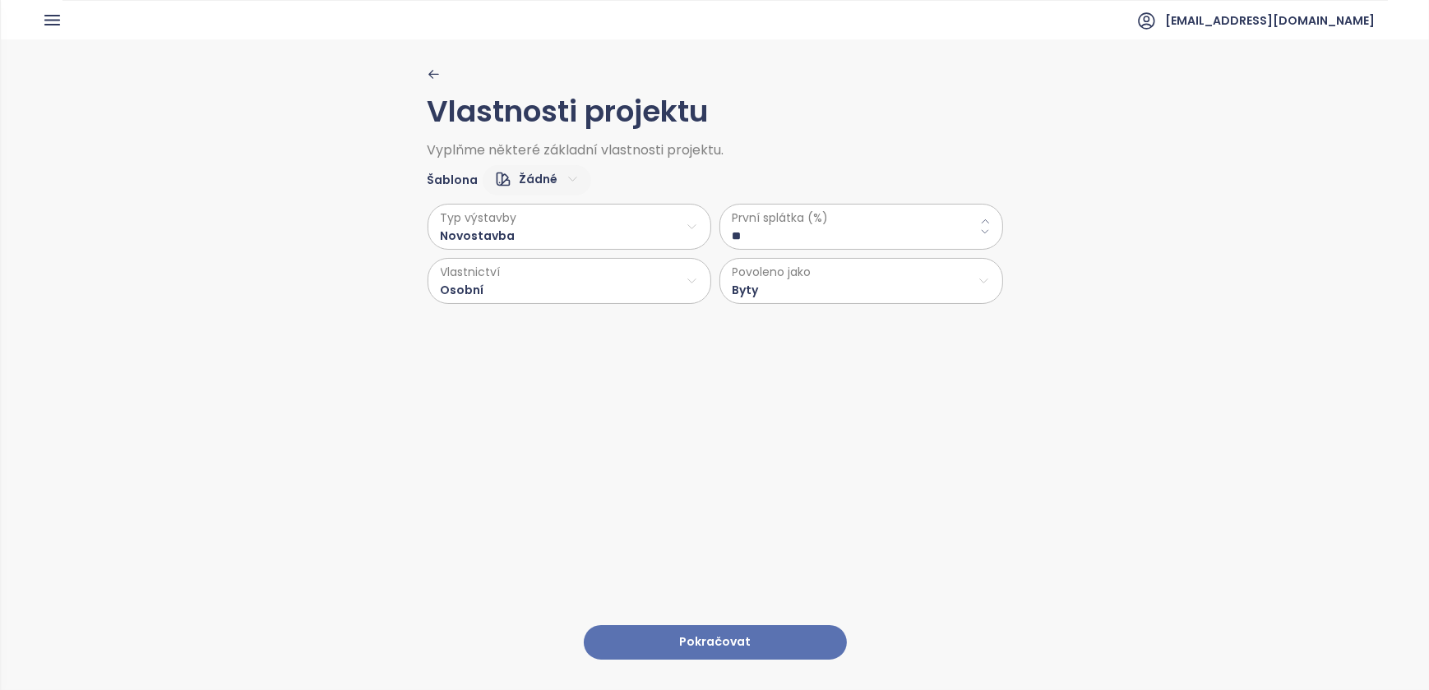
click at [703, 626] on button "Pokračovat" at bounding box center [715, 643] width 263 height 35
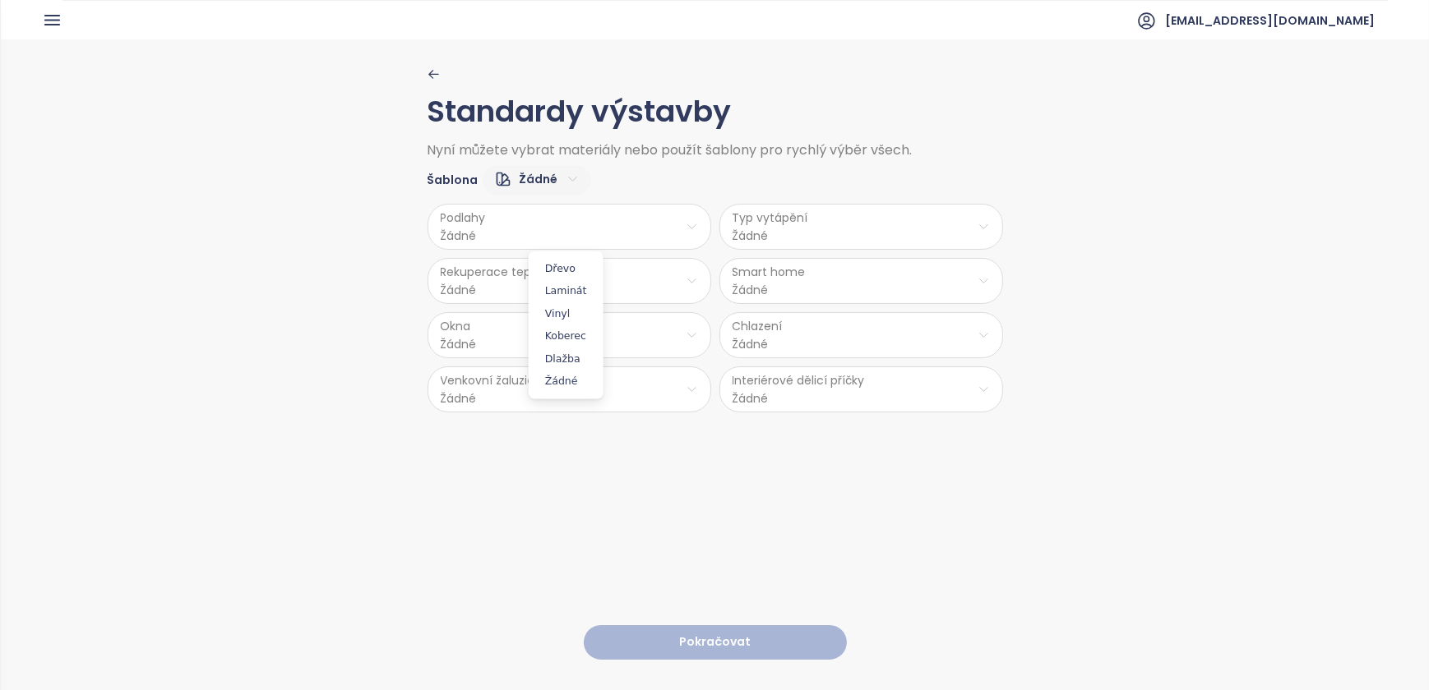
click at [459, 233] on html "Dashboard Analýza trhu Ceník Reporty Projekty Nastavení Návody Pomoc [EMAIL_ADD…" at bounding box center [714, 345] width 1429 height 690
click at [559, 312] on span "Vinyl" at bounding box center [566, 313] width 67 height 23
click at [529, 290] on html "Dashboard Analýza trhu Ceník Reporty Projekty Nastavení Návody Pomoc [EMAIL_ADD…" at bounding box center [714, 345] width 1429 height 690
click at [565, 321] on span "Ano" at bounding box center [564, 322] width 44 height 23
click at [543, 335] on html "Dashboard Analýza trhu Ceník Reporty Projekty Nastavení Návody Pomoc [EMAIL_ADD…" at bounding box center [714, 345] width 1429 height 690
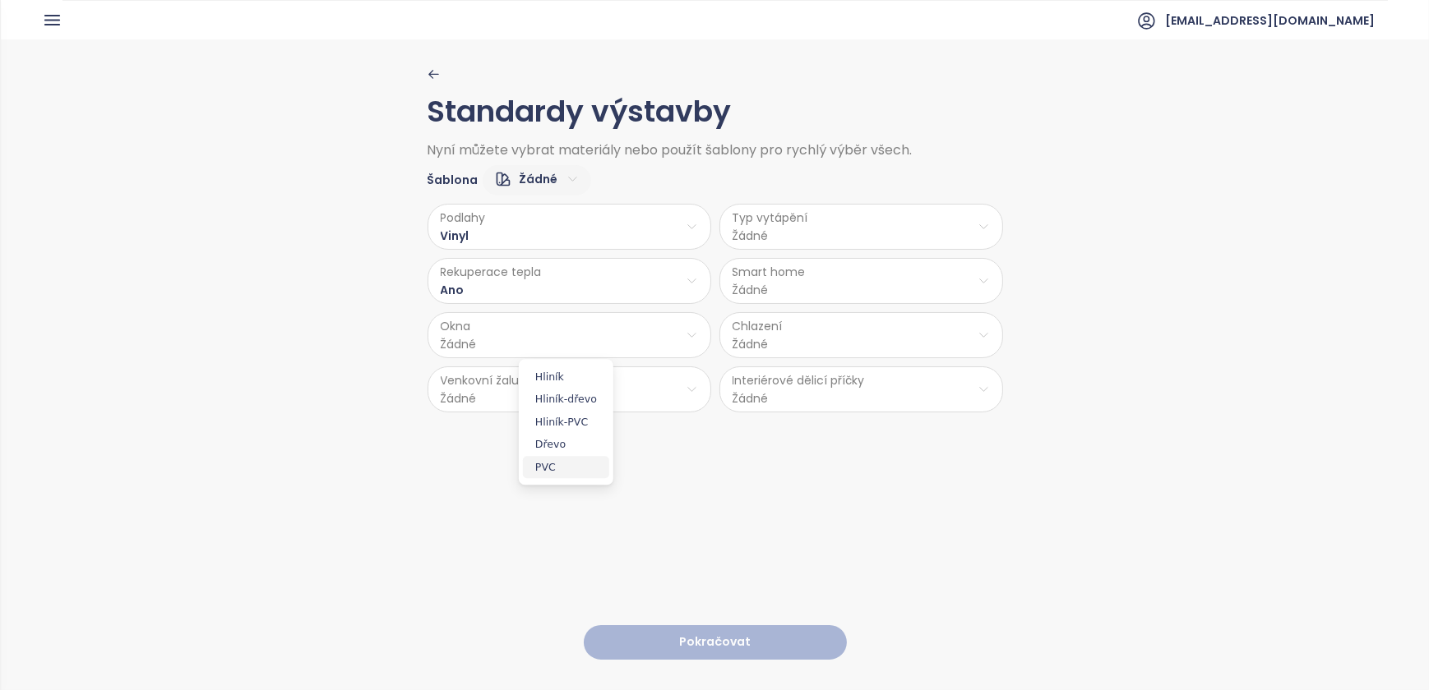
click at [550, 461] on span "PVC" at bounding box center [566, 467] width 86 height 23
click at [531, 395] on html "Dashboard Analýza trhu Ceník Reporty Projekty Nastavení Návody Pomoc [EMAIL_ADD…" at bounding box center [714, 345] width 1429 height 690
click at [563, 447] on span "Příprava" at bounding box center [566, 453] width 67 height 23
click at [771, 241] on html "Dashboard Analýza trhu Ceník Reporty Projekty Nastavení Návody Pomoc [EMAIL_ADD…" at bounding box center [714, 345] width 1429 height 690
click at [833, 313] on span "Radiátory" at bounding box center [859, 313] width 113 height 23
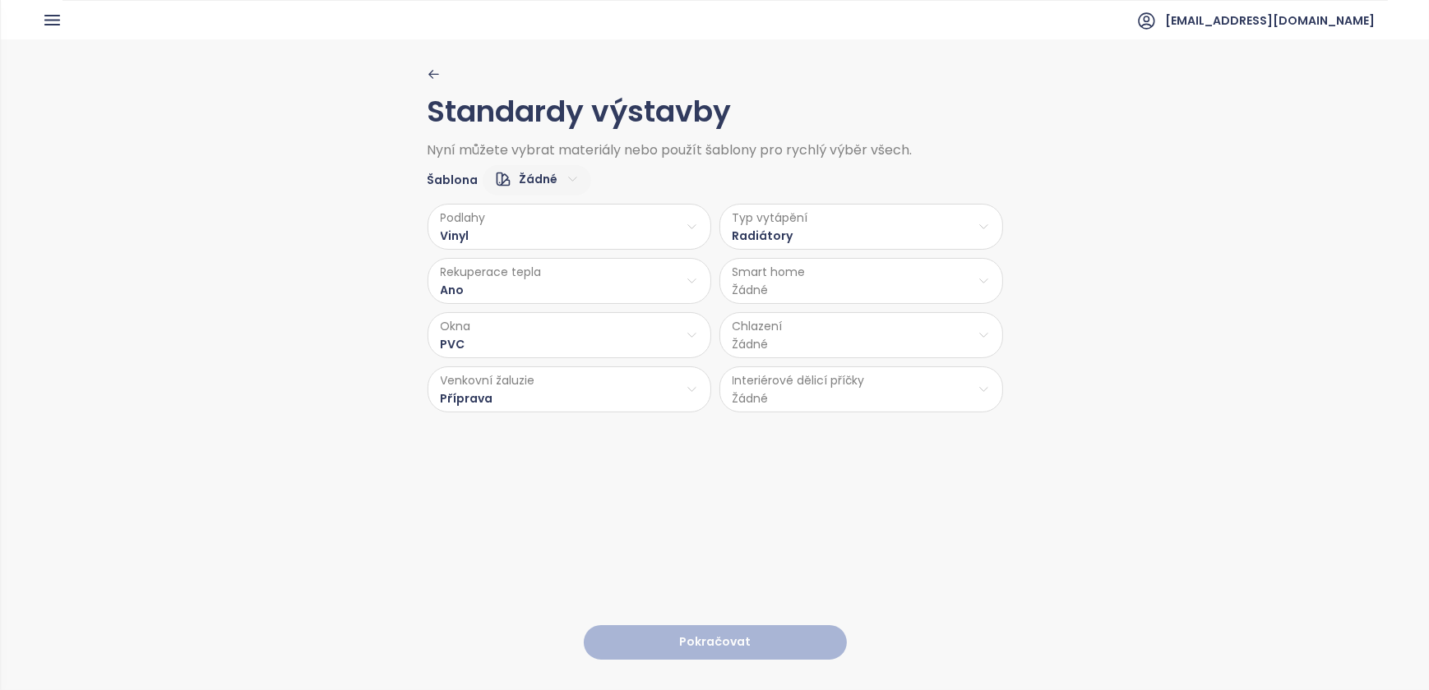
click at [795, 294] on html "Dashboard Analýza trhu Ceník Reporty Projekty Nastavení Návody Pomoc [EMAIL_ADD…" at bounding box center [714, 345] width 1429 height 690
click at [850, 347] on span "Ne" at bounding box center [855, 345] width 44 height 23
click at [780, 337] on html "Dashboard Analýza trhu Ceník Reporty Projekty Nastavení Návody Pomoc [EMAIL_ADD…" at bounding box center [714, 345] width 1429 height 690
click at [852, 397] on span "Příprava klimatizace" at bounding box center [862, 399] width 138 height 23
click at [810, 400] on html "Dashboard Analýza trhu Ceník Reporty Projekty Nastavení Návody Pomoc [EMAIL_ADD…" at bounding box center [714, 345] width 1429 height 690
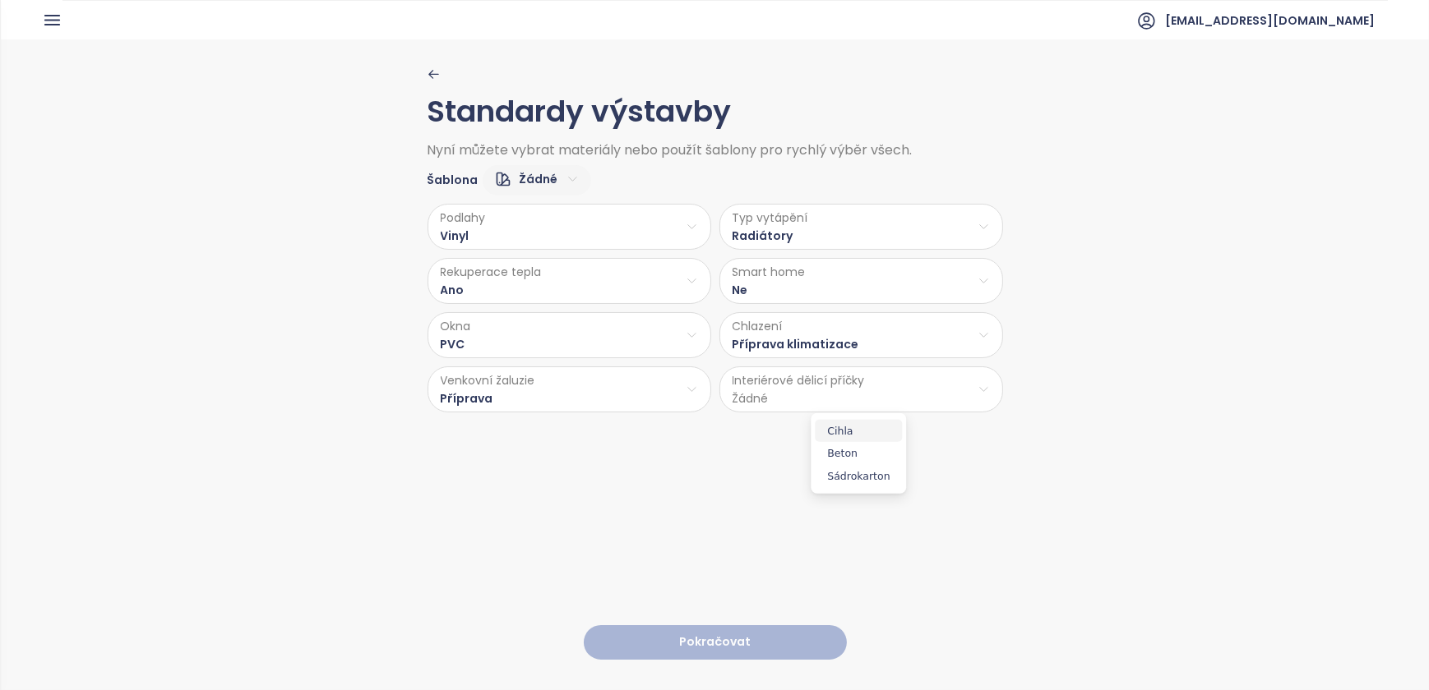
click at [843, 426] on span "Cihla" at bounding box center [858, 430] width 87 height 23
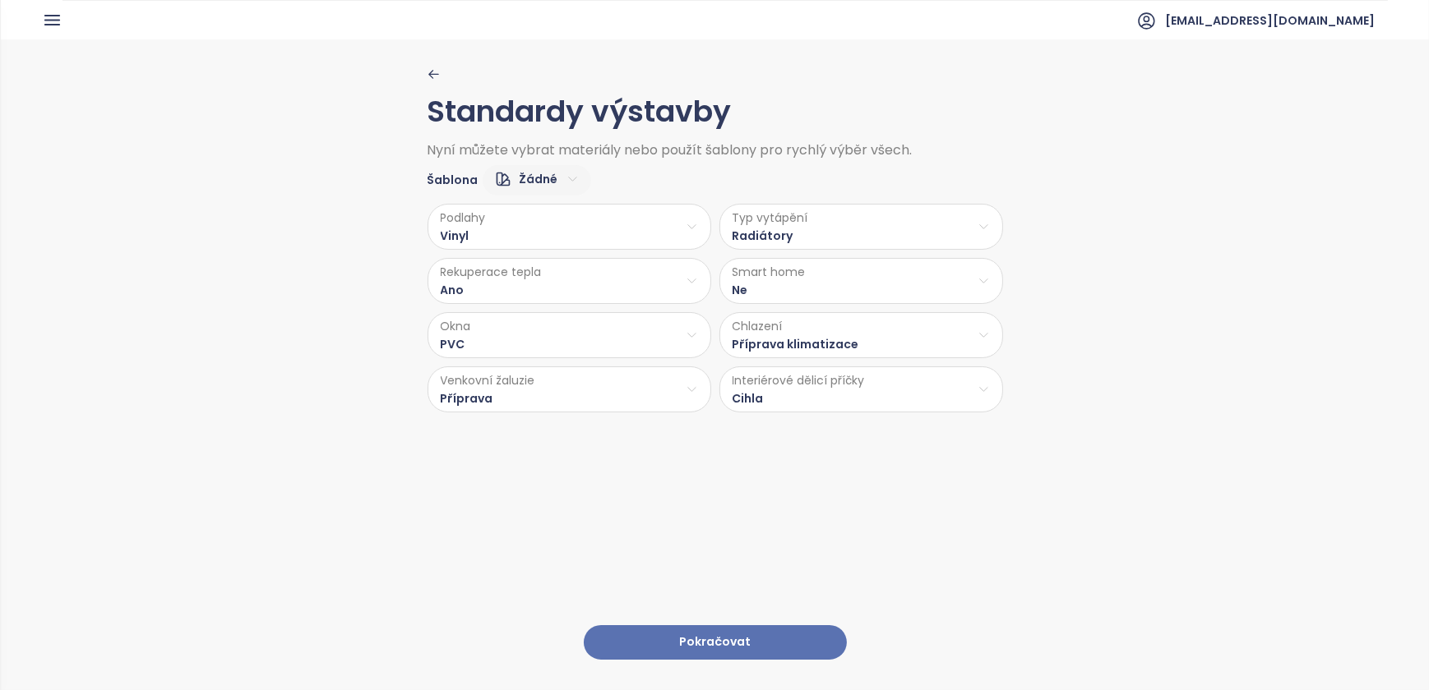
click at [694, 626] on button "Pokračovat" at bounding box center [715, 643] width 263 height 35
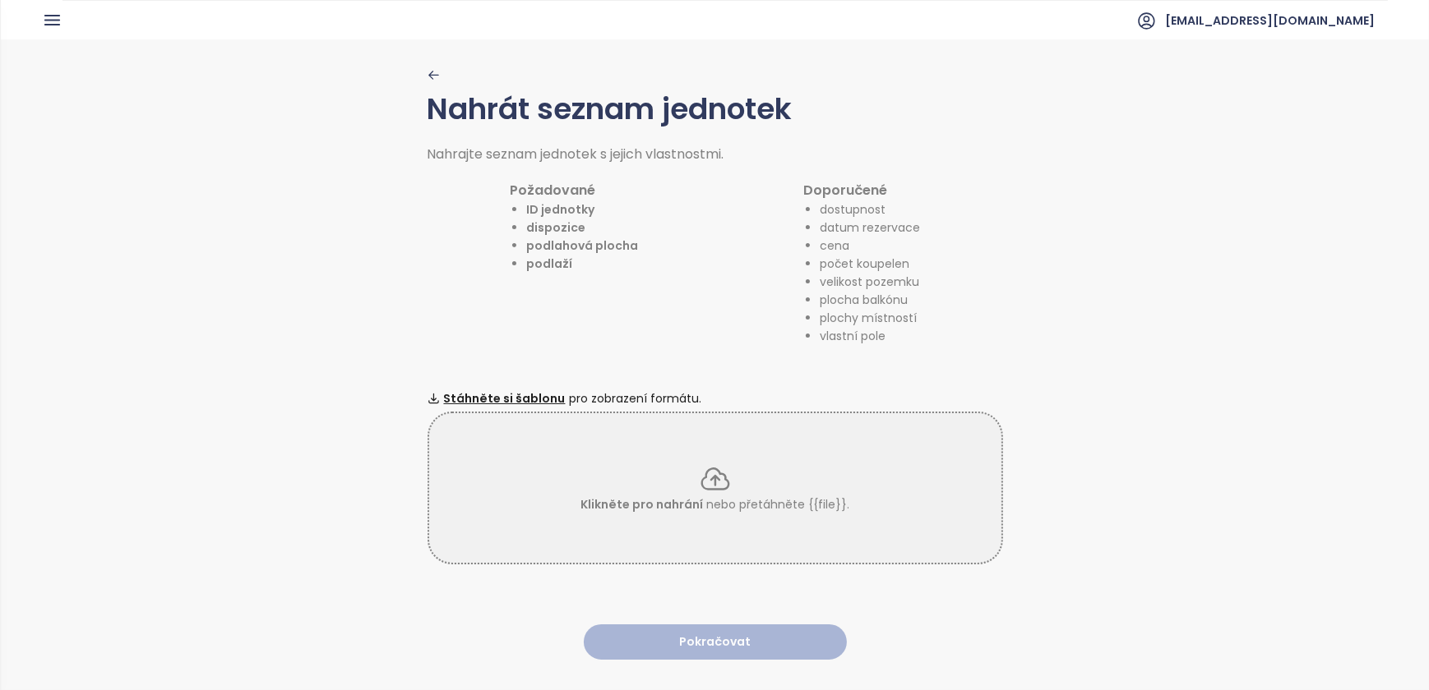
click at [674, 496] on span "Klikněte pro nahrání" at bounding box center [641, 504] width 122 height 16
click at [470, 394] on span "Stáhněte si šablonu" at bounding box center [505, 399] width 122 height 18
click at [469, 390] on span "Stáhněte si šablonu" at bounding box center [505, 399] width 122 height 18
